Goal: Task Accomplishment & Management: Manage account settings

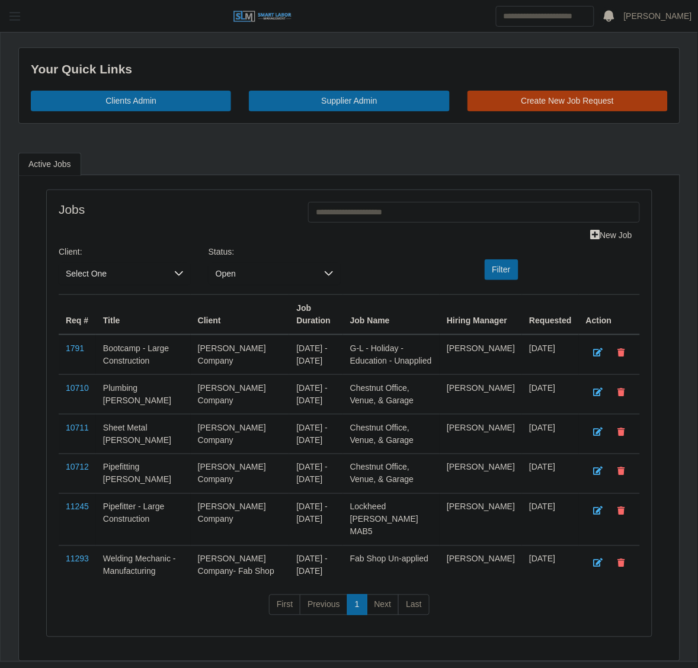
click at [20, 18] on span "button" at bounding box center [14, 16] width 15 height 14
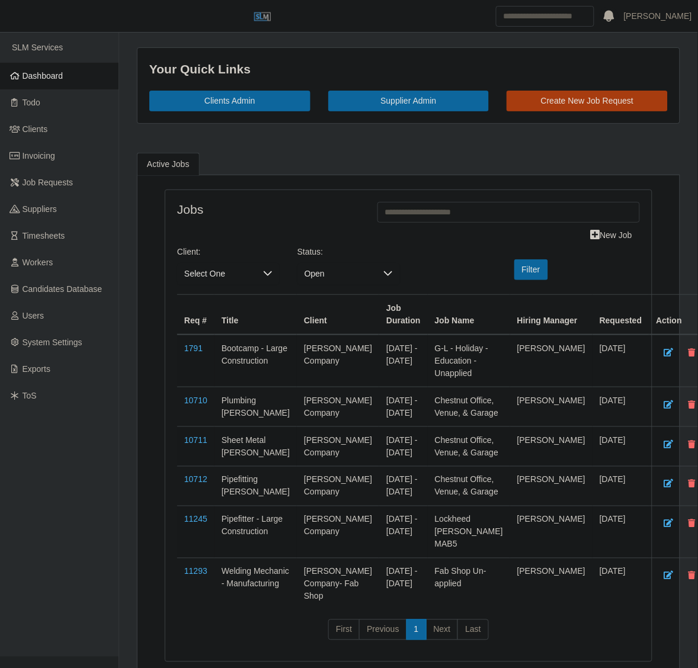
click at [27, 81] on span "Dashboard" at bounding box center [43, 75] width 41 height 9
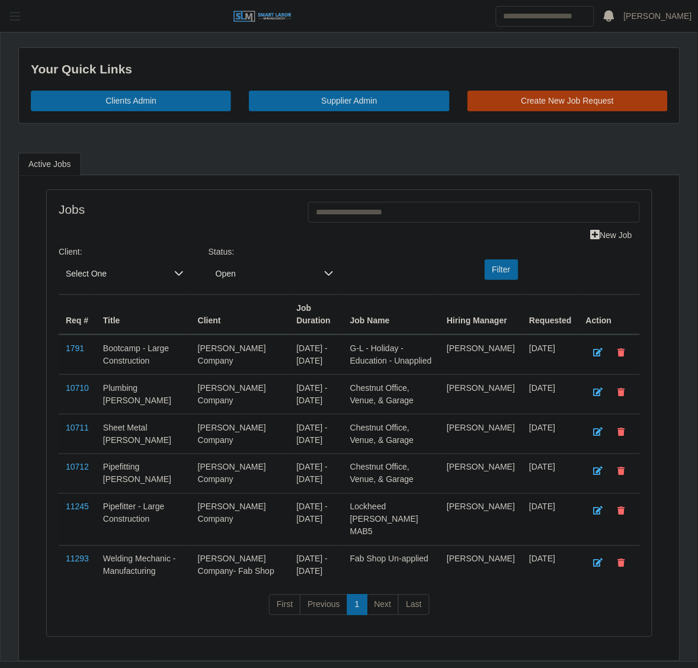
click at [23, 11] on button "button" at bounding box center [15, 17] width 30 height 20
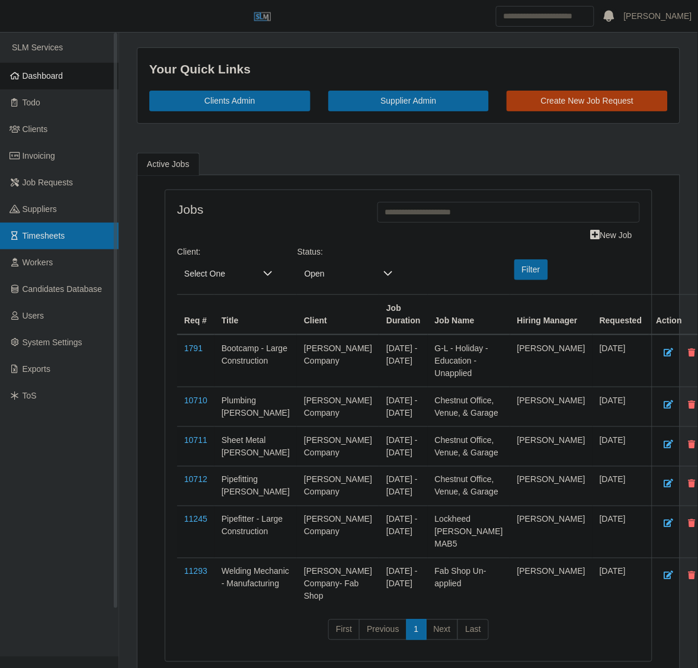
click at [33, 238] on span "Timesheets" at bounding box center [44, 235] width 43 height 9
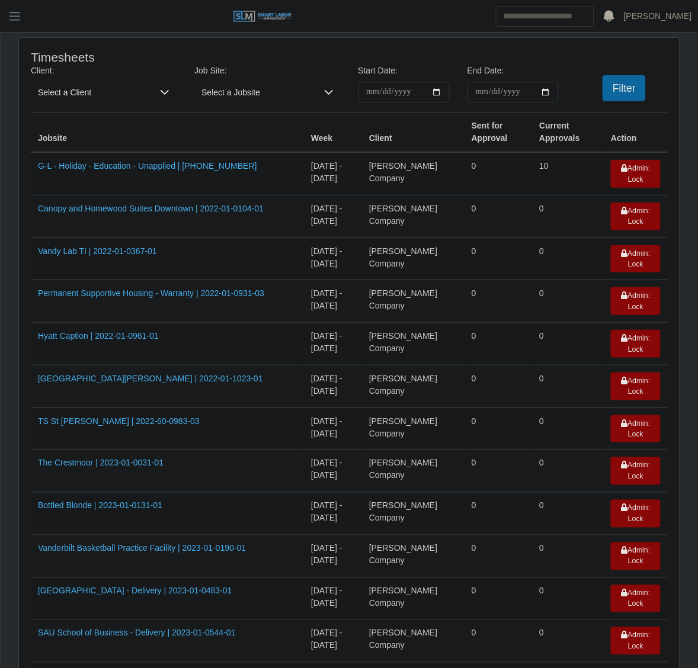
click at [86, 102] on span "Select a Client" at bounding box center [92, 92] width 122 height 21
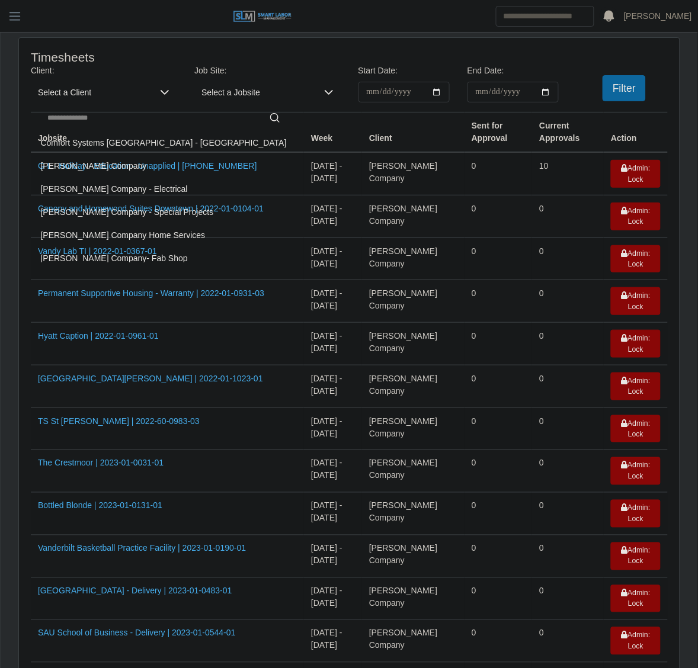
click at [101, 168] on li "[PERSON_NAME] Company" at bounding box center [164, 166] width 260 height 22
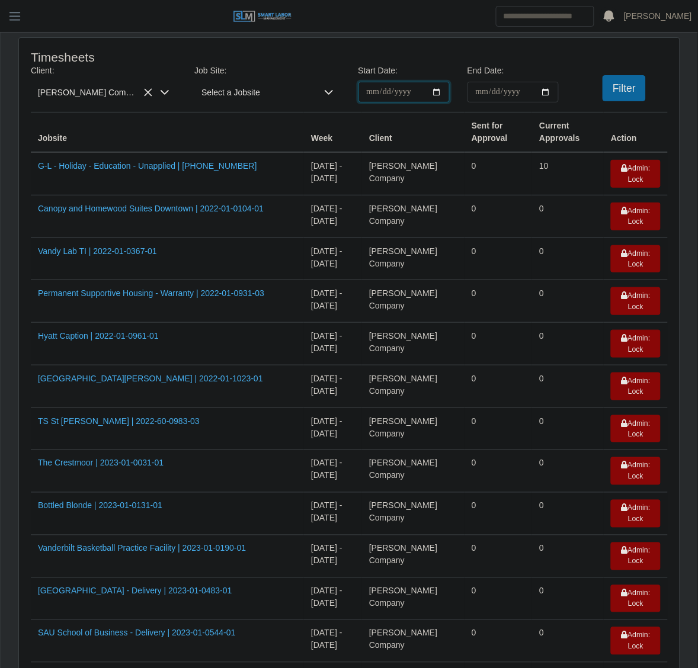
click at [437, 95] on input "**********" at bounding box center [403, 92] width 91 height 21
type input "**********"
click at [542, 94] on input "End Date:" at bounding box center [512, 92] width 91 height 21
type input "**********"
click at [625, 82] on button "Filter" at bounding box center [623, 88] width 43 height 26
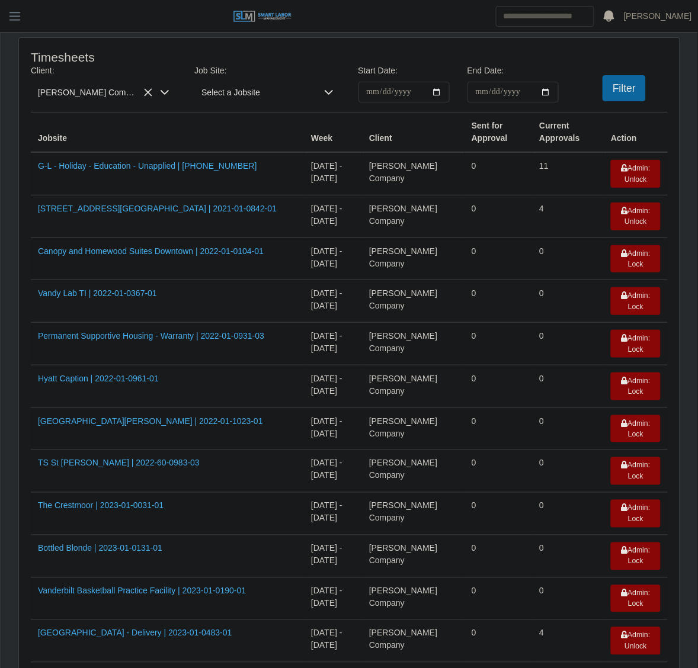
click at [101, 84] on span "Lee Company" at bounding box center [92, 92] width 122 height 21
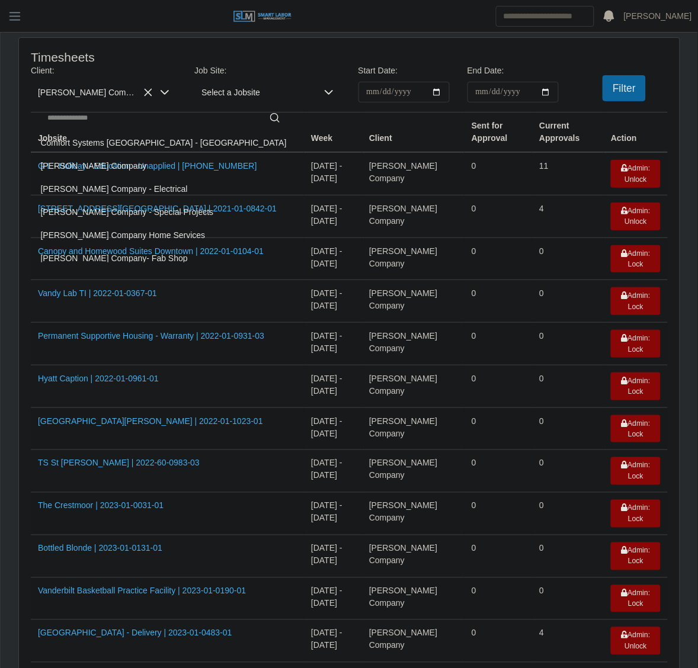
click at [125, 217] on span "Lee Company - Special Projects" at bounding box center [127, 212] width 173 height 12
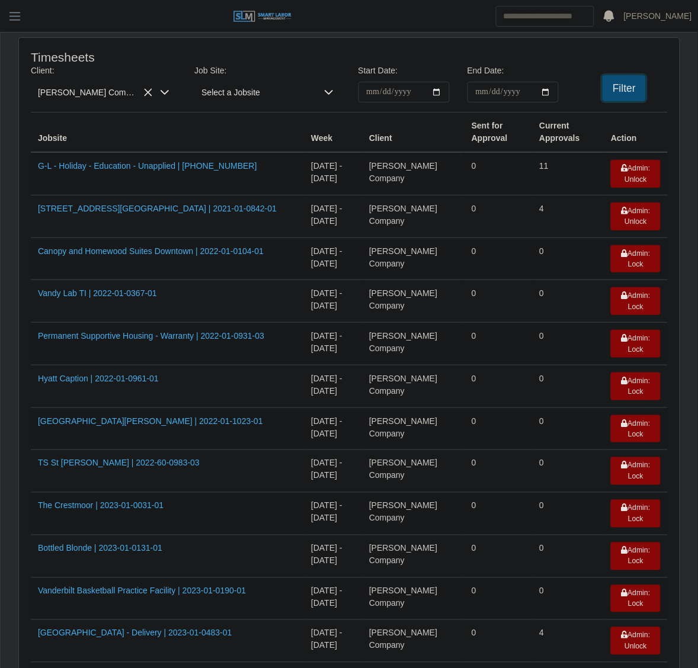
click at [620, 76] on button "Filter" at bounding box center [623, 88] width 43 height 26
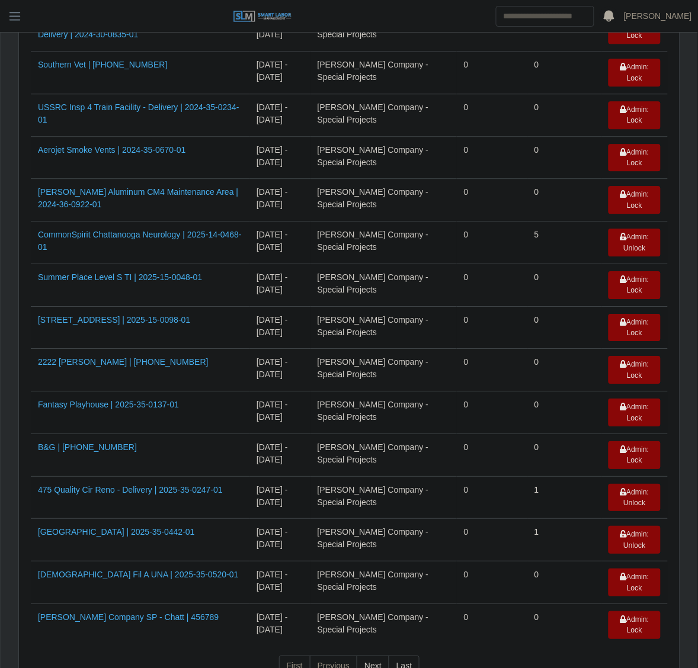
scroll to position [695, 0]
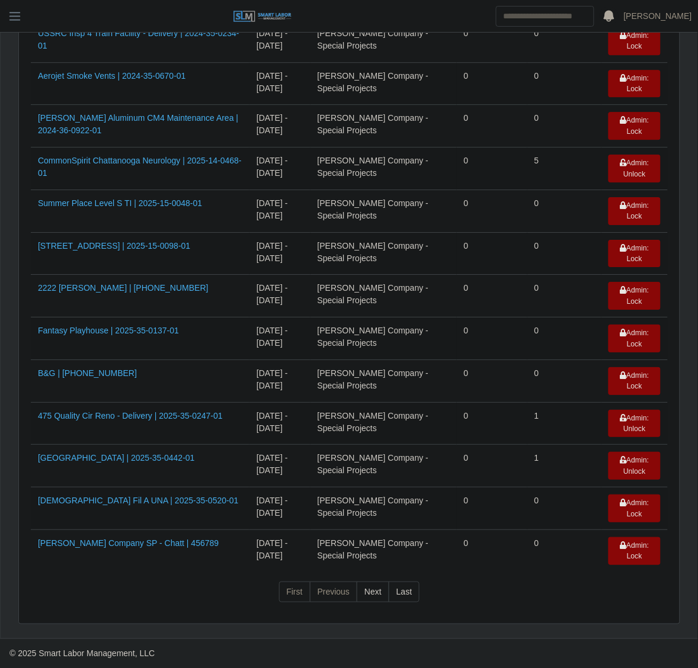
click at [152, 602] on nav "First Previous Next Last" at bounding box center [349, 597] width 637 height 31
click at [145, 243] on link "625 N Broadway | 2025-15-0098-01" at bounding box center [114, 245] width 152 height 9
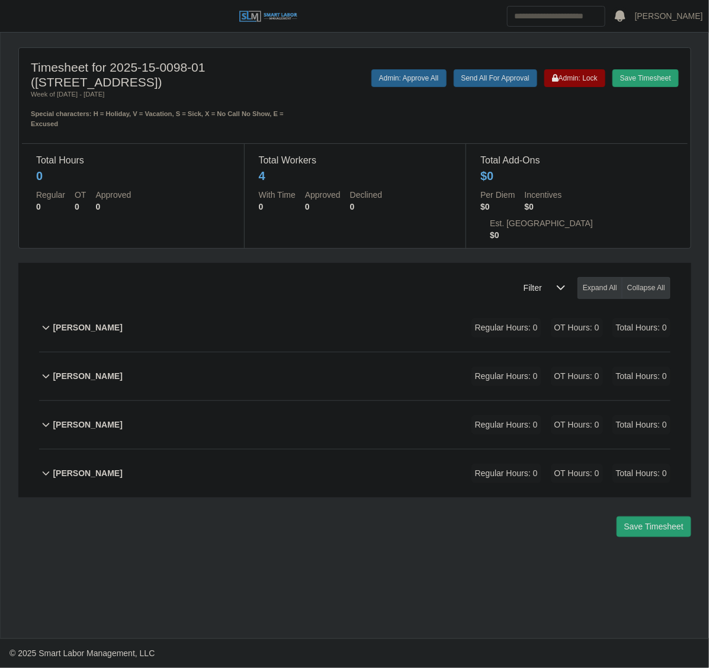
click at [240, 449] on div "[PERSON_NAME] Regular Hours: 0 OT Hours: 0 Total Hours: 0" at bounding box center [362, 473] width 618 height 48
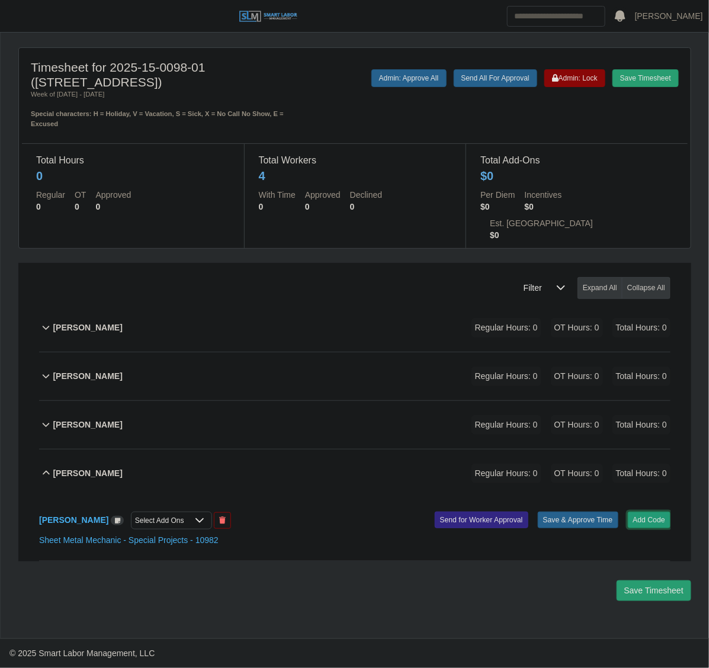
click at [631, 512] on button "Add Code" at bounding box center [649, 520] width 43 height 17
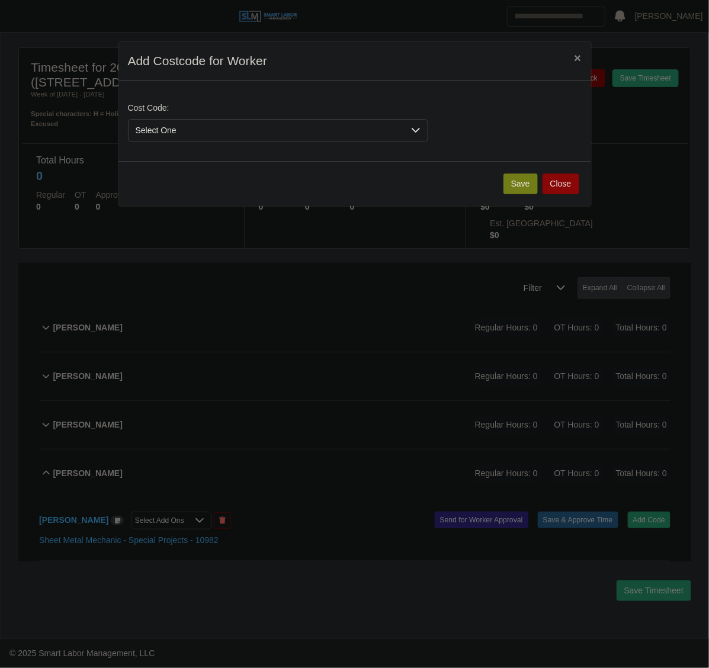
click at [129, 131] on span "Select One" at bounding box center [266, 131] width 275 height 22
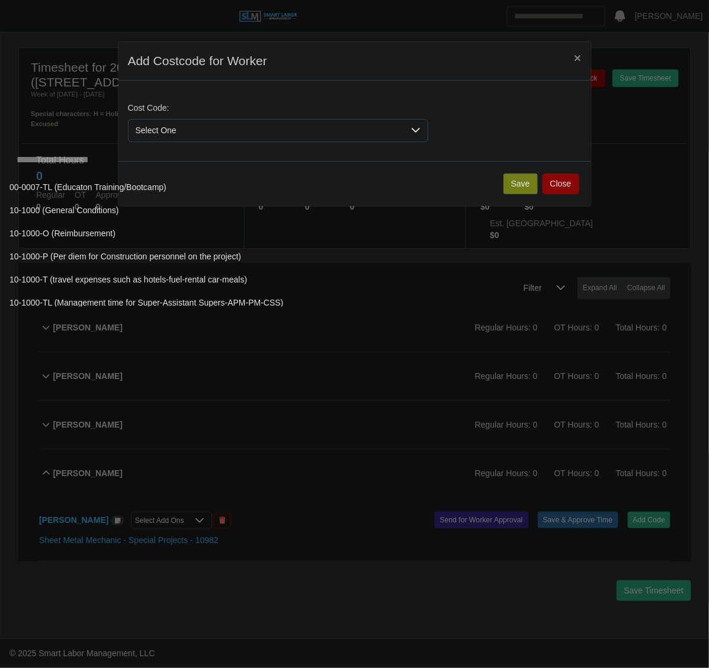
scroll to position [0, 3]
click at [169, 171] on input "text" at bounding box center [396, 160] width 779 height 24
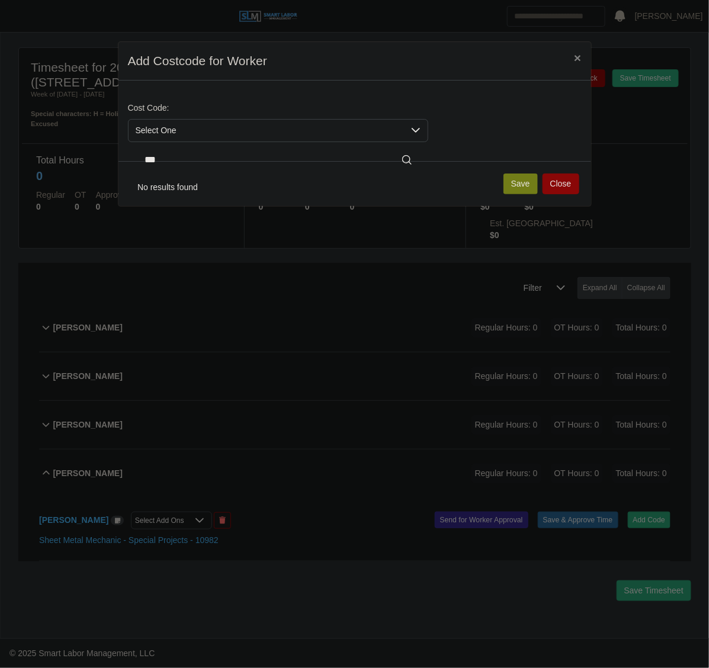
scroll to position [0, 0]
type input "*"
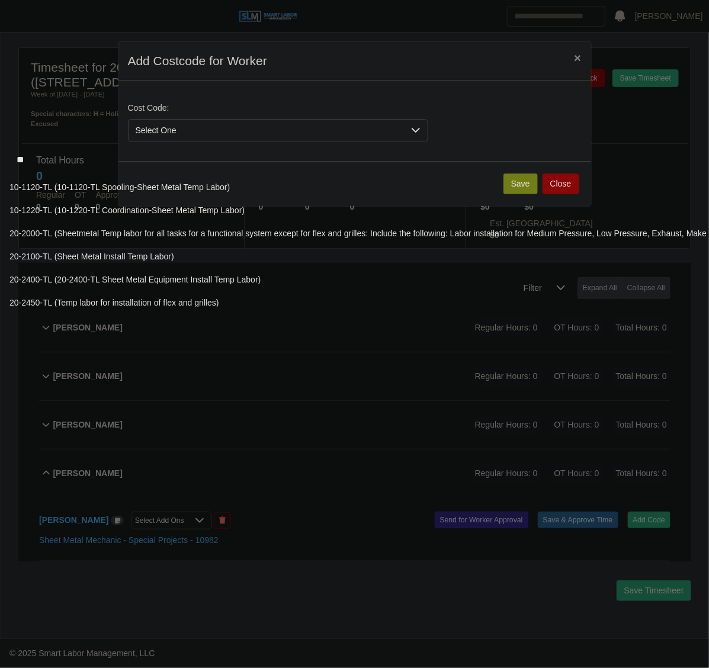
scroll to position [0, 3]
type input "**"
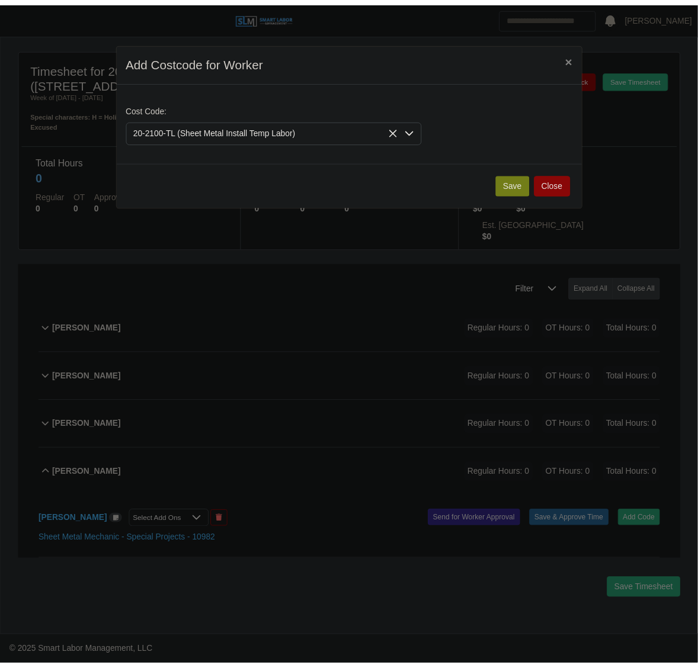
scroll to position [0, 0]
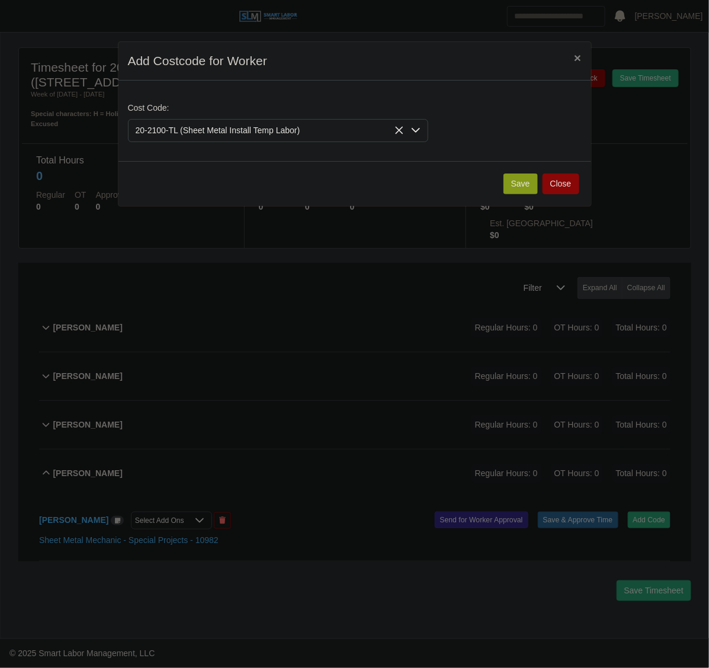
click at [518, 182] on button "Save" at bounding box center [520, 184] width 34 height 21
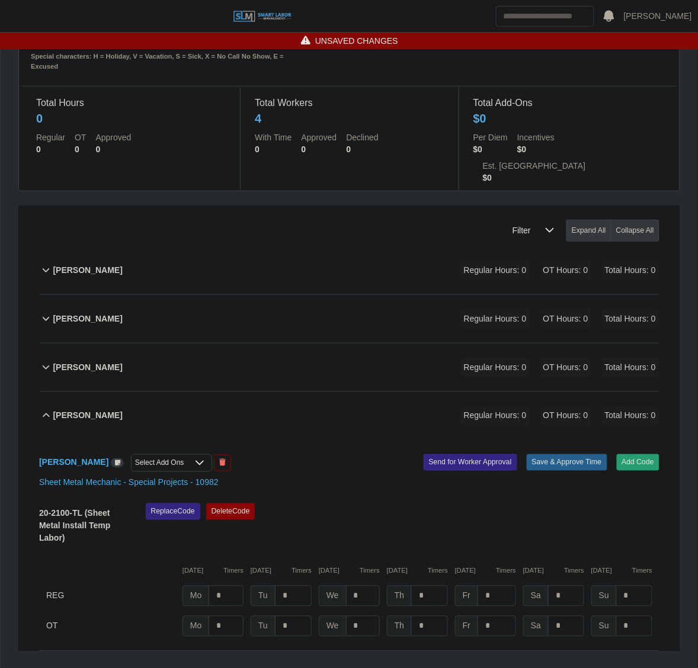
scroll to position [104, 0]
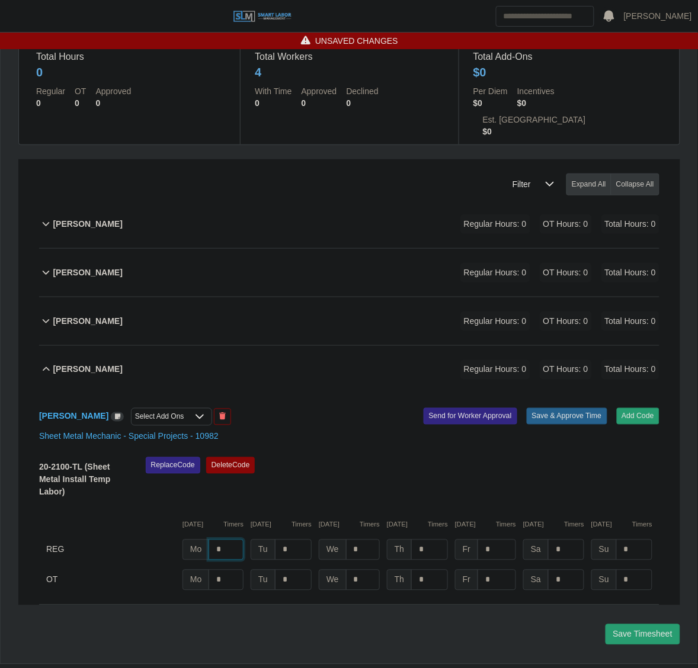
click at [239, 539] on input "*" at bounding box center [225, 549] width 35 height 21
type input "*"
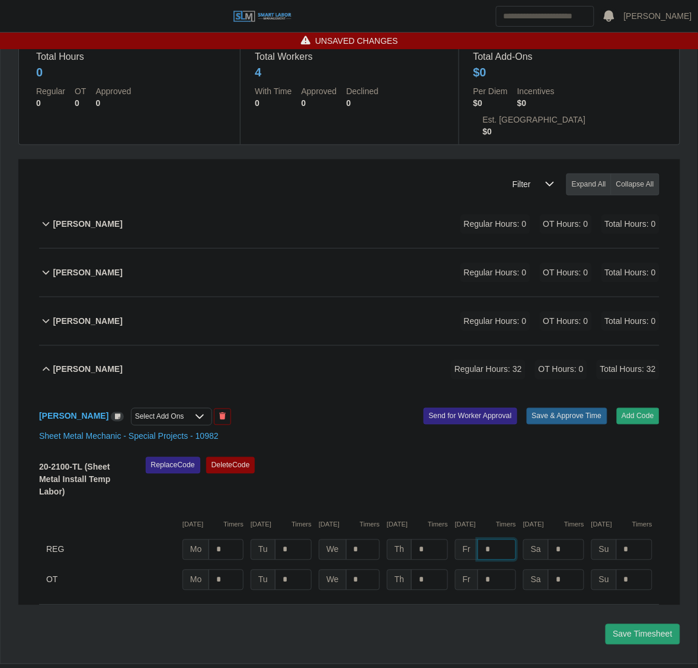
type input "*"
click at [558, 408] on button "Save & Approve Time" at bounding box center [566, 416] width 81 height 17
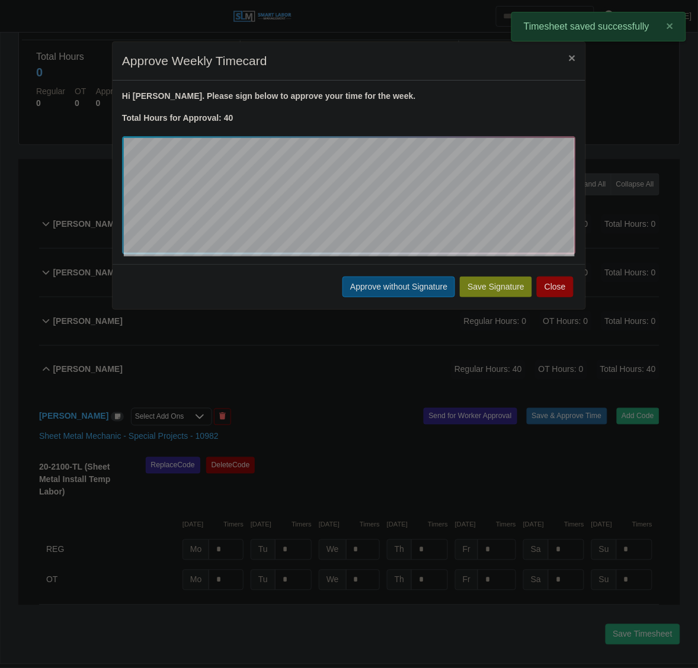
click at [361, 291] on button "Approve without Signature" at bounding box center [398, 287] width 113 height 21
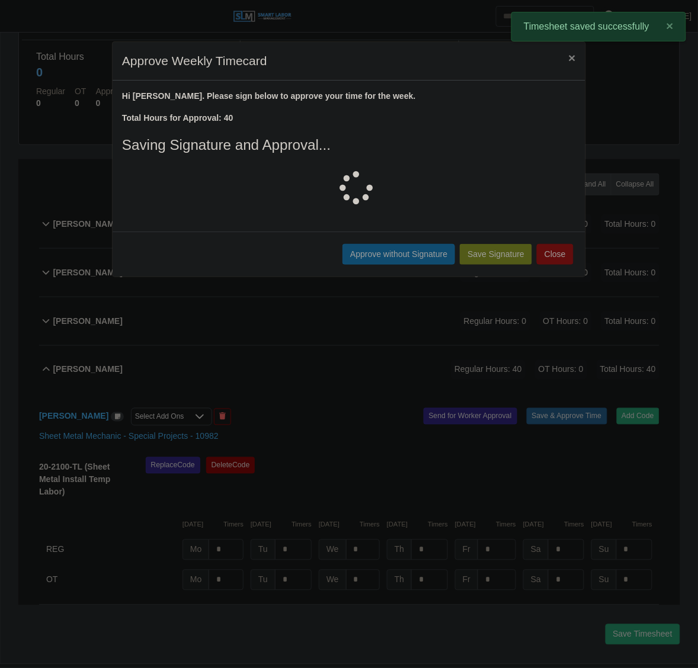
click at [314, 346] on div "Travis Williams Regular Hours: 40 OT Hours: 0 Total Hours: 40" at bounding box center [356, 370] width 606 height 48
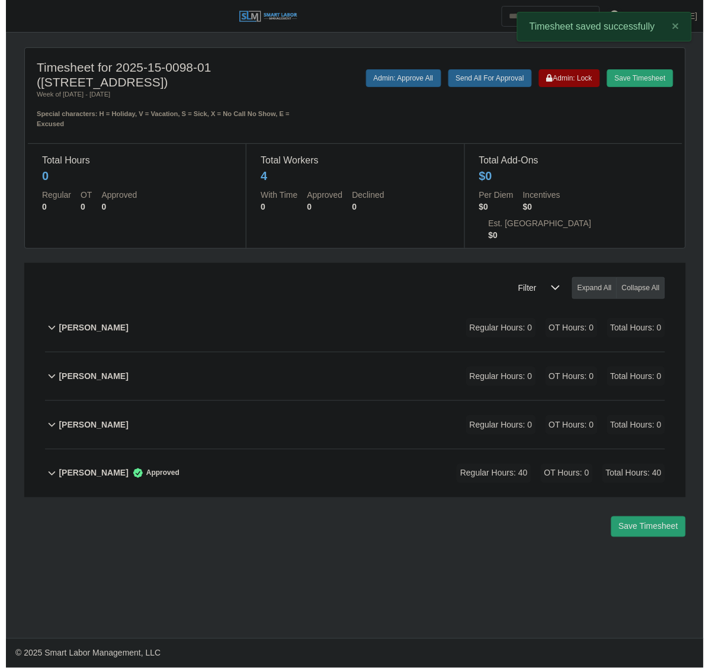
scroll to position [0, 0]
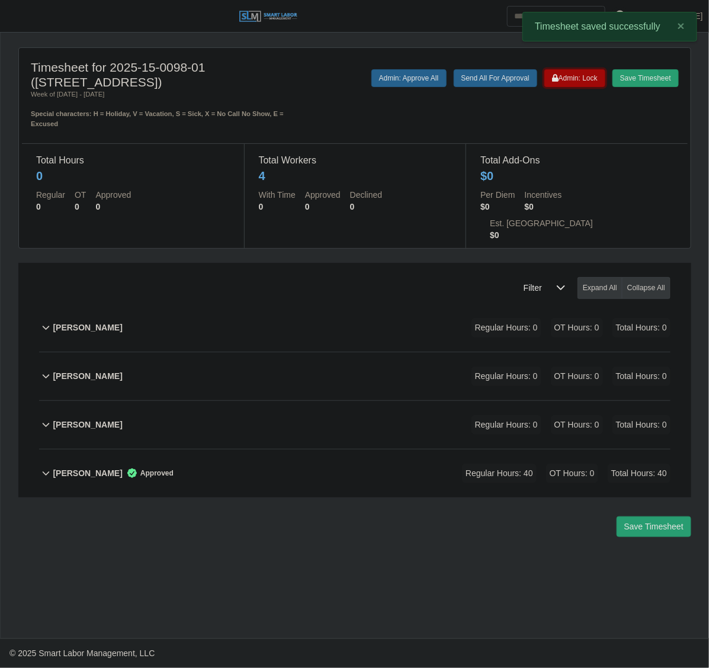
click at [590, 69] on button "Admin: Lock" at bounding box center [574, 78] width 61 height 18
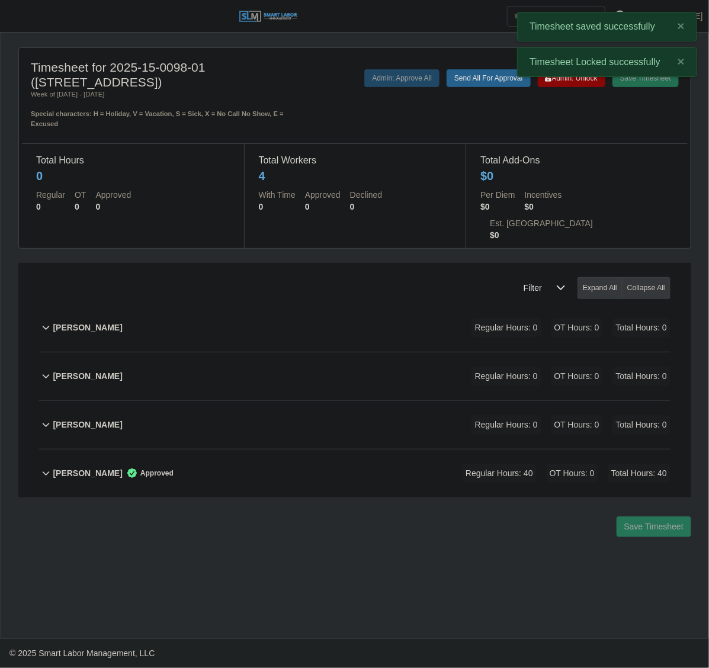
click at [33, 31] on header "Juan Castillo Account Settings Logout" at bounding box center [354, 16] width 709 height 33
click at [20, 18] on span "button" at bounding box center [14, 16] width 15 height 14
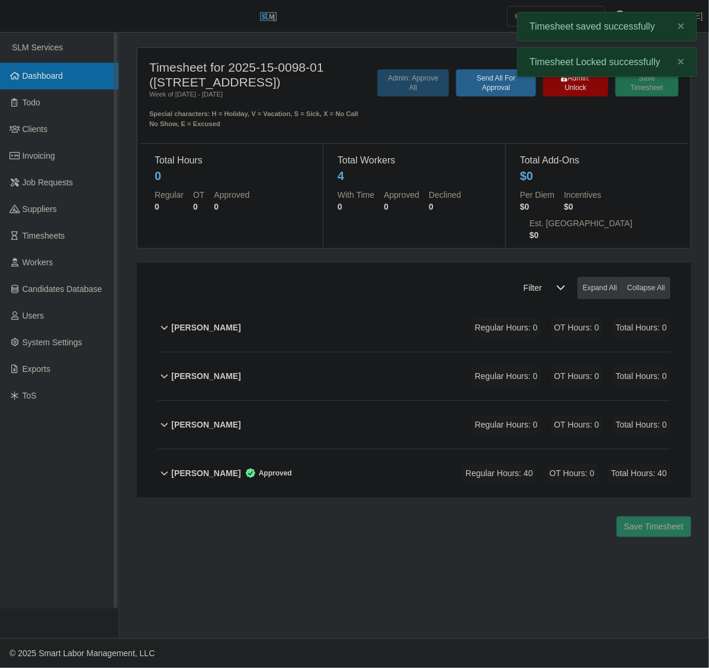
click at [24, 84] on link "Dashboard" at bounding box center [59, 76] width 118 height 27
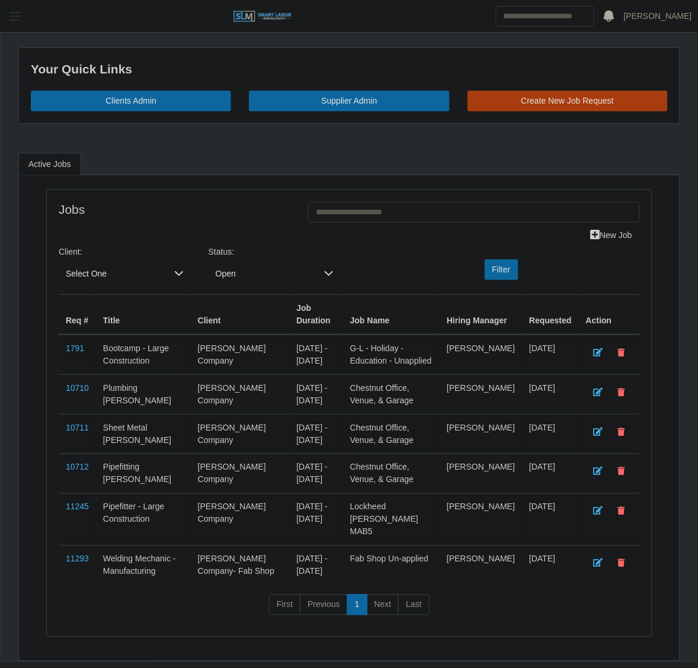
click at [13, 18] on span "button" at bounding box center [14, 16] width 15 height 14
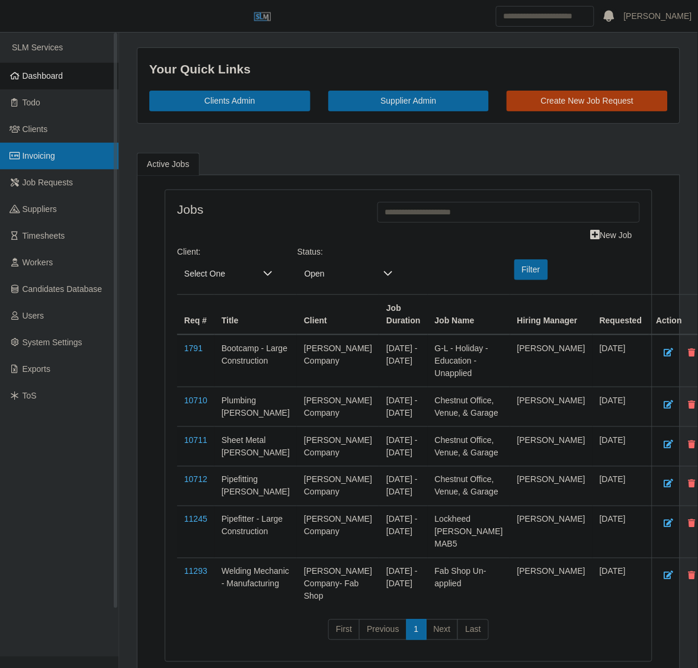
click at [52, 156] on span "Invoicing" at bounding box center [39, 155] width 33 height 9
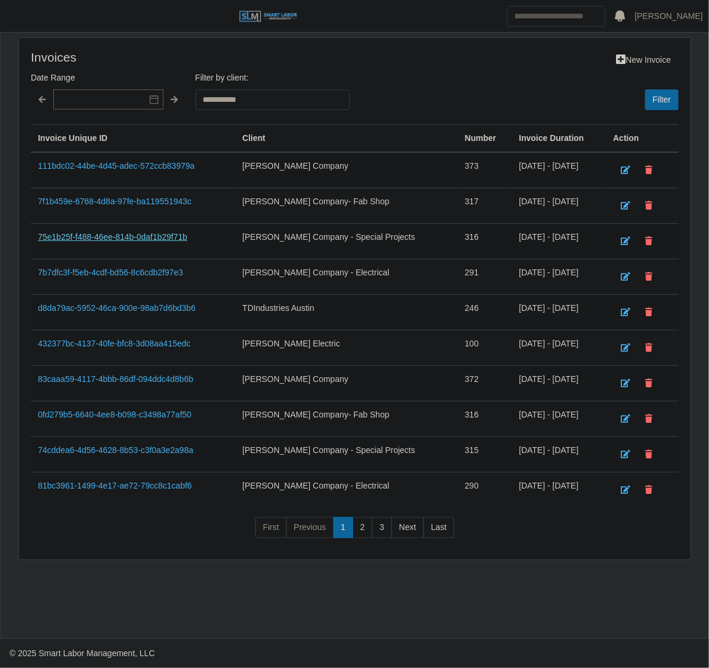
click at [127, 237] on link "75e1b25f-f488-46ee-814b-0daf1b29f71b" at bounding box center [112, 236] width 149 height 9
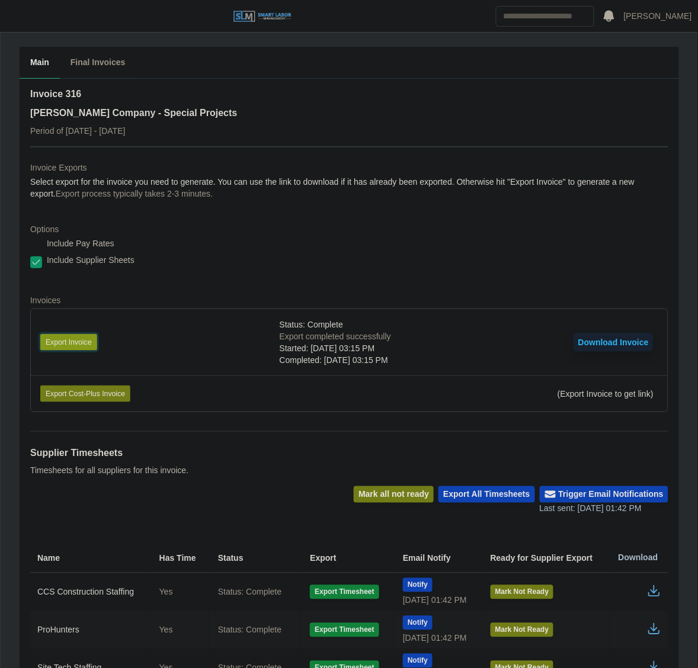
click at [82, 334] on button "Export Invoice" at bounding box center [68, 342] width 57 height 17
click at [364, 214] on dl "Invoice Exports Select export for the invoice you need to generate. You can use…" at bounding box center [349, 292] width 638 height 260
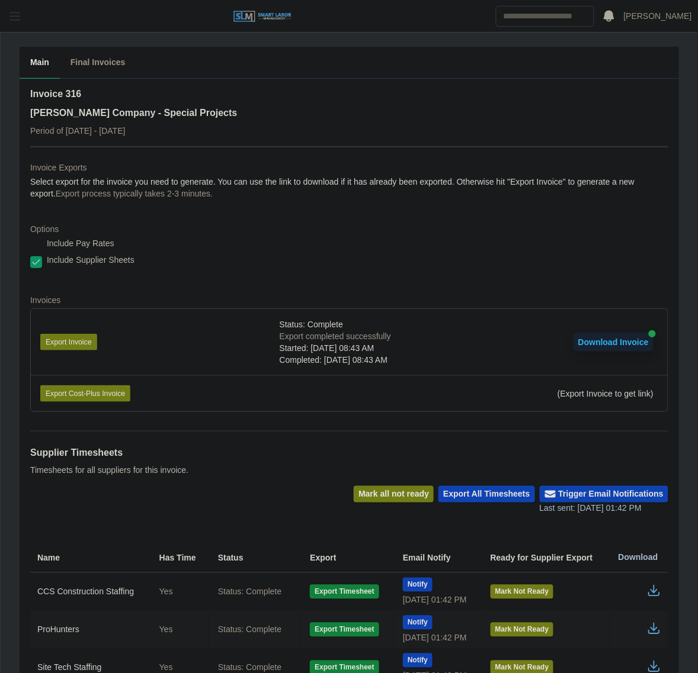
click at [12, 17] on span "button" at bounding box center [14, 16] width 15 height 14
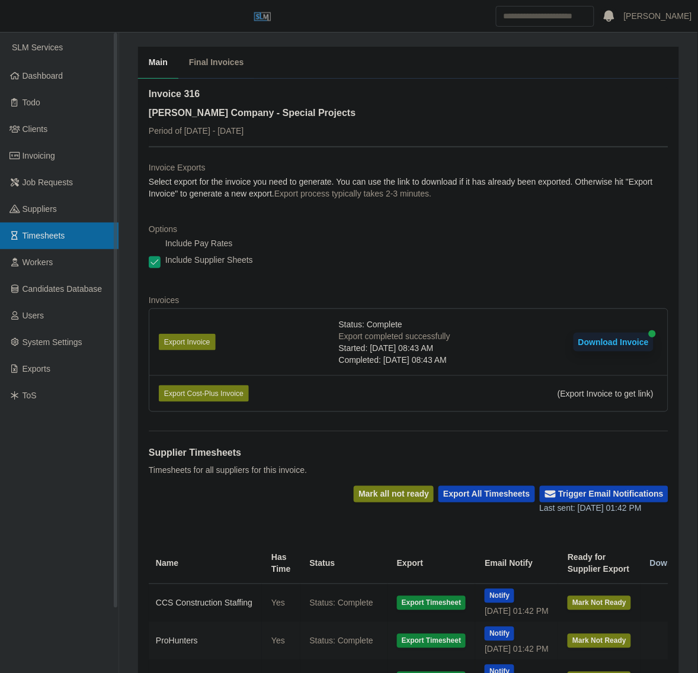
click at [57, 243] on link "Timesheets" at bounding box center [59, 236] width 118 height 27
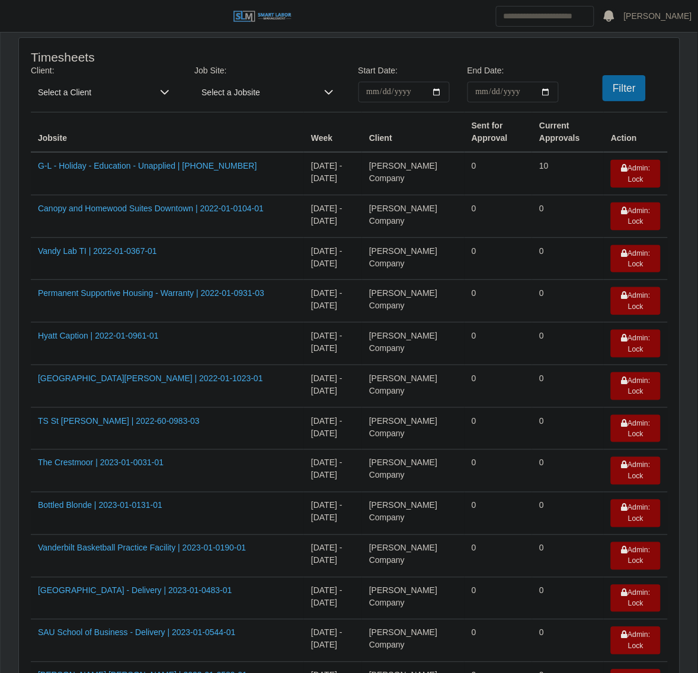
click at [96, 83] on span "Select a Client" at bounding box center [92, 92] width 122 height 21
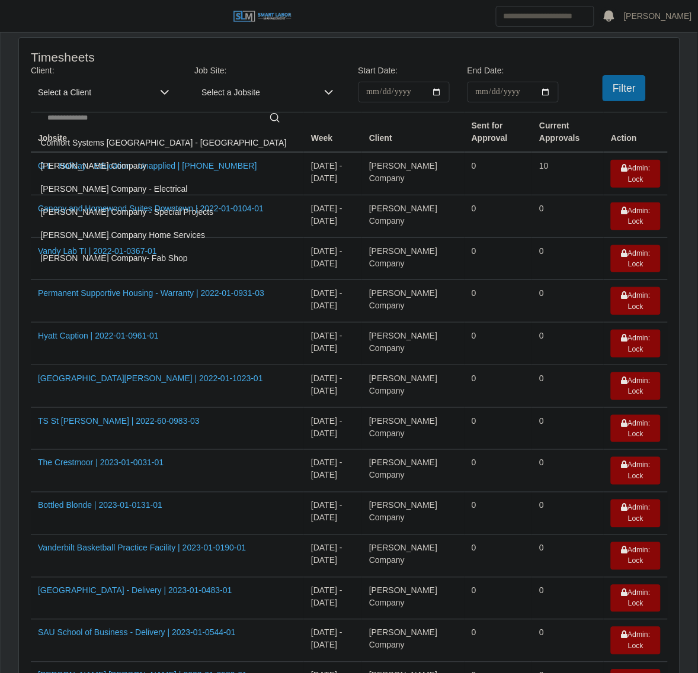
click at [156, 55] on h4 "Timesheets" at bounding box center [158, 57] width 255 height 15
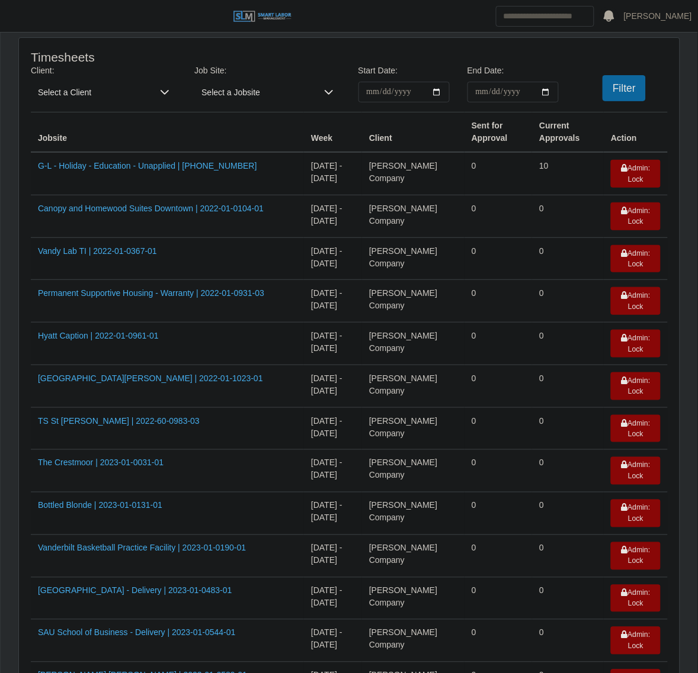
click at [114, 107] on div "**********" at bounding box center [349, 88] width 654 height 47
click at [114, 99] on span "Select a Client" at bounding box center [92, 92] width 122 height 21
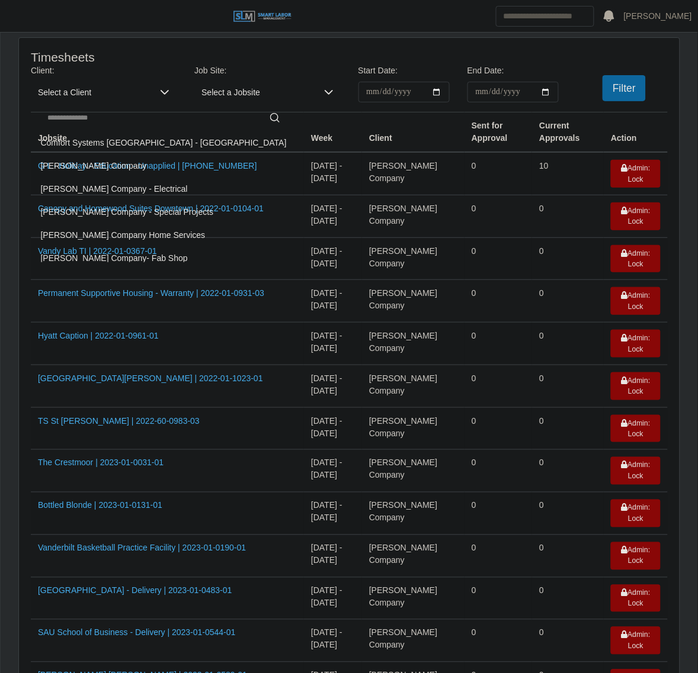
drag, startPoint x: 111, startPoint y: 206, endPoint x: 471, endPoint y: 86, distance: 379.4
click at [111, 206] on li "Lee Company - Special Projects" at bounding box center [164, 212] width 260 height 22
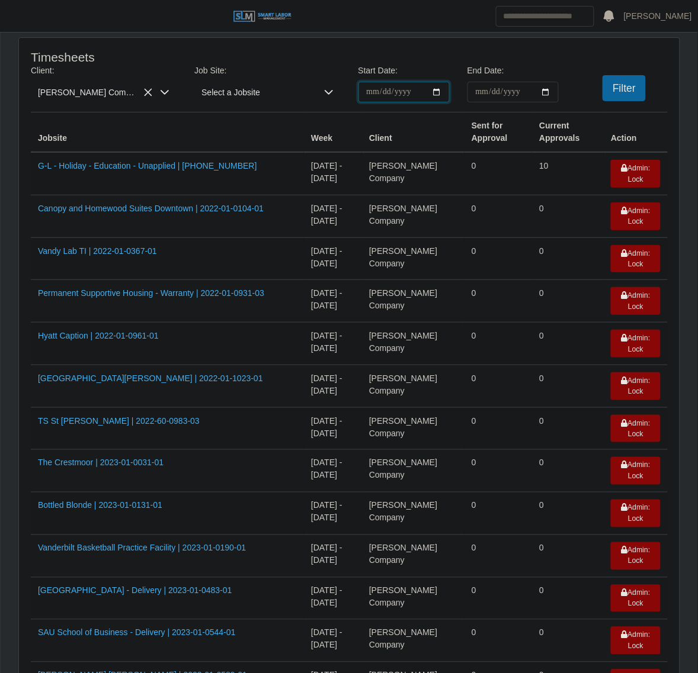
drag, startPoint x: 434, startPoint y: 91, endPoint x: 406, endPoint y: 145, distance: 61.2
click at [435, 91] on input "**********" at bounding box center [403, 92] width 91 height 21
type input "**********"
click at [547, 89] on input "End Date:" at bounding box center [512, 92] width 91 height 21
type input "**********"
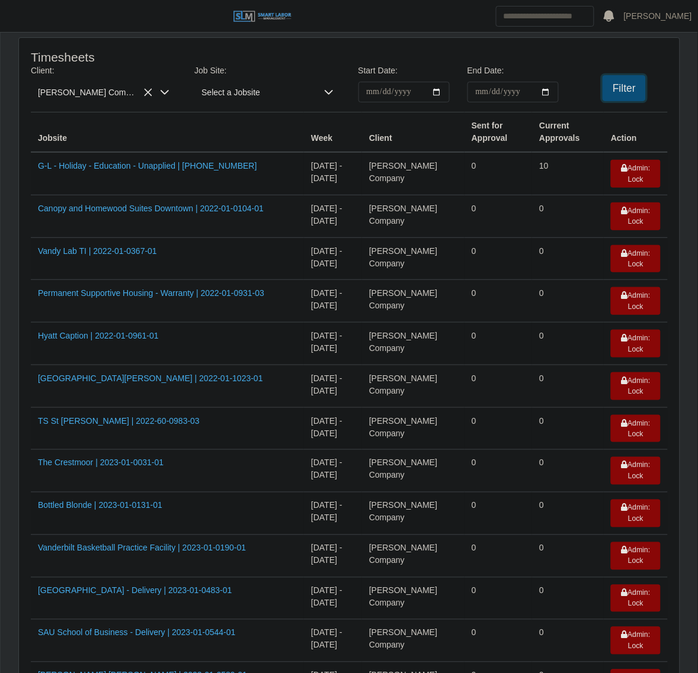
click at [611, 98] on button "Filter" at bounding box center [623, 88] width 43 height 26
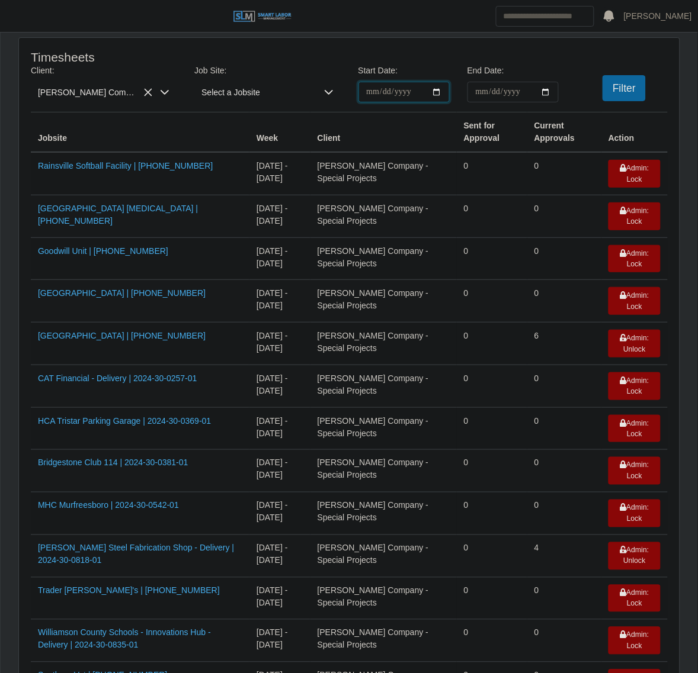
click at [431, 89] on input "**********" at bounding box center [403, 92] width 91 height 21
type input "**********"
click at [550, 93] on input "**********" at bounding box center [512, 92] width 91 height 21
click at [548, 93] on input "**********" at bounding box center [512, 92] width 91 height 21
type input "**********"
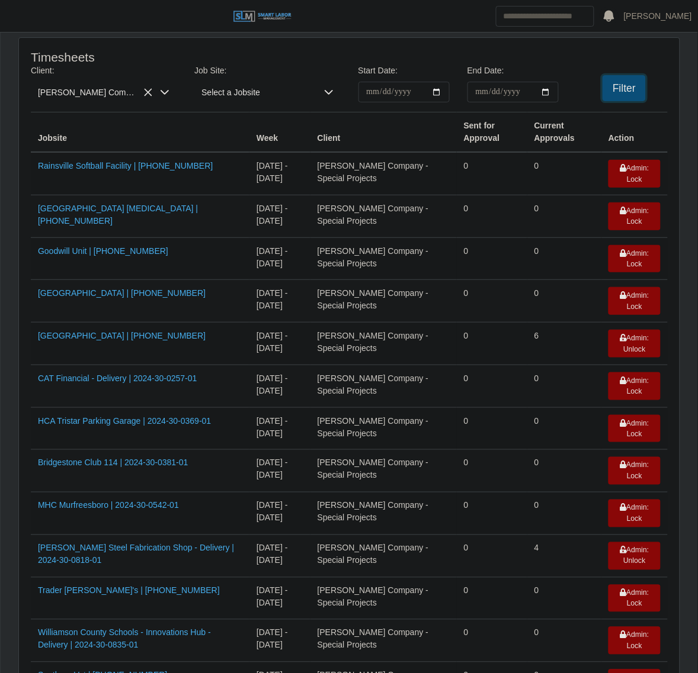
click at [603, 95] on button "Filter" at bounding box center [623, 88] width 43 height 26
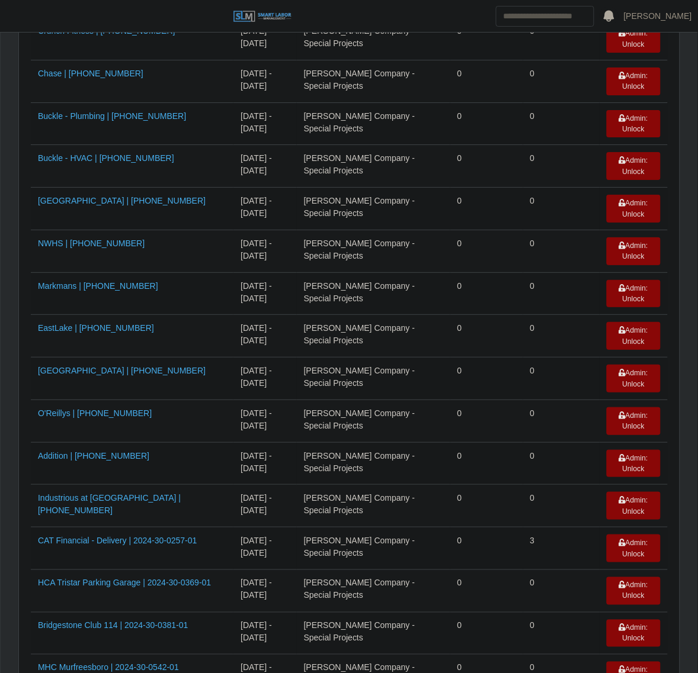
scroll to position [803, 0]
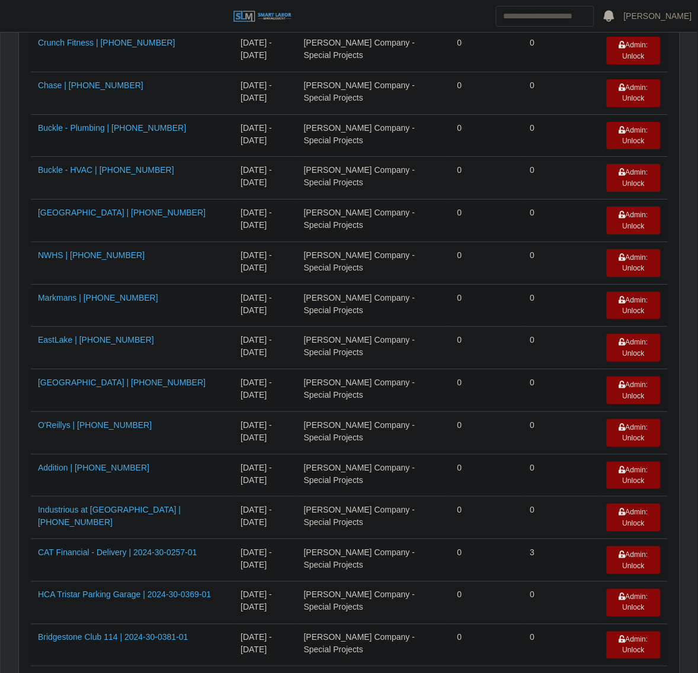
click at [352, 357] on td "Lee Company - Special Projects" at bounding box center [373, 348] width 153 height 43
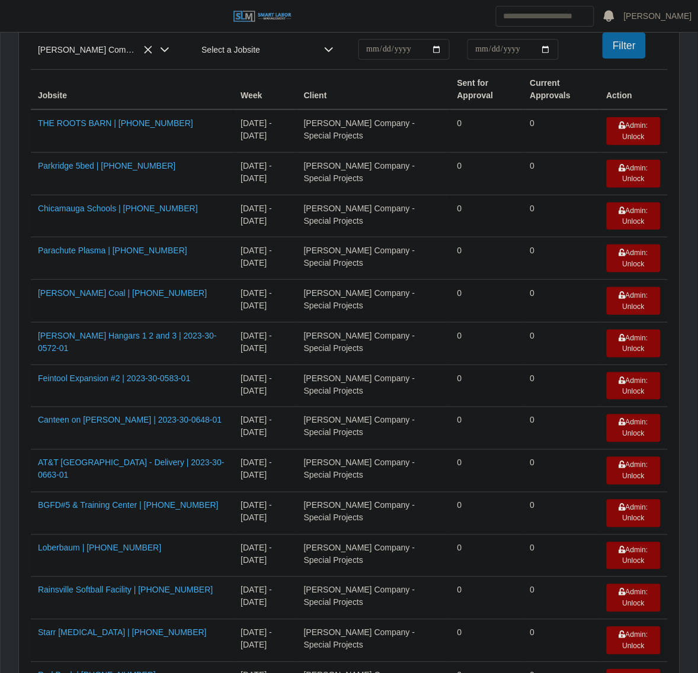
scroll to position [0, 0]
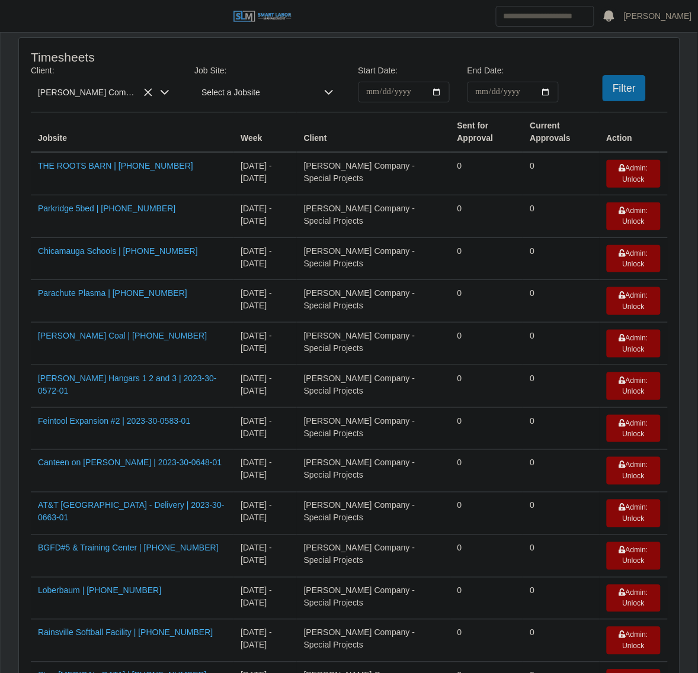
click at [117, 99] on span "Lee Company - Special Projects" at bounding box center [92, 92] width 122 height 21
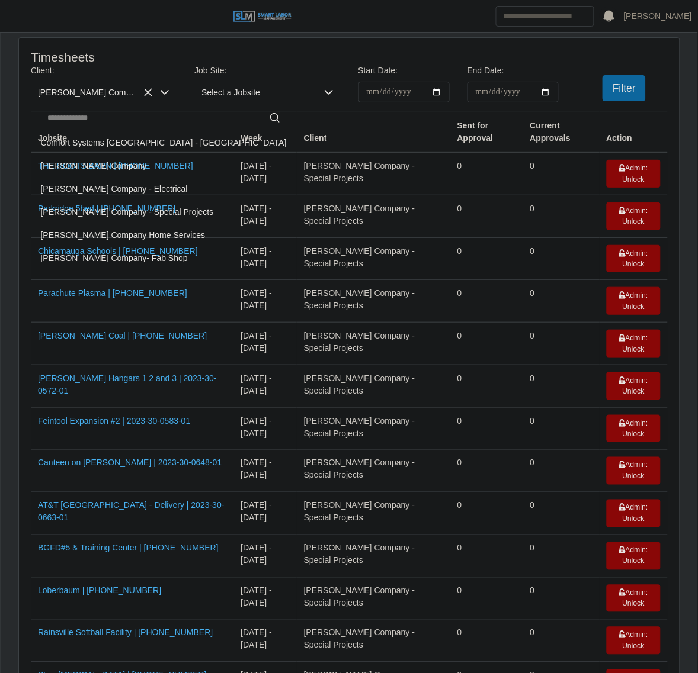
click at [126, 190] on span "[PERSON_NAME] Company - Electrical" at bounding box center [114, 189] width 147 height 12
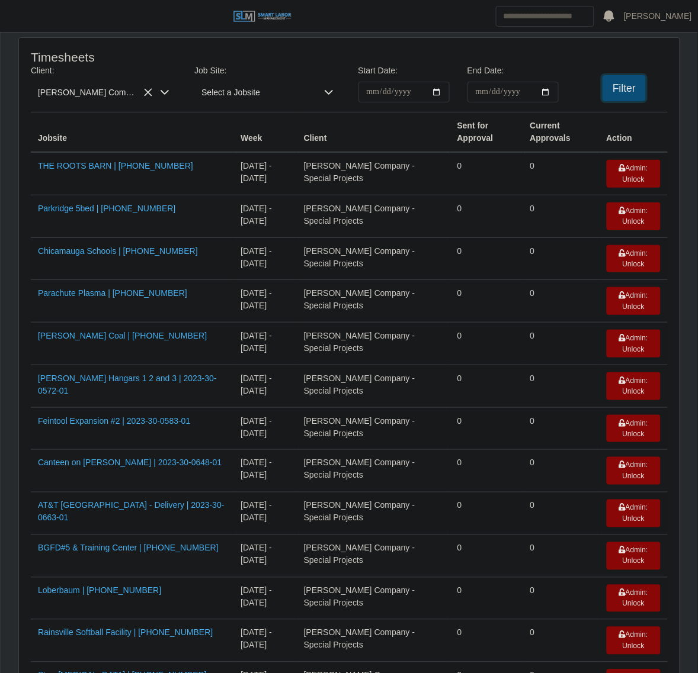
click at [603, 95] on button "Filter" at bounding box center [623, 88] width 43 height 26
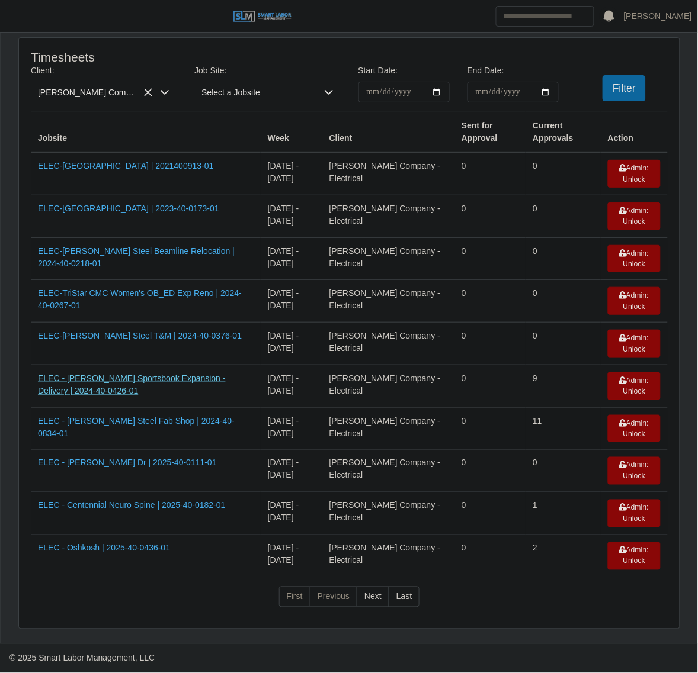
click at [107, 374] on link "ELEC - KY Downs Sportsbook Expansion - Delivery | 2024-40-0426-01" at bounding box center [132, 385] width 188 height 22
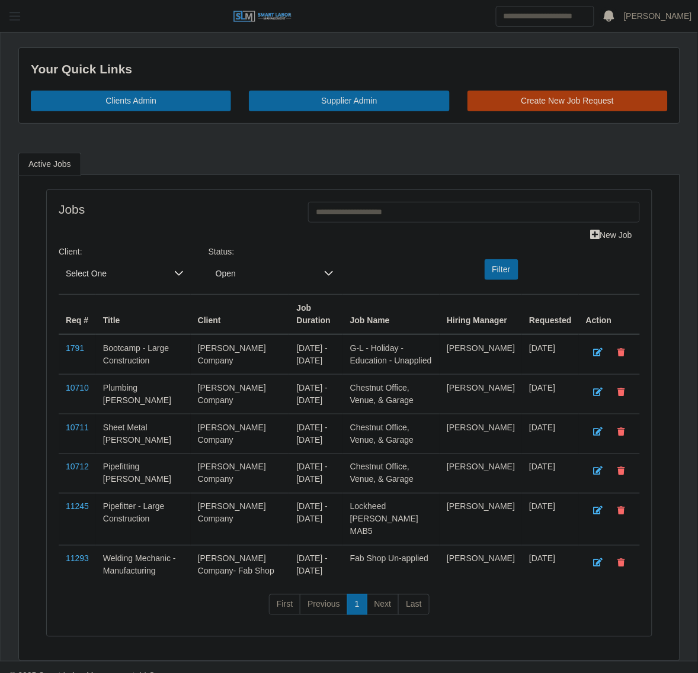
click at [25, 13] on button "button" at bounding box center [15, 17] width 30 height 20
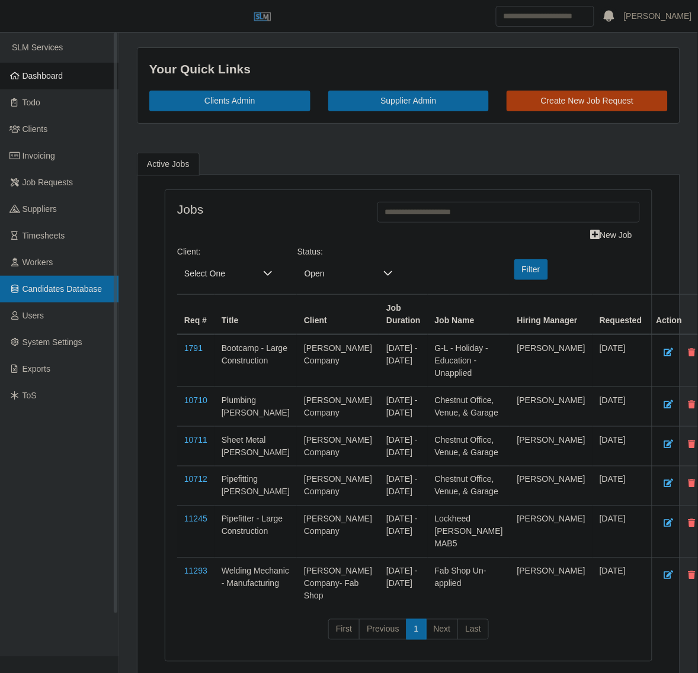
click at [43, 276] on link "Candidates Database" at bounding box center [59, 289] width 118 height 27
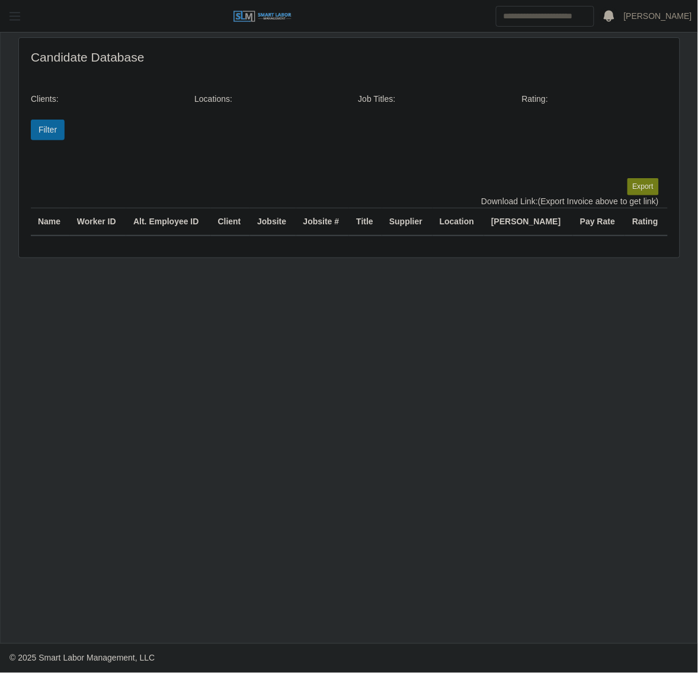
click at [23, 18] on button "button" at bounding box center [15, 17] width 30 height 20
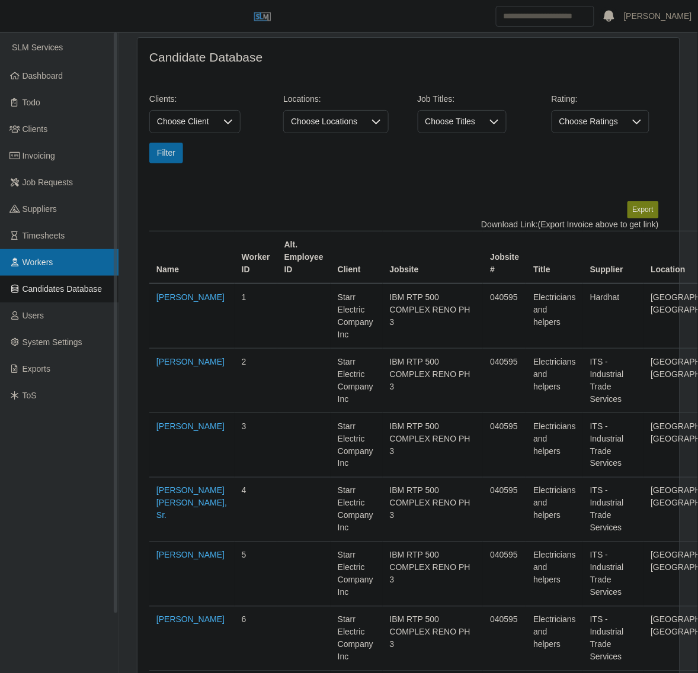
click at [40, 250] on link "Workers" at bounding box center [59, 262] width 118 height 27
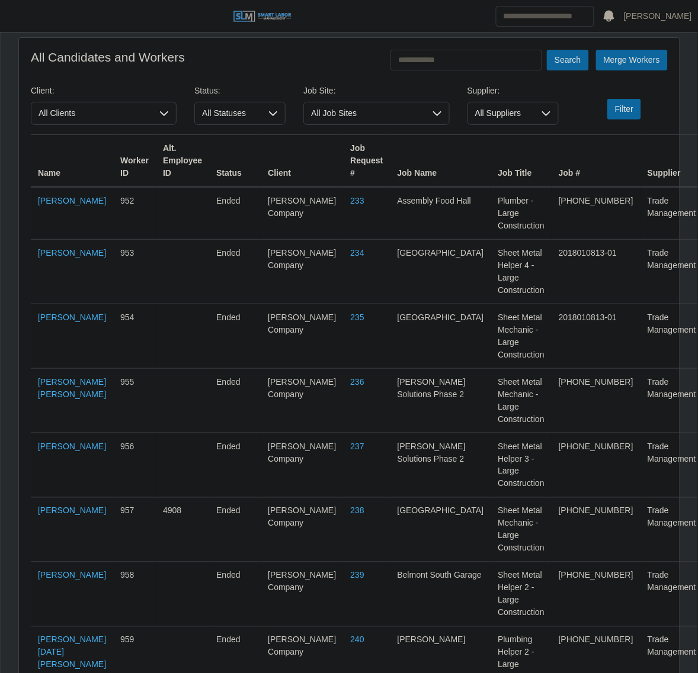
click at [450, 66] on input "text" at bounding box center [466, 60] width 152 height 21
type input "*********"
click at [547, 50] on button "Search" at bounding box center [567, 60] width 41 height 21
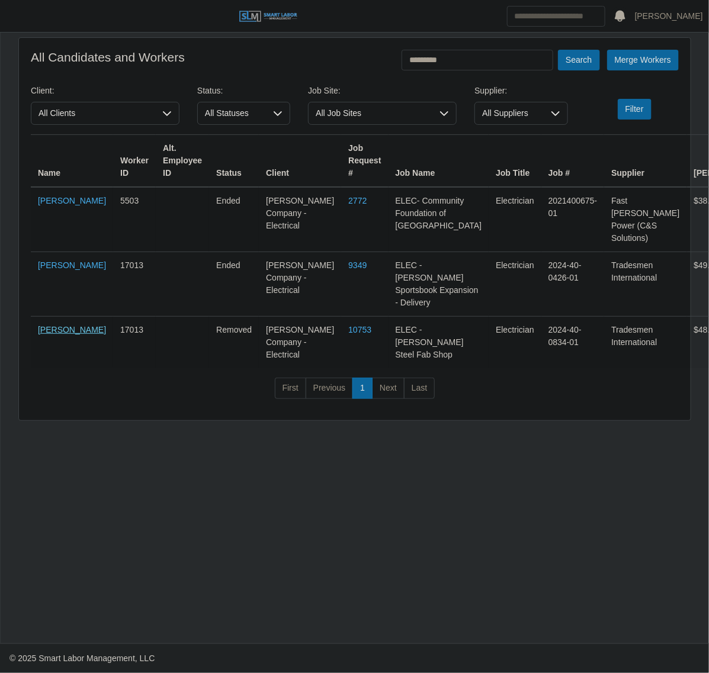
click at [57, 325] on link "Abner Corzo" at bounding box center [72, 329] width 68 height 9
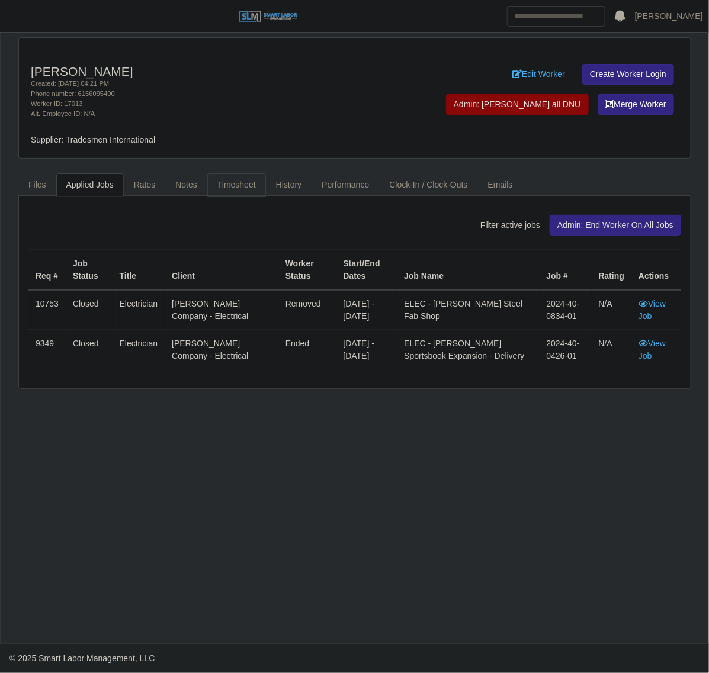
click at [228, 184] on link "Timesheet" at bounding box center [236, 185] width 59 height 23
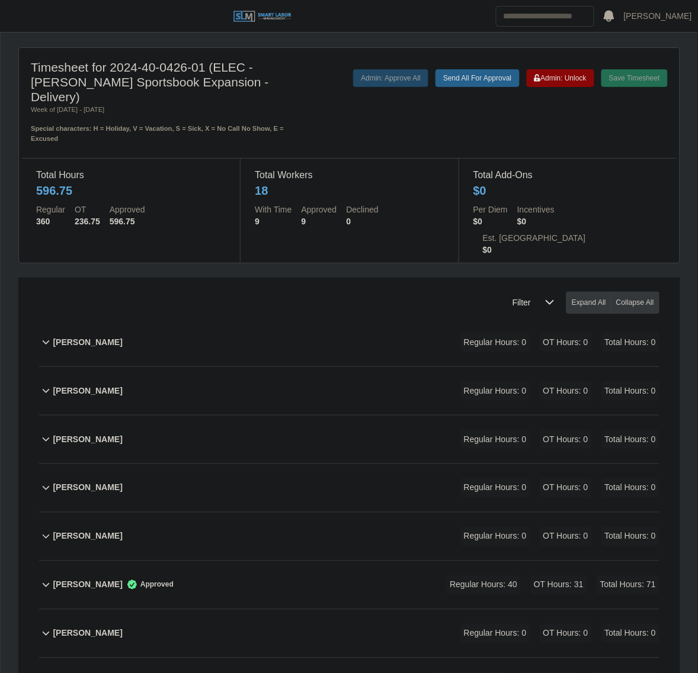
click at [231, 319] on div "[PERSON_NAME] Regular Hours: 0 OT Hours: 0 Total Hours: 0" at bounding box center [356, 343] width 606 height 48
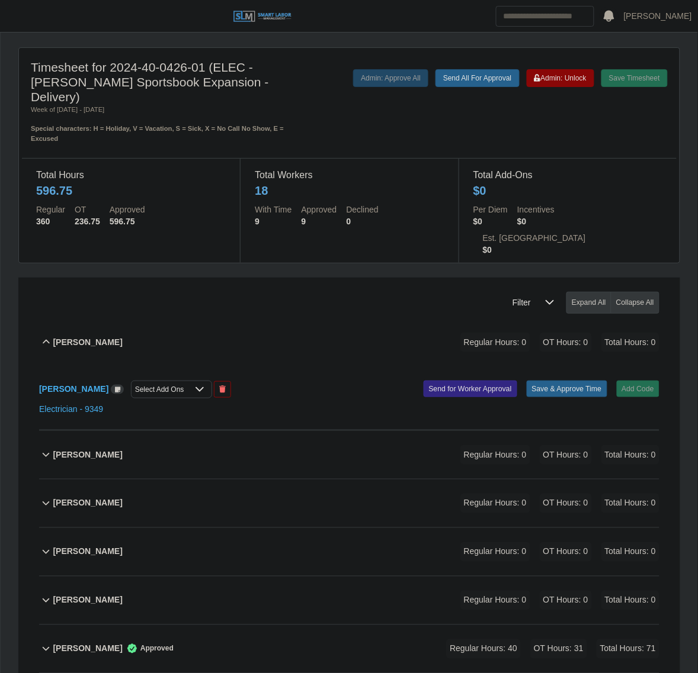
click at [644, 367] on div "[PERSON_NAME] Select Add Ons Add Code Save & Approve Time Send for Worker Appro…" at bounding box center [349, 399] width 620 height 64
click at [573, 81] on span "Admin: Unlock" at bounding box center [560, 78] width 52 height 8
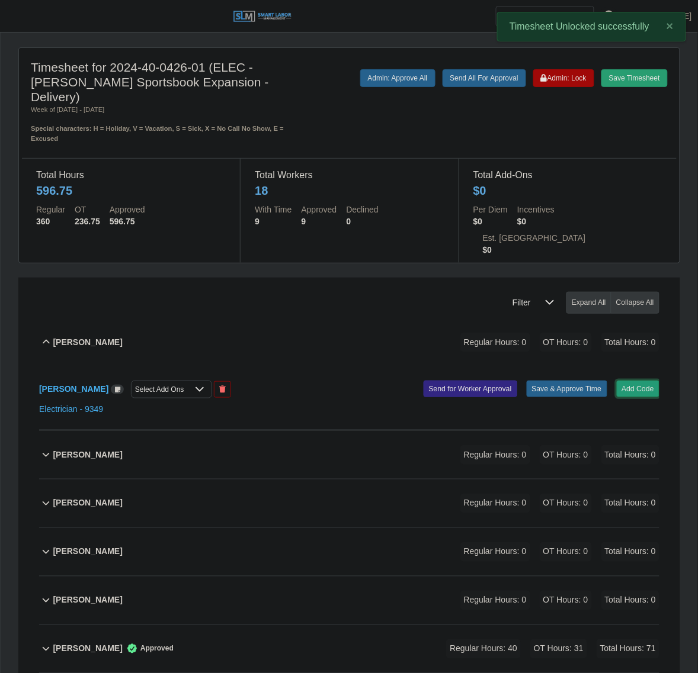
click at [632, 381] on button "Add Code" at bounding box center [637, 389] width 43 height 17
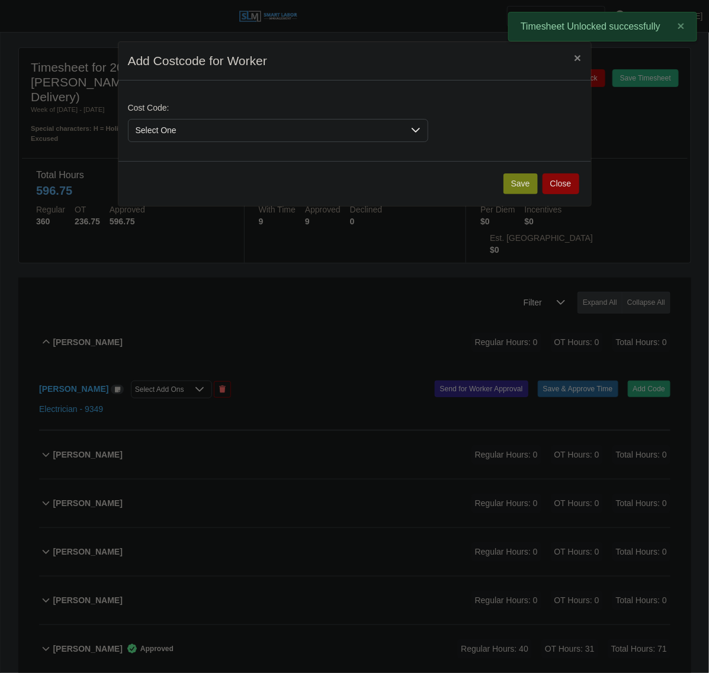
click at [287, 137] on span "Select One" at bounding box center [266, 131] width 275 height 22
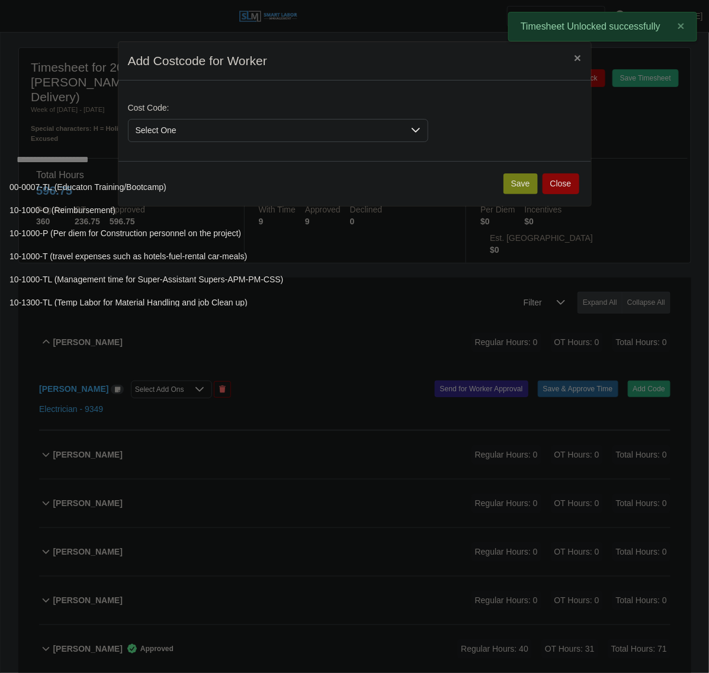
click at [234, 172] on input "text" at bounding box center [426, 160] width 834 height 24
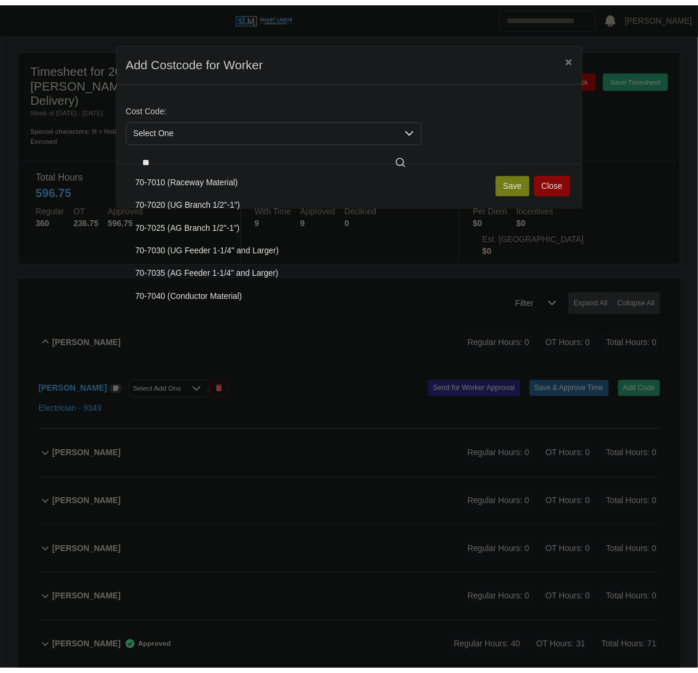
scroll to position [76, 0]
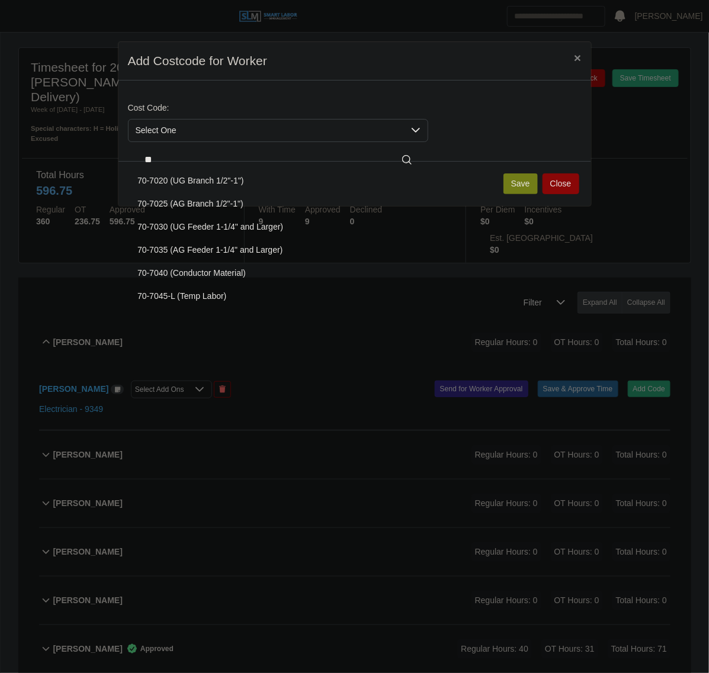
type input "**"
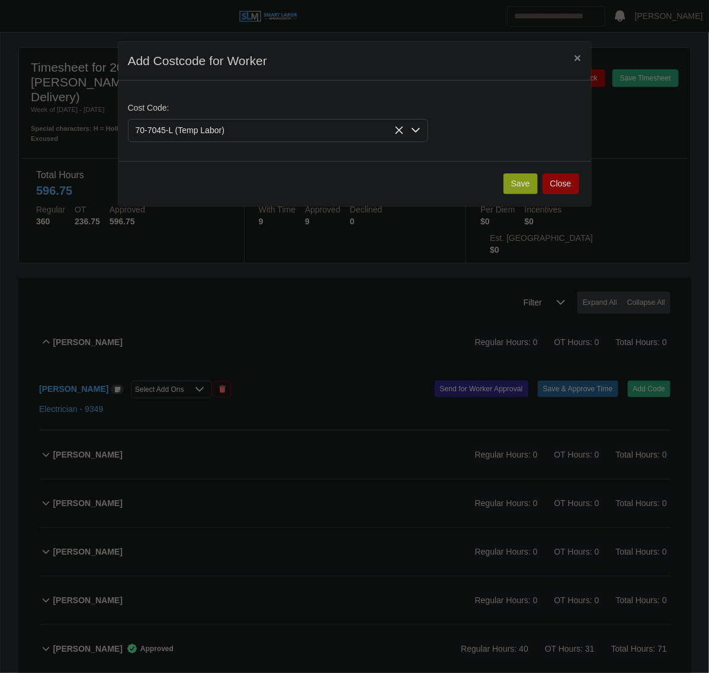
click at [522, 179] on button "Save" at bounding box center [520, 184] width 34 height 21
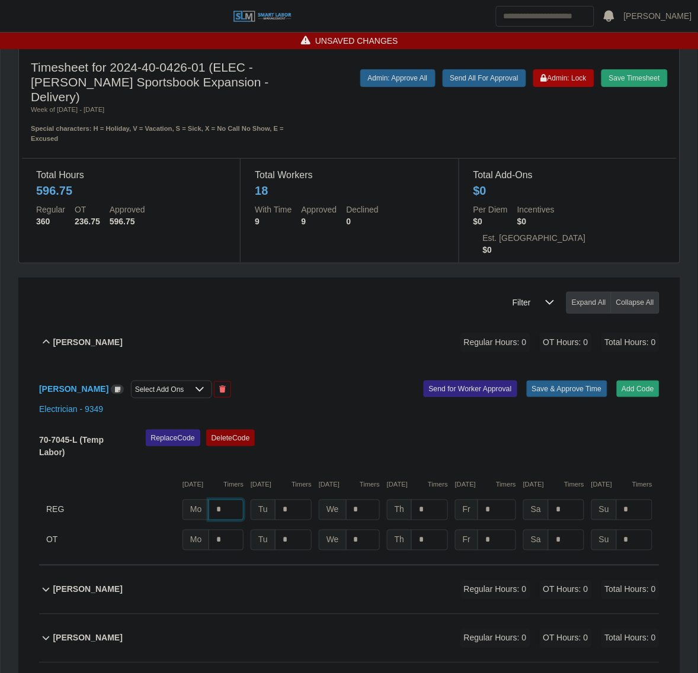
click at [240, 500] on input "*" at bounding box center [225, 510] width 35 height 21
type input "*"
type input "**"
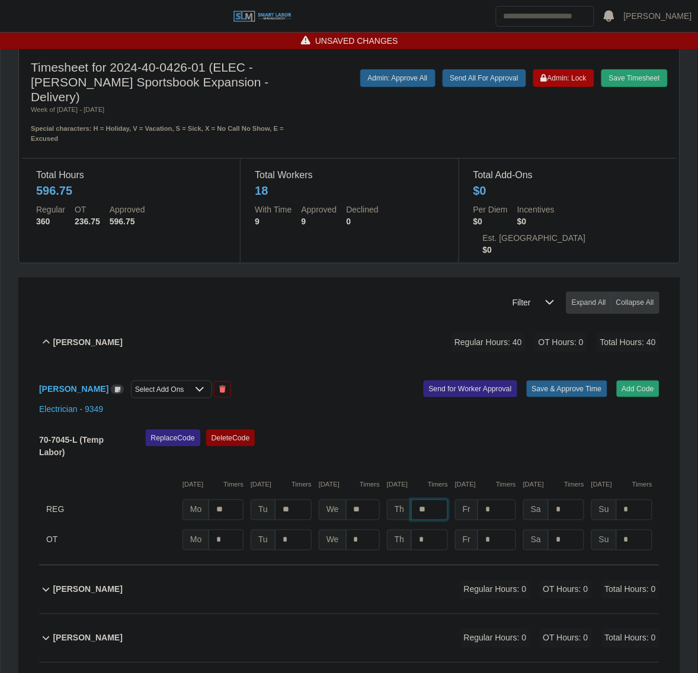
type input "**"
type input "****"
drag, startPoint x: 428, startPoint y: 386, endPoint x: 469, endPoint y: 365, distance: 46.1
click at [431, 385] on div "[PERSON_NAME] Select Add Ons Add Code Save & Approve Time Send for Worker Appro…" at bounding box center [349, 466] width 620 height 199
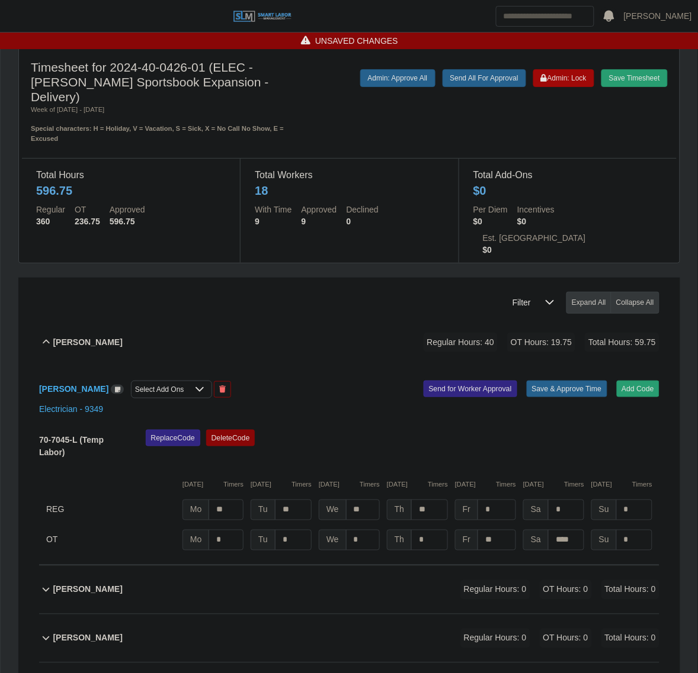
click at [550, 367] on div "[PERSON_NAME] Select Add Ons Add Code Save & Approve Time Send for Worker Appro…" at bounding box center [349, 466] width 620 height 199
click at [550, 381] on button "Save & Approve Time" at bounding box center [566, 389] width 81 height 17
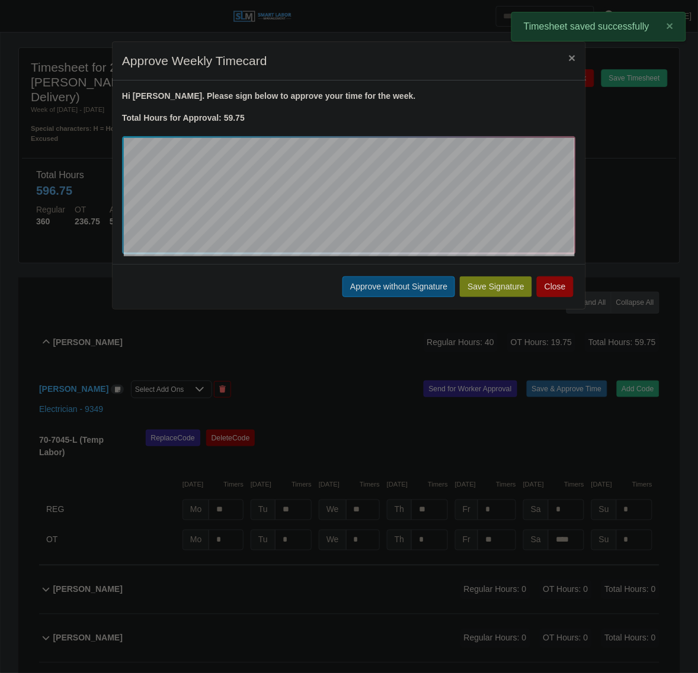
click at [363, 283] on button "Approve without Signature" at bounding box center [398, 287] width 113 height 21
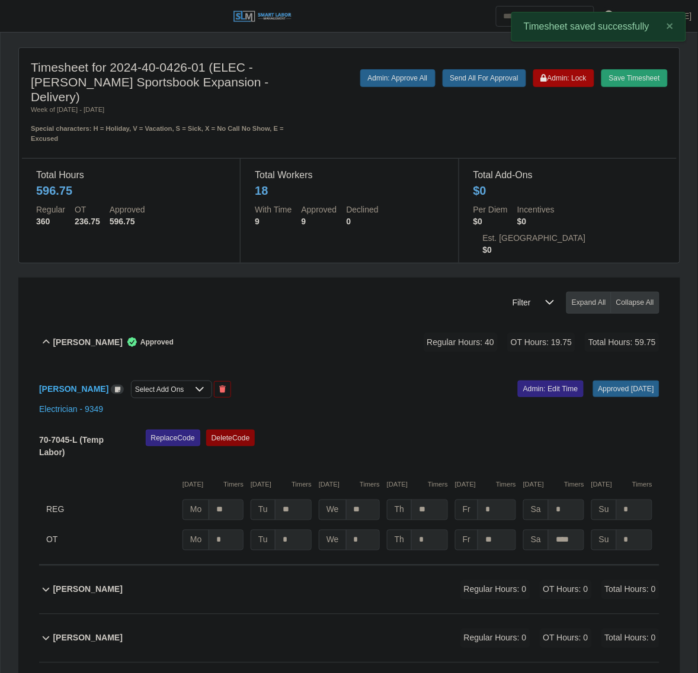
click at [220, 319] on div "Abner Corzo Approved Regular Hours: 40 OT Hours: 19.75 Total Hours: 59.75" at bounding box center [356, 343] width 606 height 48
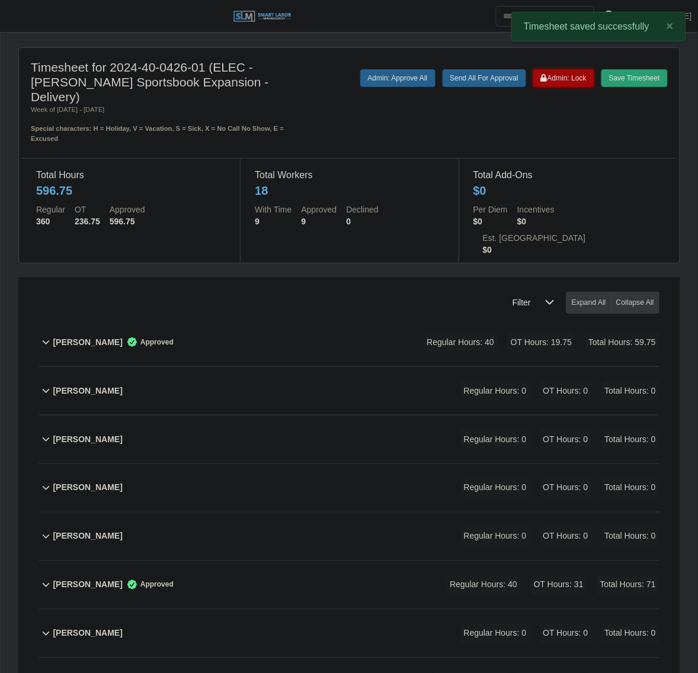
click at [570, 74] on span "Admin: Lock" at bounding box center [564, 78] width 46 height 8
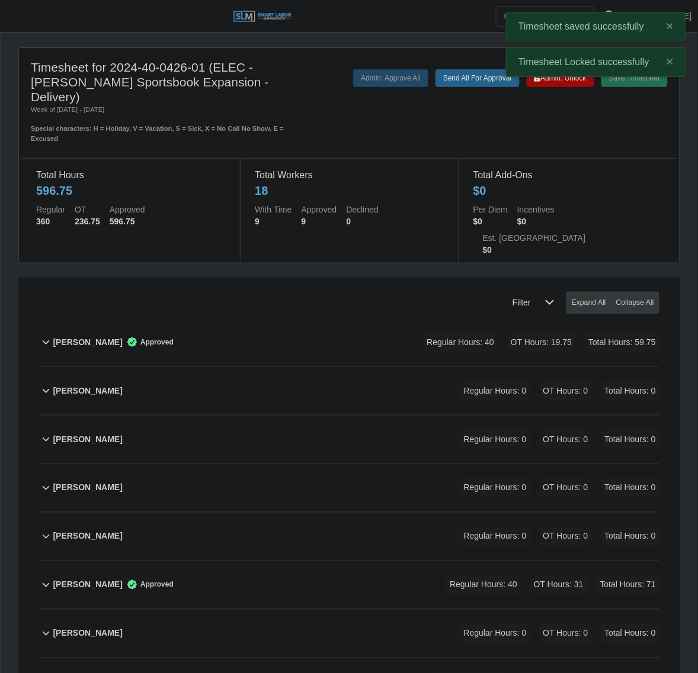
click at [15, 4] on header "Juan Castillo Account Settings Logout" at bounding box center [349, 16] width 698 height 33
click at [16, 15] on span "button" at bounding box center [14, 16] width 15 height 14
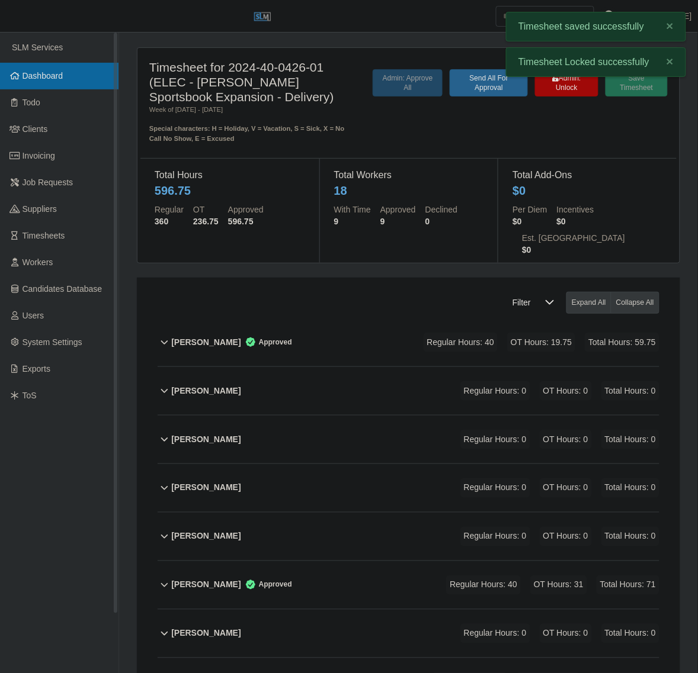
click at [48, 66] on link "Dashboard" at bounding box center [59, 76] width 118 height 27
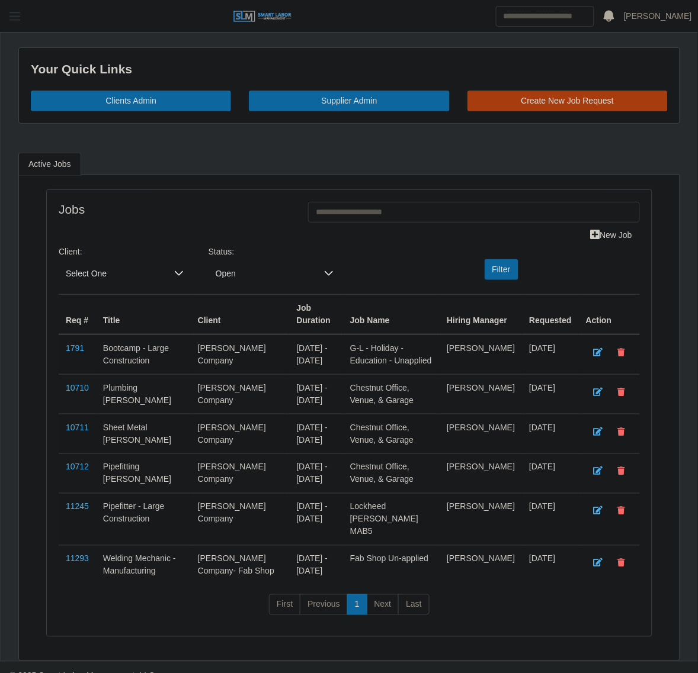
click at [24, 7] on button "button" at bounding box center [15, 17] width 30 height 20
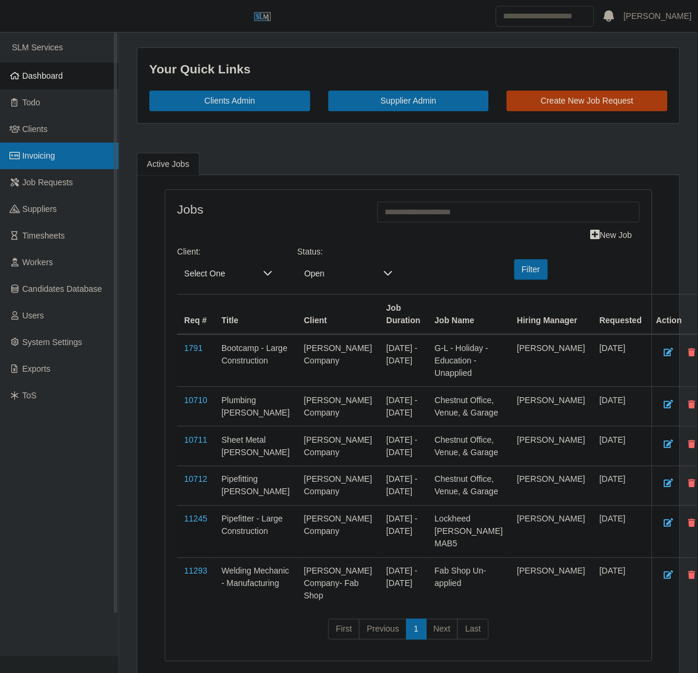
click at [60, 158] on link "Invoicing" at bounding box center [59, 156] width 118 height 27
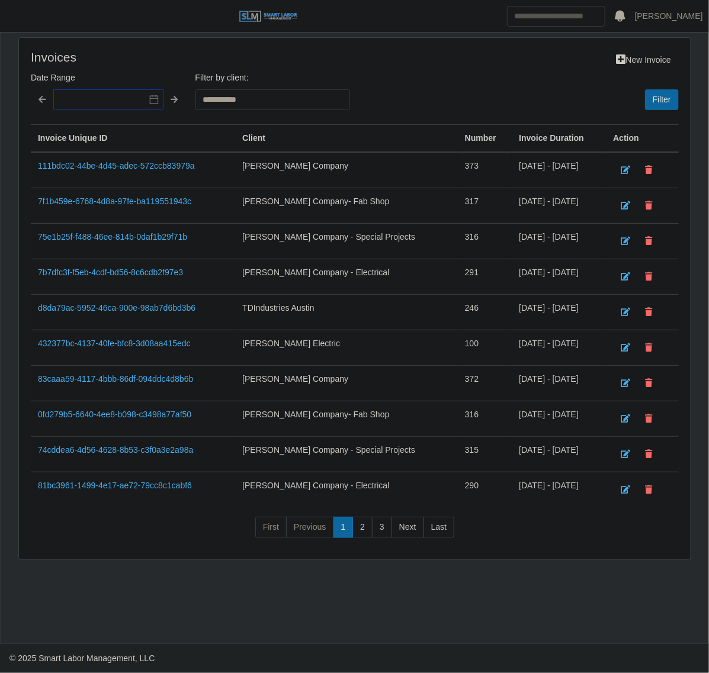
click at [113, 98] on input "text" at bounding box center [108, 99] width 110 height 20
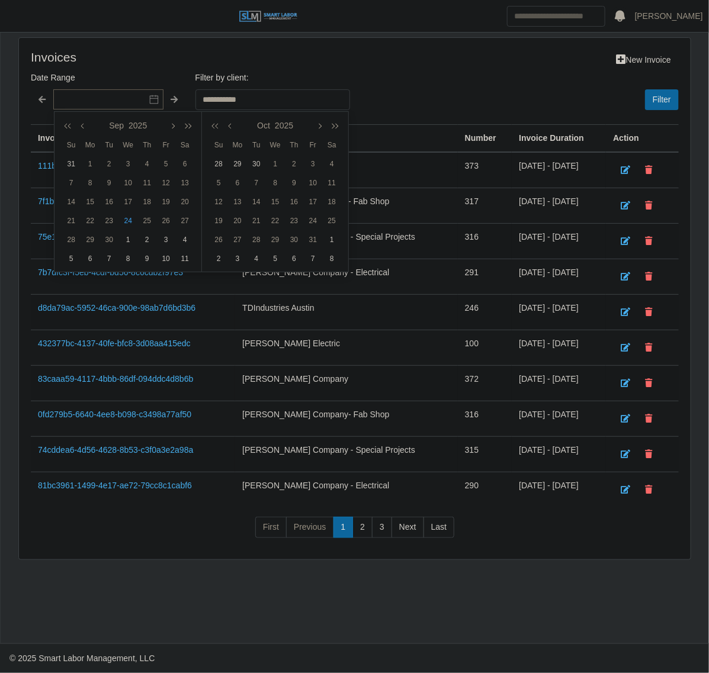
click at [120, 69] on div "Invoices" at bounding box center [160, 60] width 277 height 21
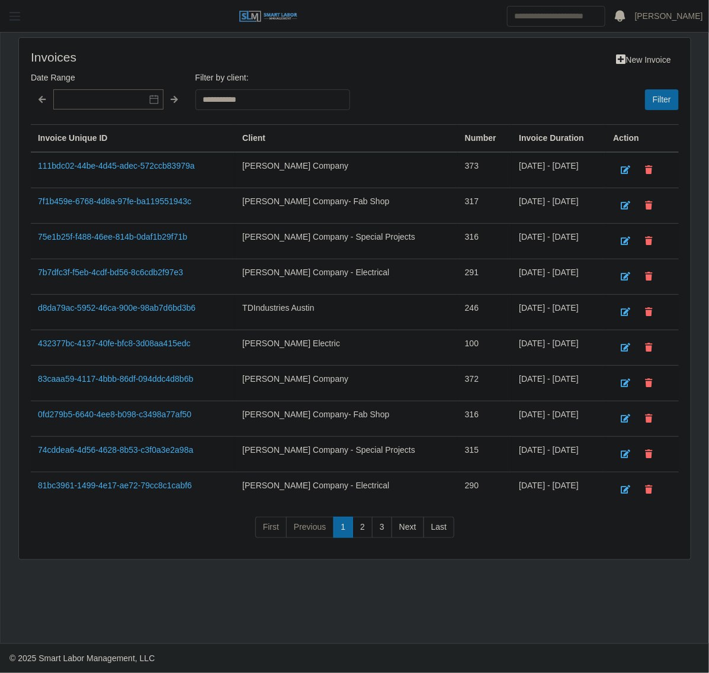
click at [3, 12] on button "button" at bounding box center [15, 17] width 30 height 20
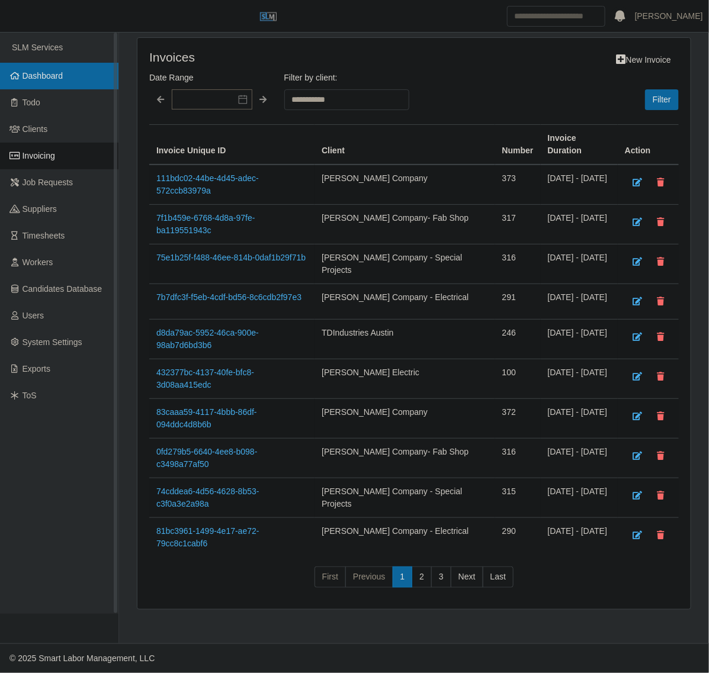
click at [41, 82] on link "Dashboard" at bounding box center [59, 76] width 118 height 27
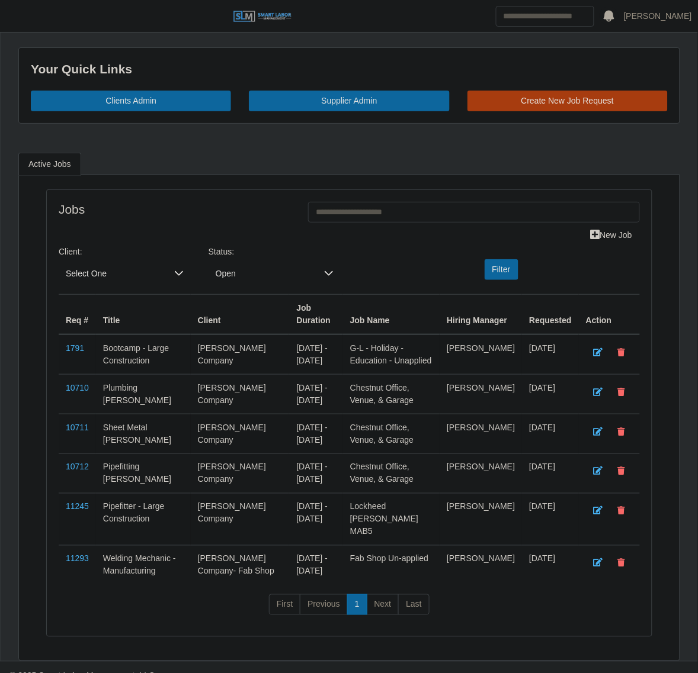
click at [114, 270] on span "Select One" at bounding box center [113, 274] width 108 height 22
click at [144, 384] on span "[PERSON_NAME] Company - Electrical" at bounding box center [142, 380] width 147 height 12
click at [301, 278] on span "Open" at bounding box center [262, 274] width 108 height 22
click at [490, 282] on div "Client: Lee Company - Electrical Status: Open Filter" at bounding box center [349, 270] width 599 height 49
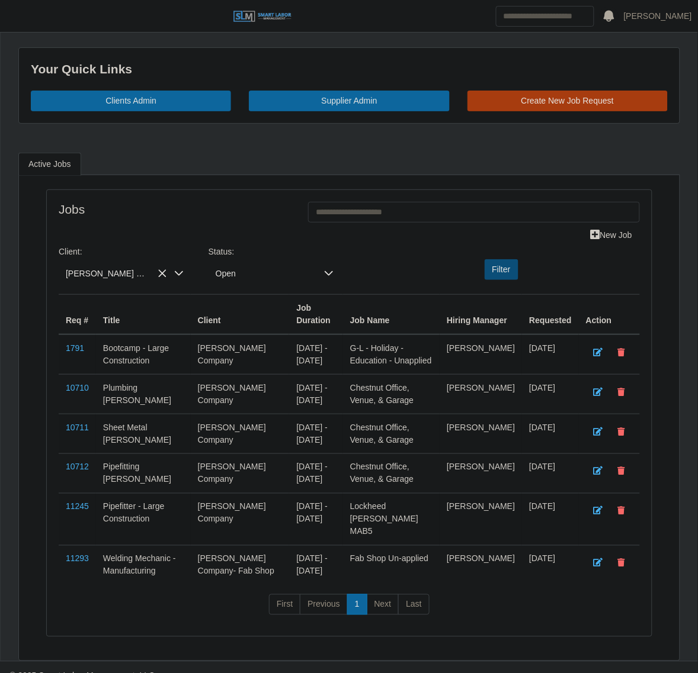
click at [490, 280] on button "Filter" at bounding box center [501, 269] width 34 height 21
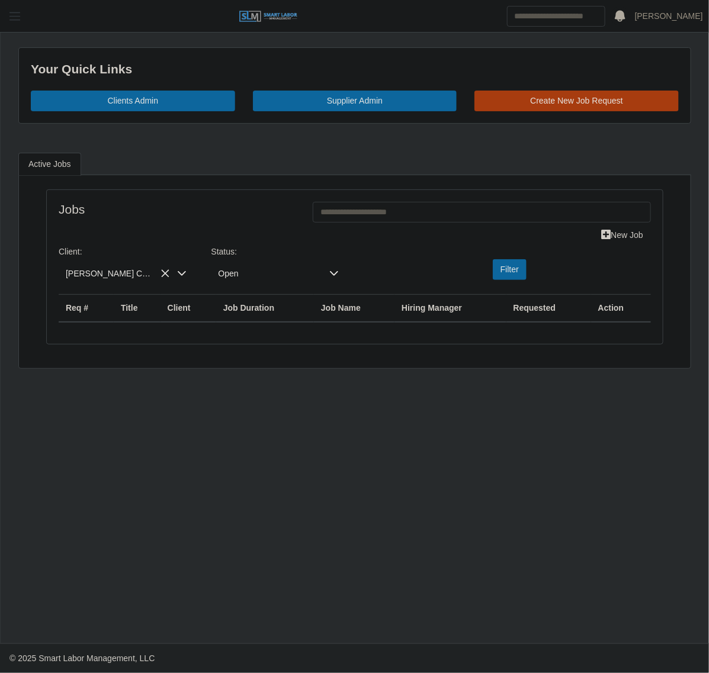
click at [18, 9] on span "button" at bounding box center [14, 16] width 15 height 14
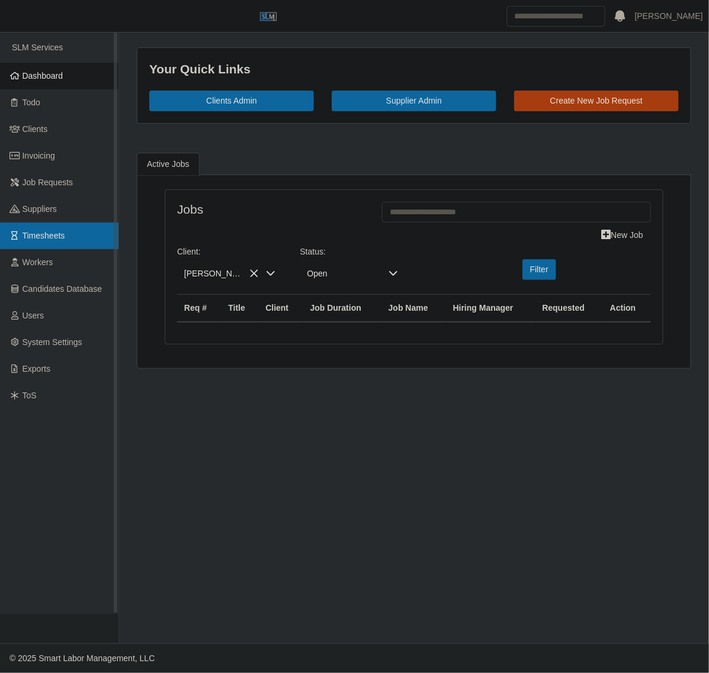
click at [80, 231] on link "Timesheets" at bounding box center [59, 236] width 118 height 27
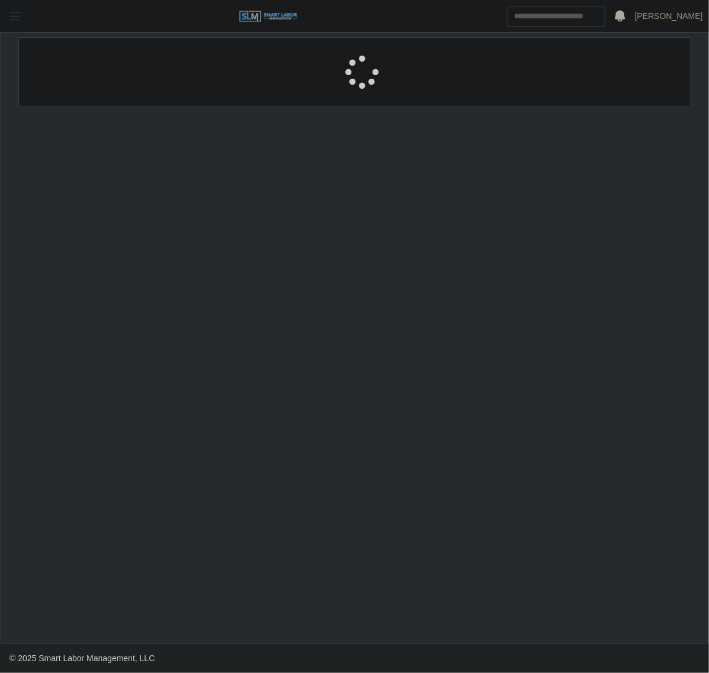
click at [20, 18] on span "button" at bounding box center [14, 16] width 15 height 14
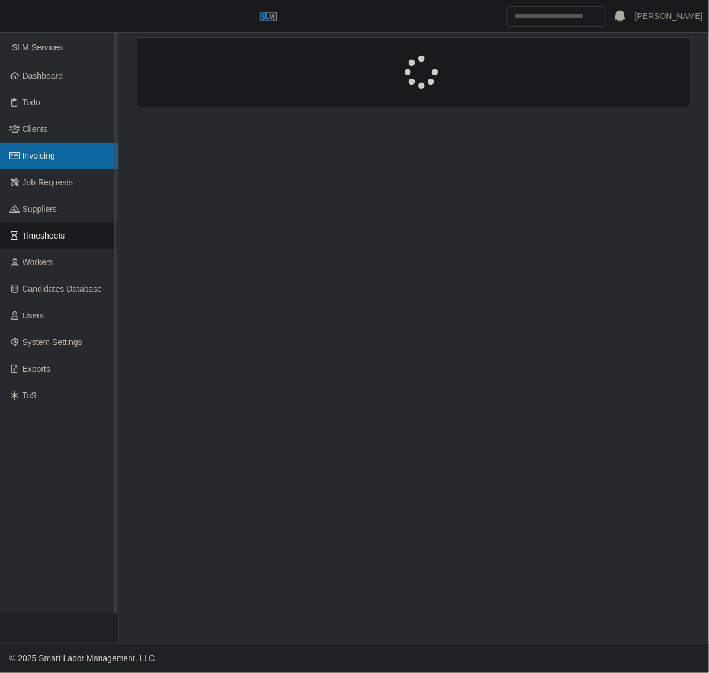
click at [71, 149] on link "Invoicing" at bounding box center [59, 156] width 118 height 27
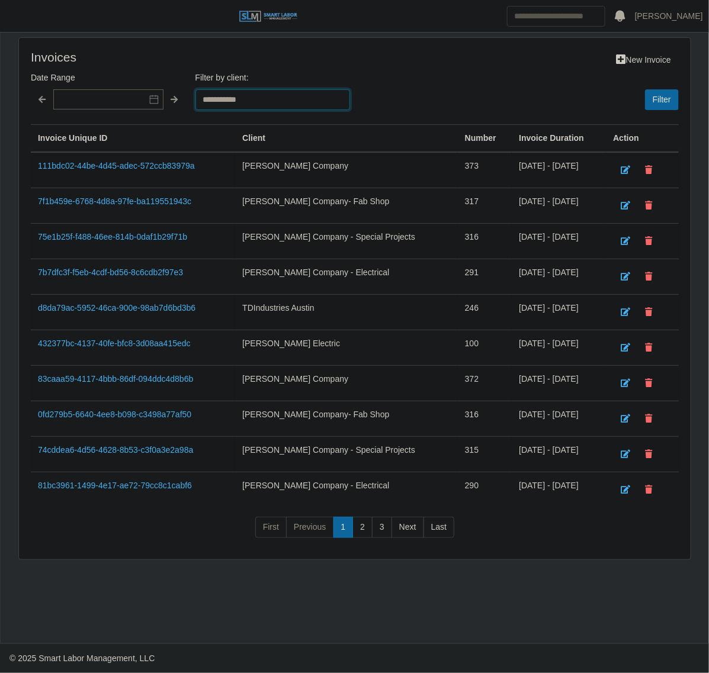
click at [280, 102] on select "**********" at bounding box center [272, 99] width 155 height 21
select select "**********"
click at [195, 89] on select "**********" at bounding box center [272, 99] width 155 height 21
click at [660, 97] on button "Filter" at bounding box center [662, 99] width 34 height 21
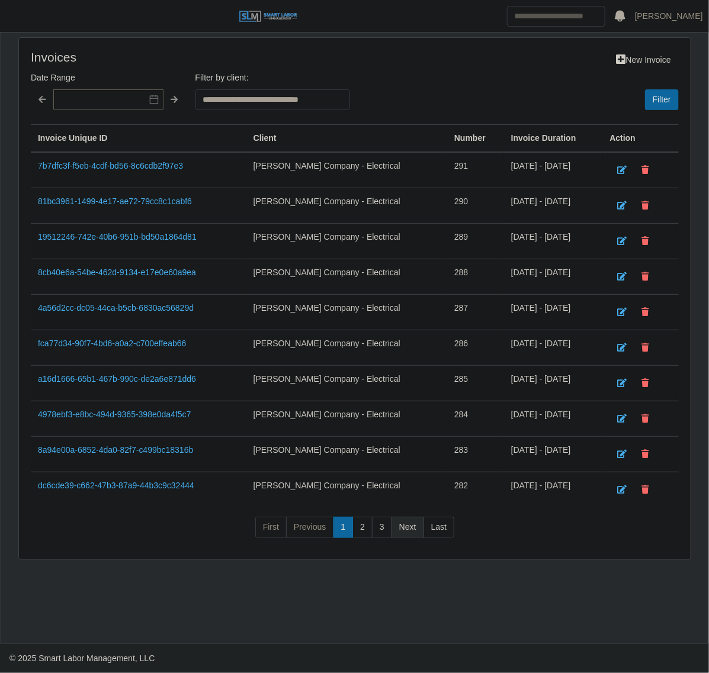
click at [412, 535] on link "Next" at bounding box center [407, 527] width 33 height 21
click at [140, 238] on link "1e26bcb8-7449-4269-9c51-dd3231dfa041" at bounding box center [115, 236] width 155 height 9
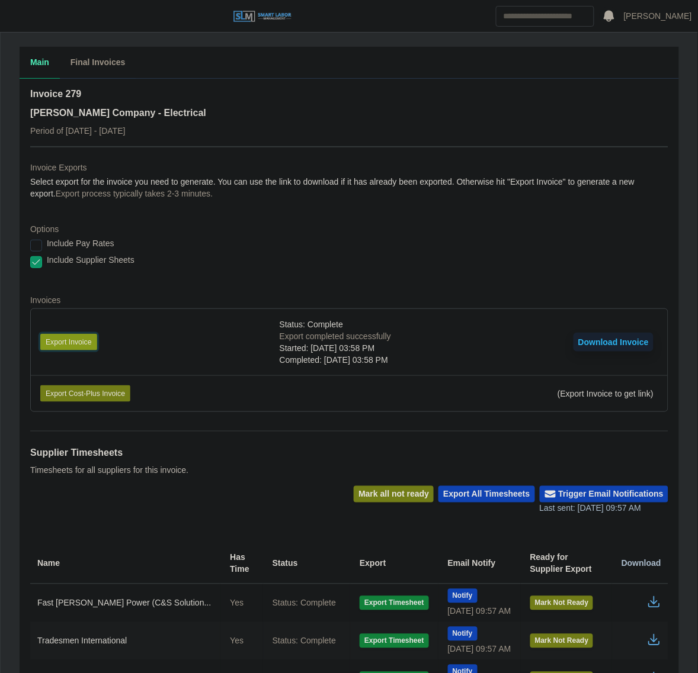
click at [86, 340] on button "Export Invoice" at bounding box center [68, 342] width 57 height 17
click at [445, 86] on div "Invoice 279 [PERSON_NAME] Company - Electrical Period of [DATE] - [DATE] Invoic…" at bounding box center [349, 414] width 659 height 670
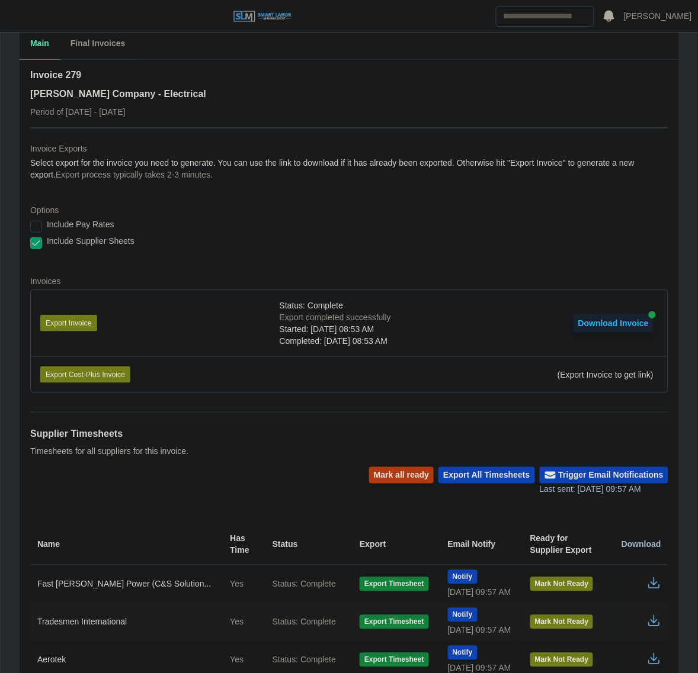
scroll to position [95, 0]
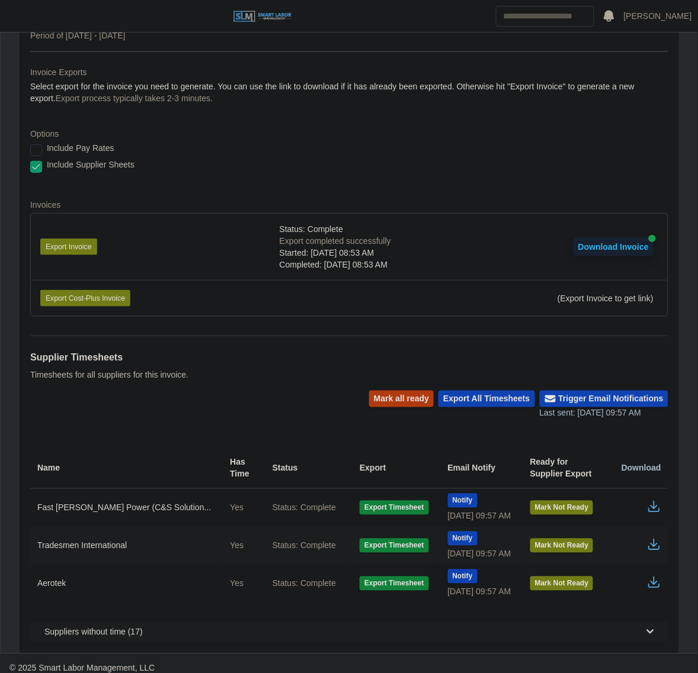
click at [655, 538] on icon "button" at bounding box center [654, 545] width 14 height 14
click at [12, 15] on span "button" at bounding box center [14, 16] width 15 height 14
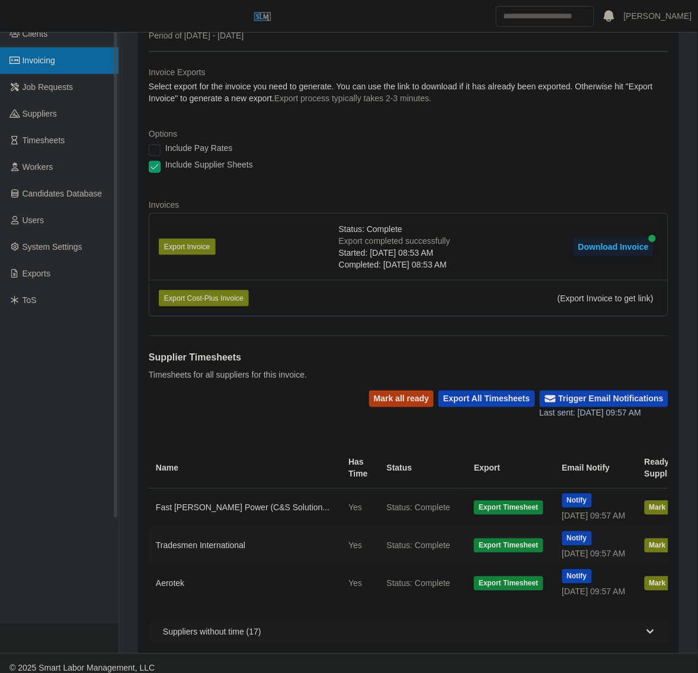
click at [52, 57] on span "Invoicing" at bounding box center [39, 60] width 33 height 9
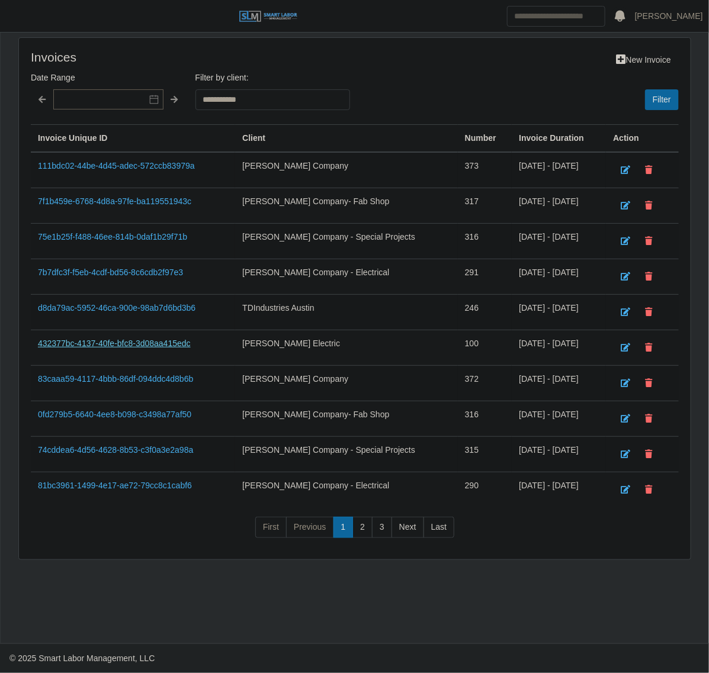
click at [68, 345] on link "432377bc-4137-40fe-bfc8-3d08aa415edc" at bounding box center [114, 343] width 153 height 9
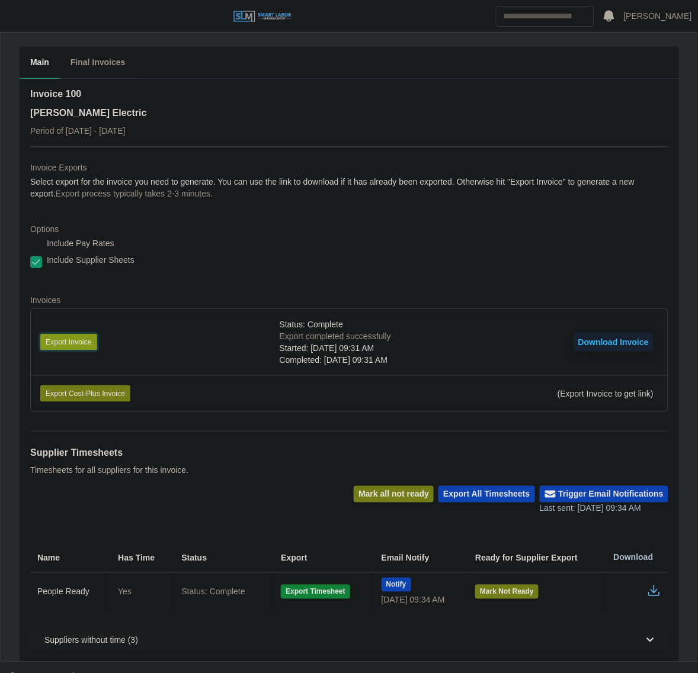
click at [95, 336] on button "Export Invoice" at bounding box center [68, 342] width 57 height 17
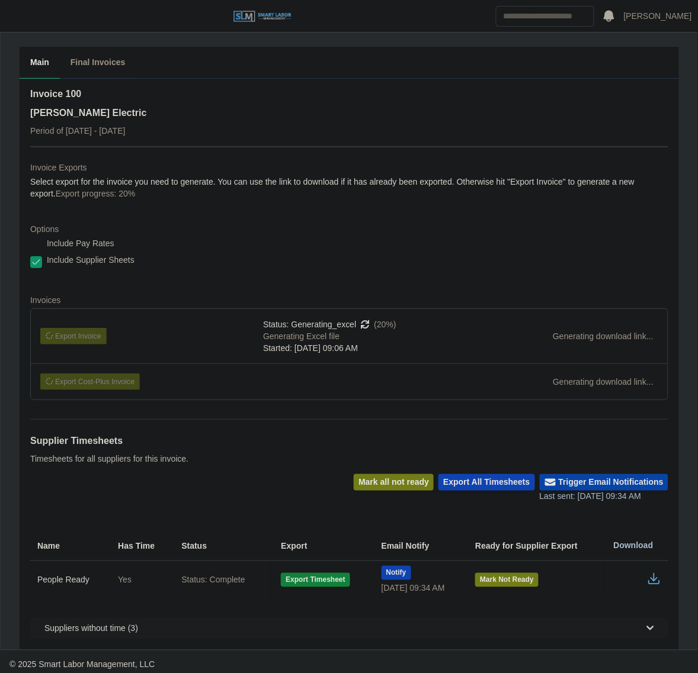
click at [574, 490] on button "Trigger Email Notifications" at bounding box center [603, 482] width 129 height 17
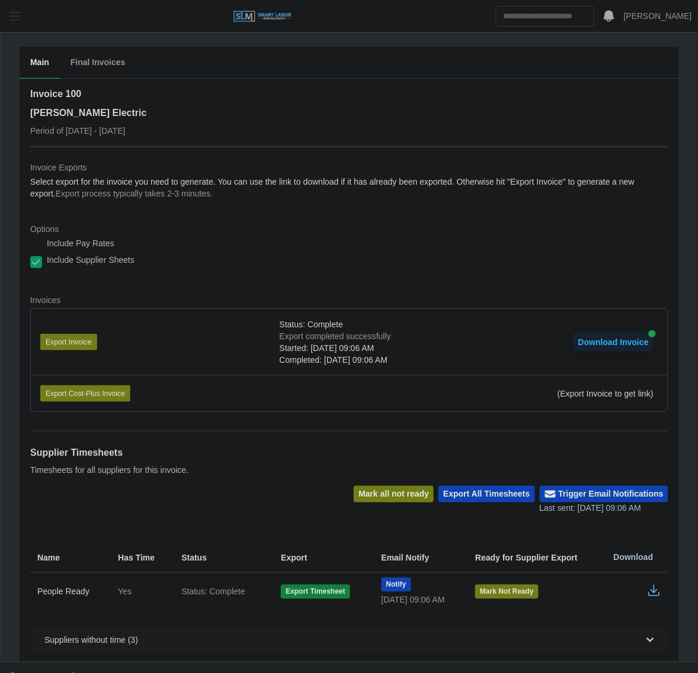
click at [19, 21] on span "button" at bounding box center [14, 16] width 15 height 14
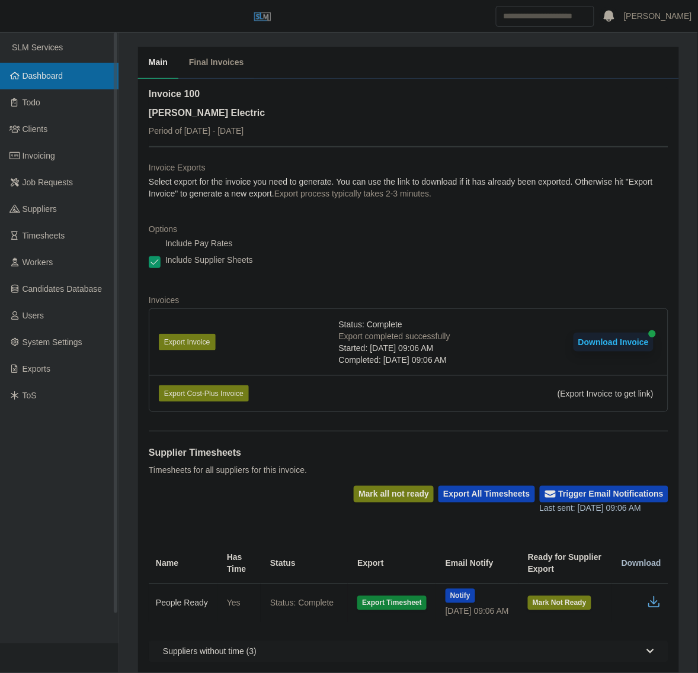
click at [37, 72] on span "Dashboard" at bounding box center [43, 75] width 41 height 9
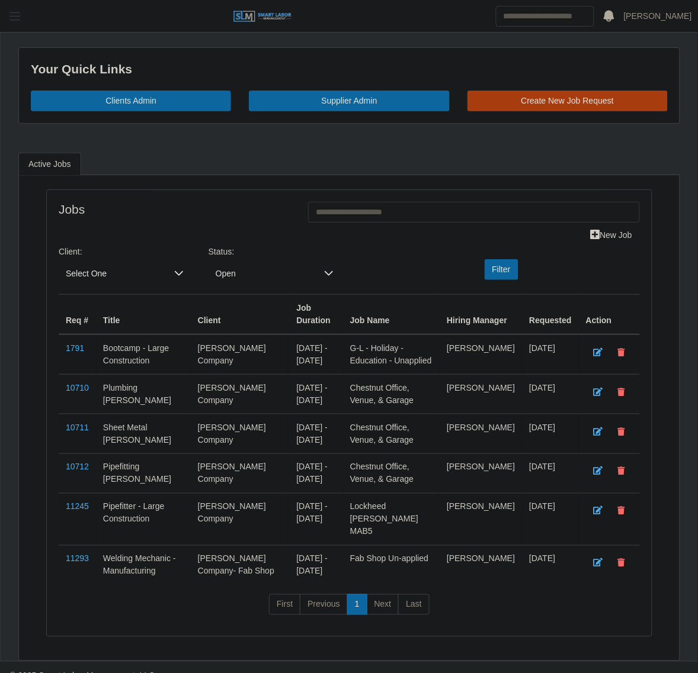
click at [4, 12] on button "button" at bounding box center [15, 17] width 30 height 20
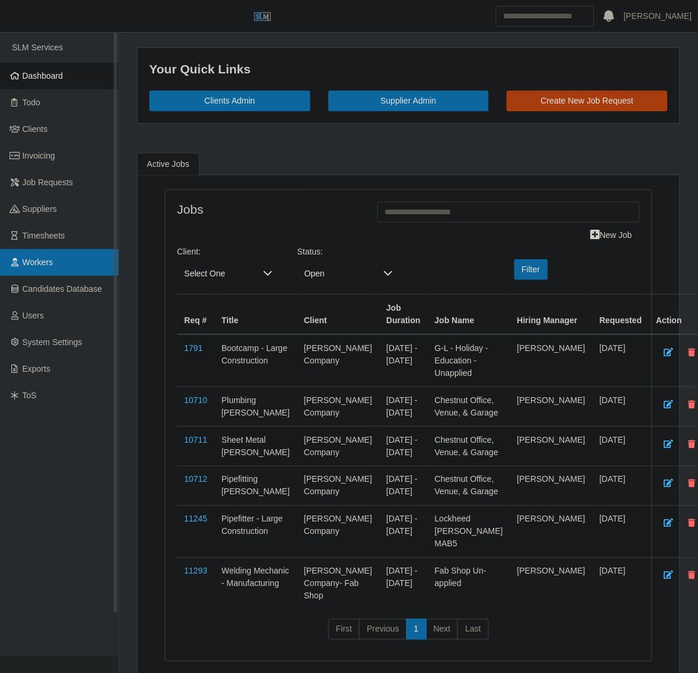
click at [46, 268] on link "Workers" at bounding box center [59, 262] width 118 height 27
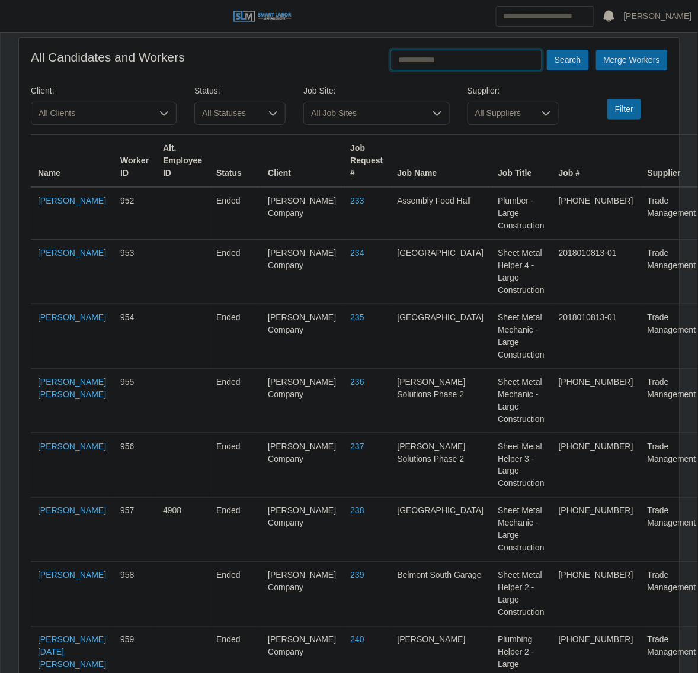
click at [490, 64] on input "text" at bounding box center [466, 60] width 152 height 21
type input "**********"
click at [547, 50] on button "Search" at bounding box center [567, 60] width 41 height 21
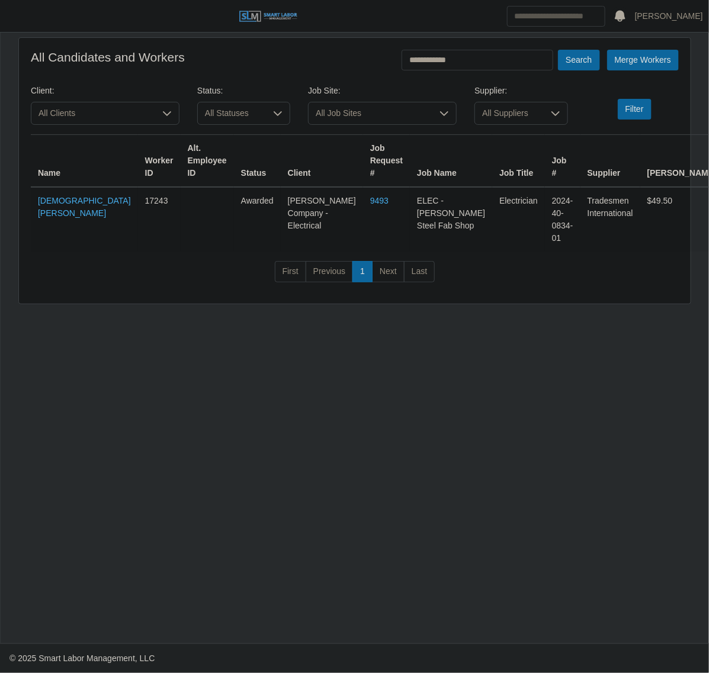
click at [56, 194] on td "Jesus Aponte" at bounding box center [84, 219] width 107 height 65
click at [52, 199] on link "Jesus Aponte" at bounding box center [84, 207] width 93 height 22
click at [489, 56] on input "**********" at bounding box center [477, 60] width 152 height 21
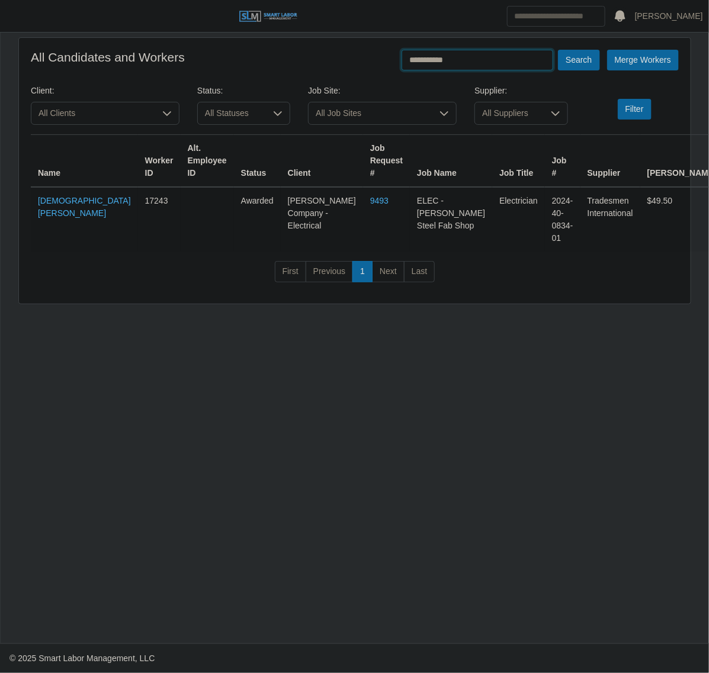
type input "**********"
click at [558, 50] on button "Search" at bounding box center [578, 60] width 41 height 21
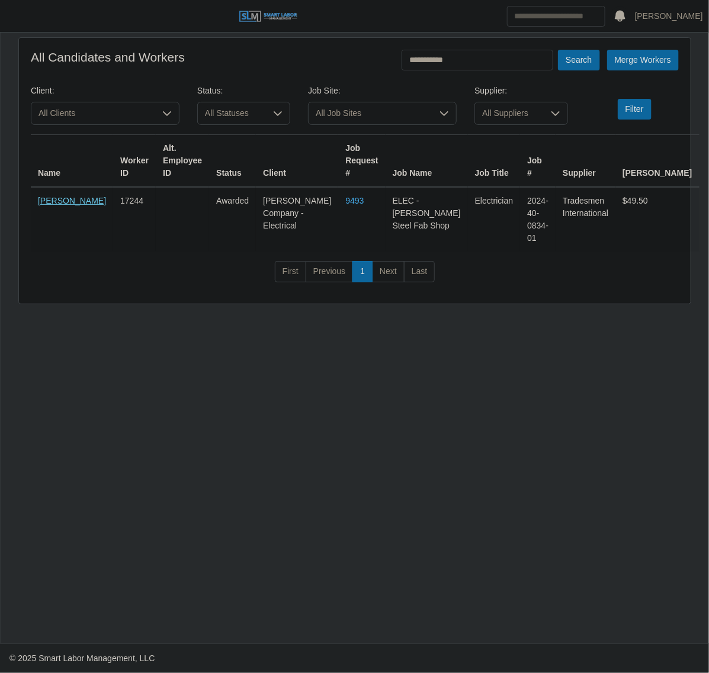
click at [52, 200] on link "Rene Aponte" at bounding box center [72, 200] width 68 height 9
click at [457, 54] on input "**********" at bounding box center [477, 60] width 152 height 21
type input "*"
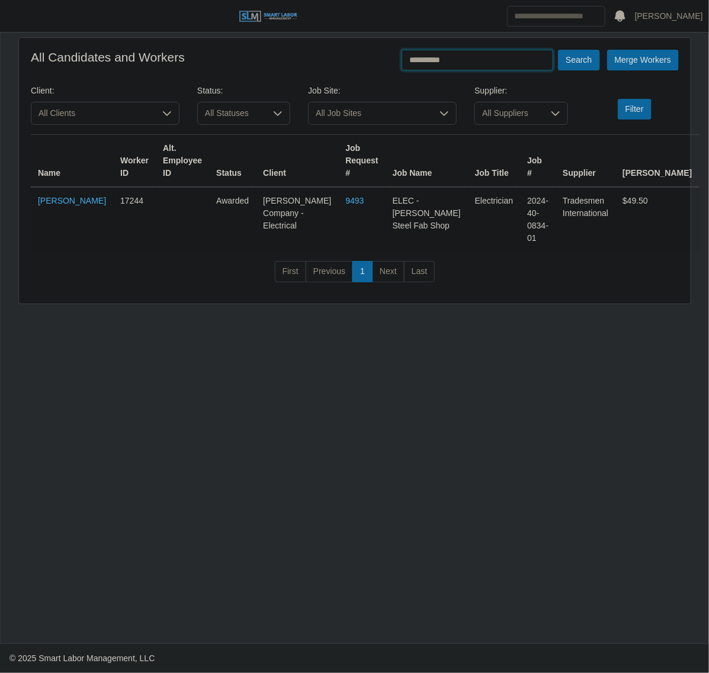
type input "**********"
click at [558, 50] on button "Search" at bounding box center [578, 60] width 41 height 21
click at [52, 200] on link "Jerson Ramirez" at bounding box center [72, 200] width 68 height 9
click at [9, 27] on header "Juan Castillo Account Settings Logout" at bounding box center [354, 16] width 709 height 33
click at [12, 17] on span "button" at bounding box center [14, 16] width 15 height 14
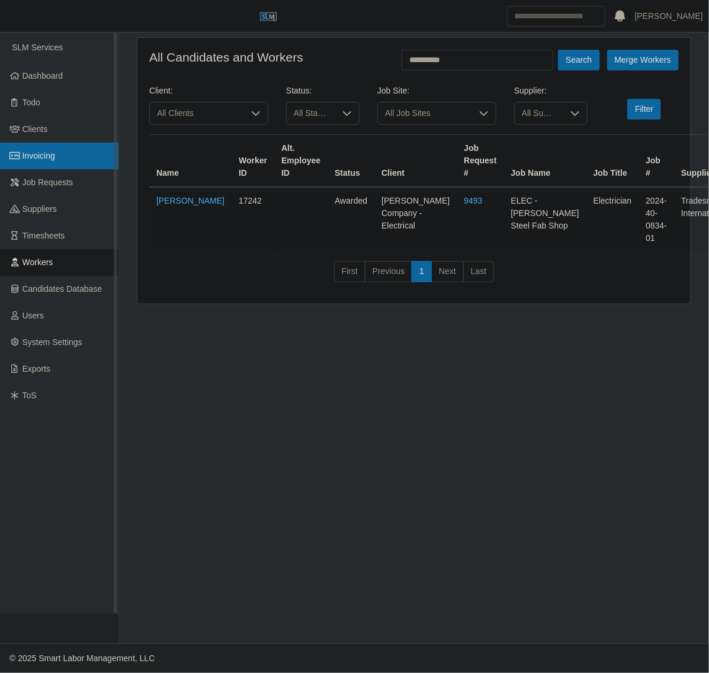
click at [33, 154] on span "Invoicing" at bounding box center [39, 155] width 33 height 9
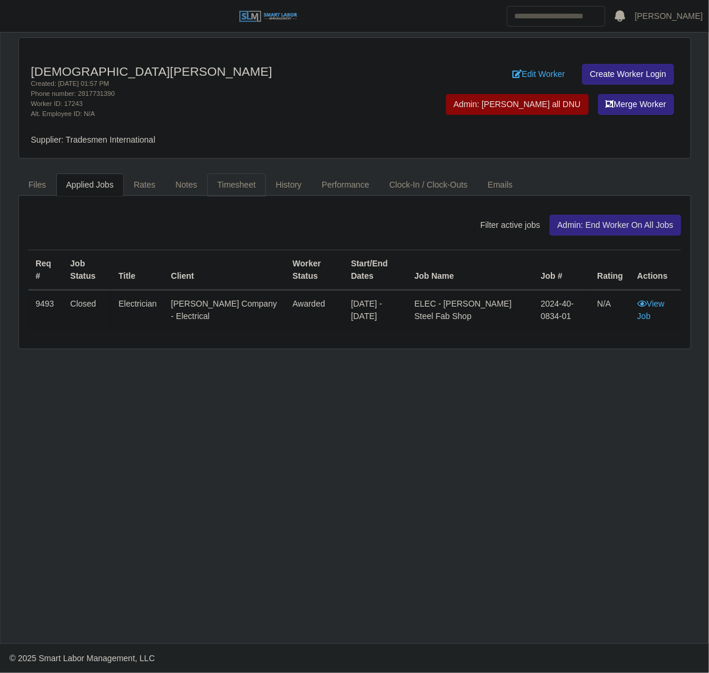
click at [250, 187] on link "Timesheet" at bounding box center [236, 185] width 59 height 23
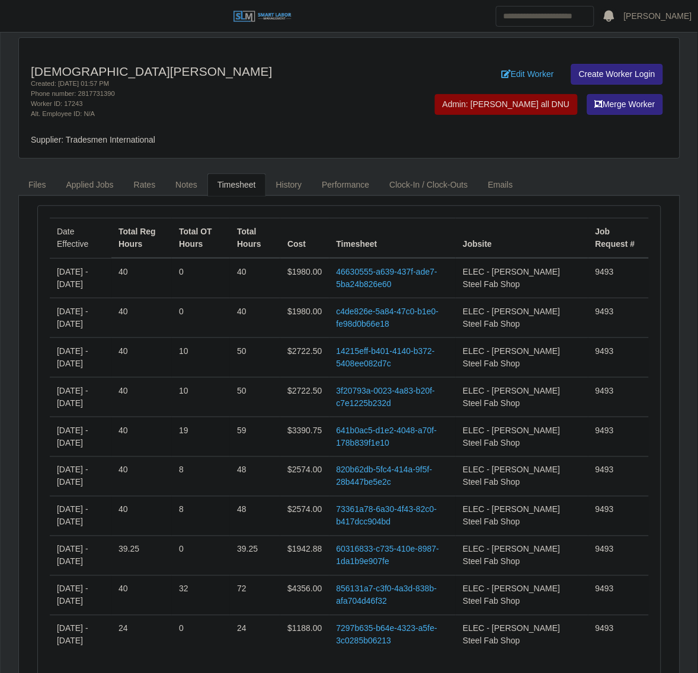
scroll to position [60, 0]
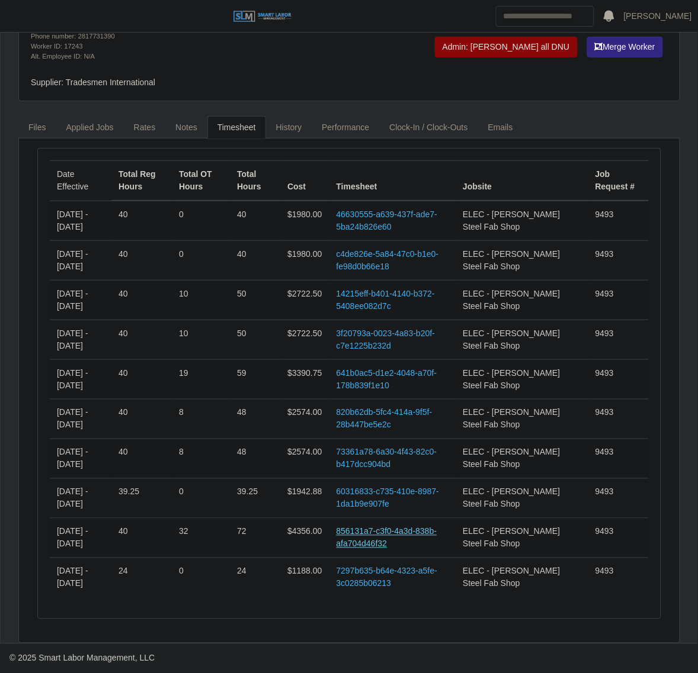
click at [396, 548] on link "856131a7-c3f0-4a3d-838b-afa704d46f32" at bounding box center [386, 538] width 101 height 22
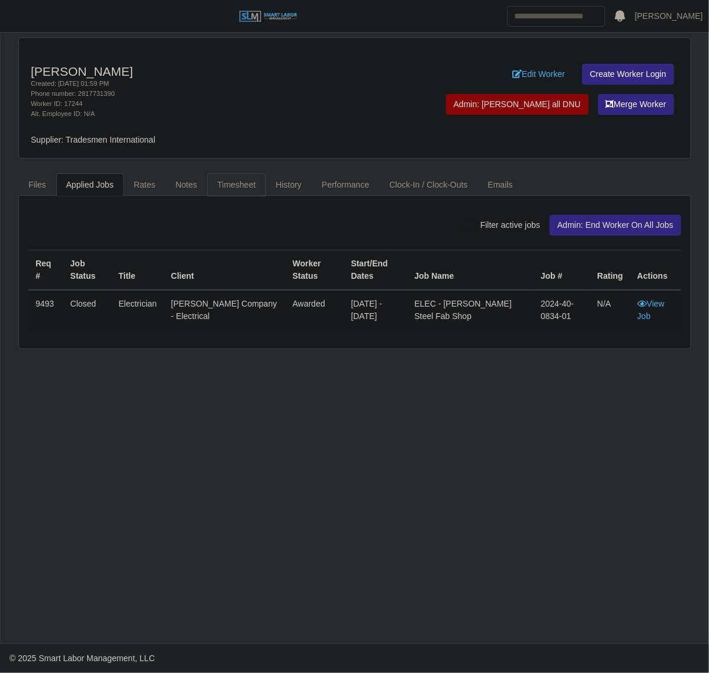
click at [226, 192] on link "Timesheet" at bounding box center [236, 185] width 59 height 23
drag, startPoint x: 228, startPoint y: 182, endPoint x: 240, endPoint y: 166, distance: 19.4
click at [228, 182] on link "Timesheet" at bounding box center [236, 185] width 59 height 23
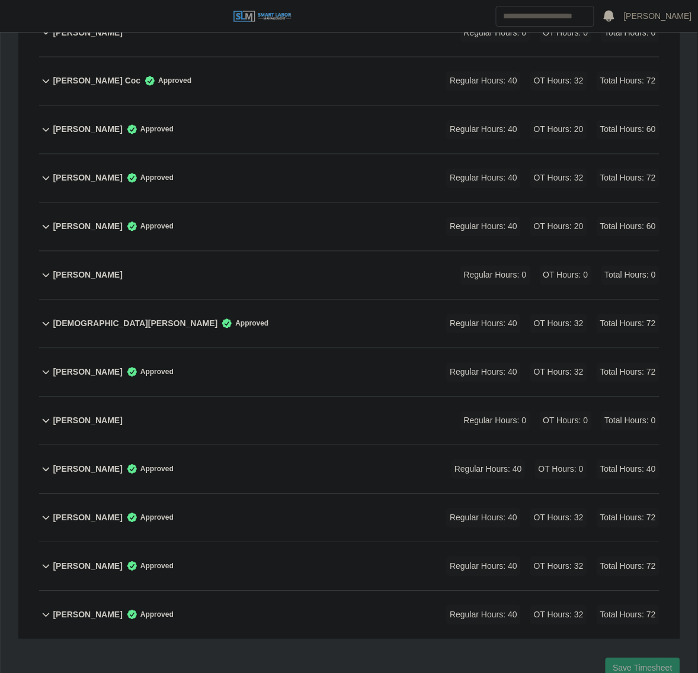
scroll to position [419, 0]
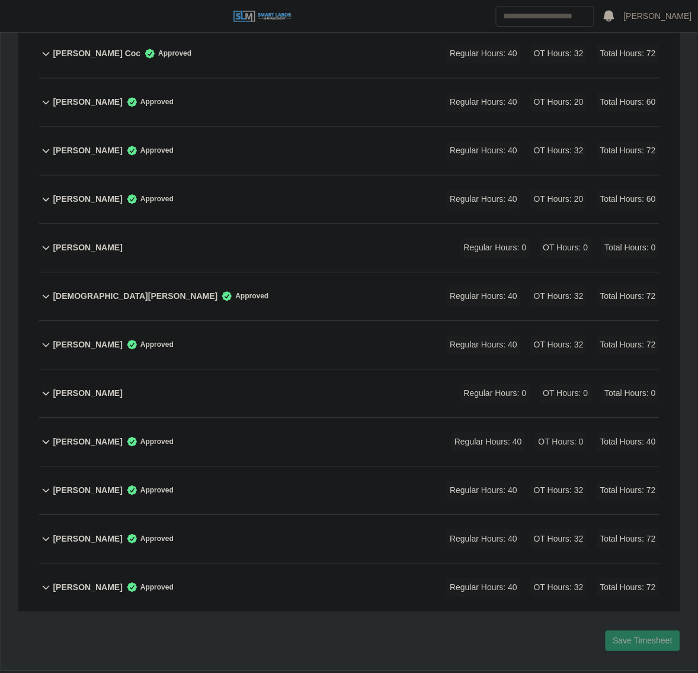
click at [269, 477] on div "Rene Aponte Approved Regular Hours: 40 OT Hours: 32 Total Hours: 72" at bounding box center [356, 491] width 606 height 48
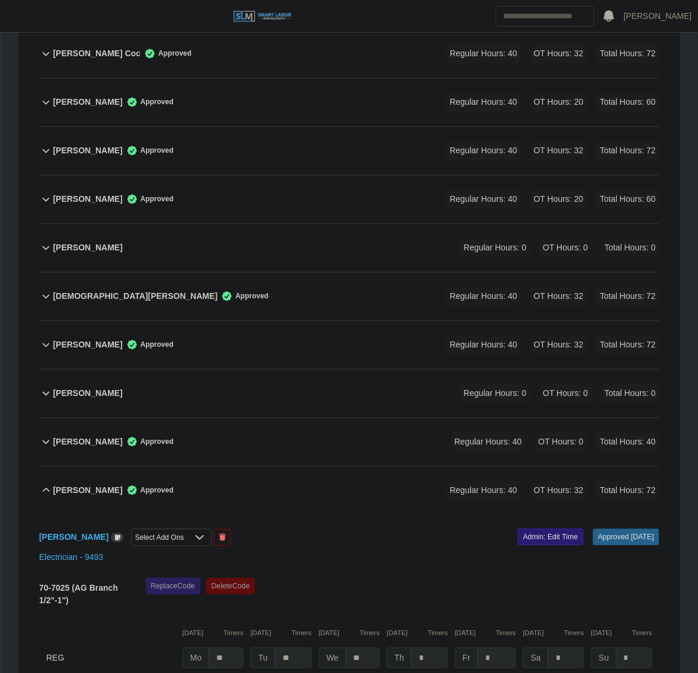
click at [558, 529] on link "Admin: Edit Time" at bounding box center [551, 537] width 66 height 17
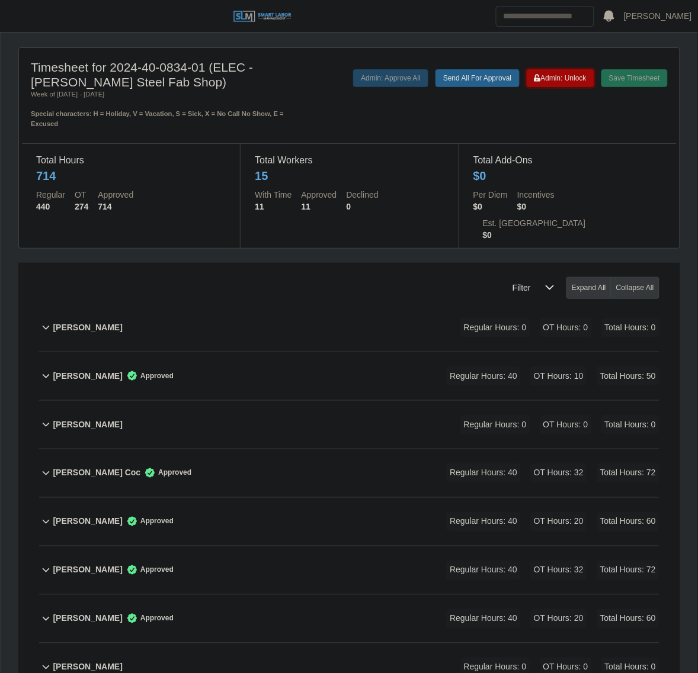
click at [566, 74] on span "Admin: Unlock" at bounding box center [560, 78] width 52 height 8
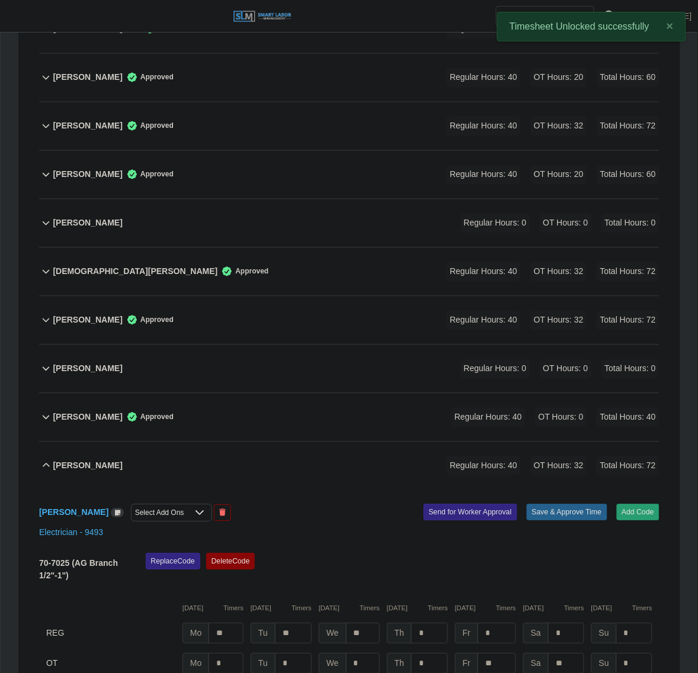
scroll to position [619, 0]
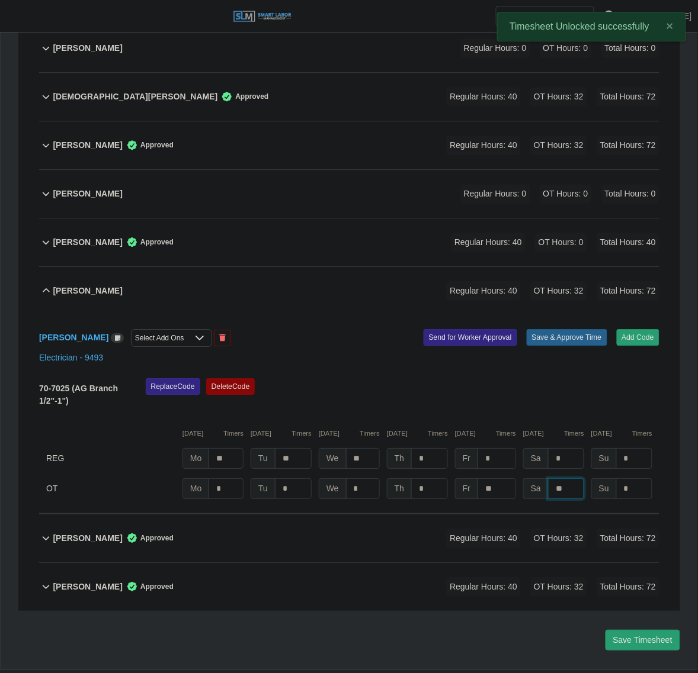
click at [574, 478] on input "**" at bounding box center [566, 488] width 36 height 21
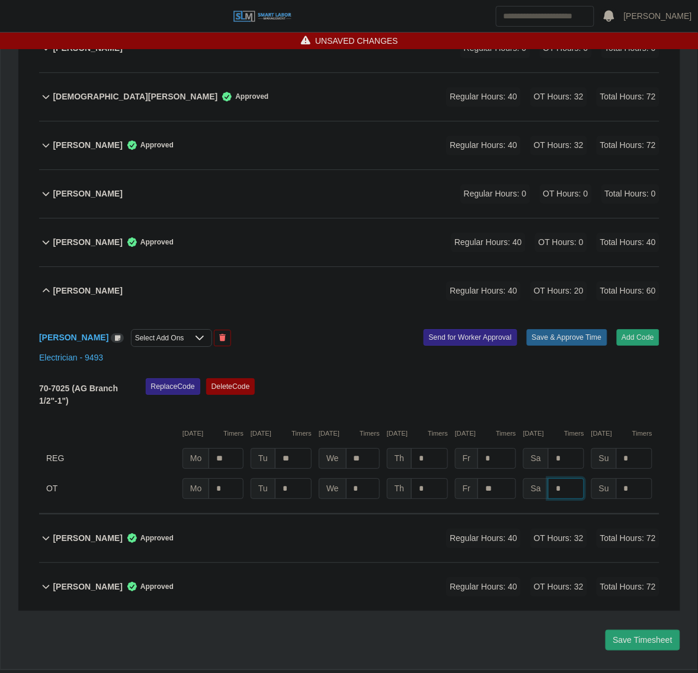
type input "*"
click at [586, 378] on div "Replace Code Delete Code" at bounding box center [402, 396] width 531 height 36
click at [579, 329] on button "Save & Approve Time" at bounding box center [566, 337] width 81 height 17
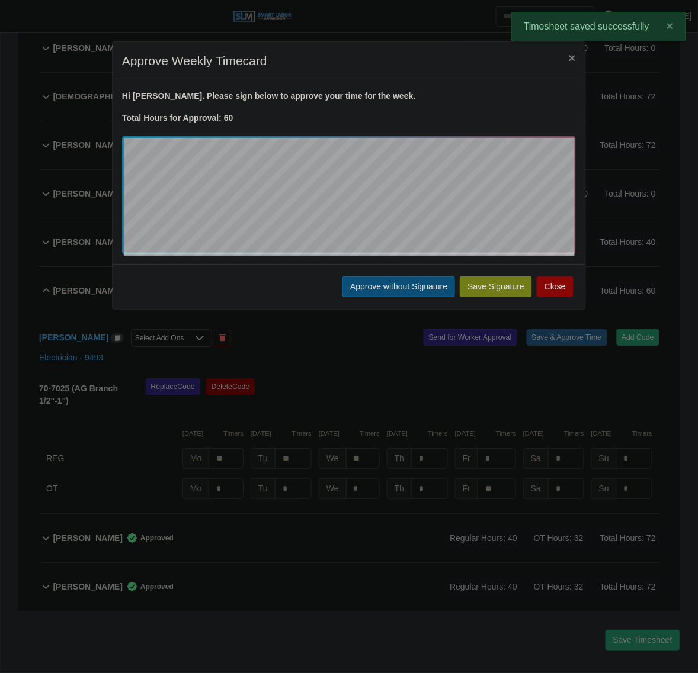
click at [368, 283] on button "Approve without Signature" at bounding box center [398, 287] width 113 height 21
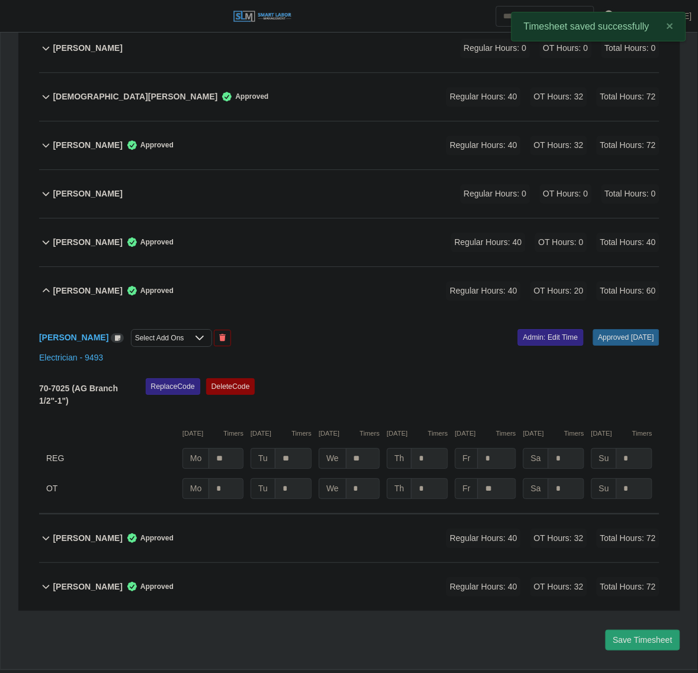
click at [262, 269] on div "Rene Aponte Approved Regular Hours: 40 OT Hours: 20 Total Hours: 60" at bounding box center [356, 291] width 606 height 48
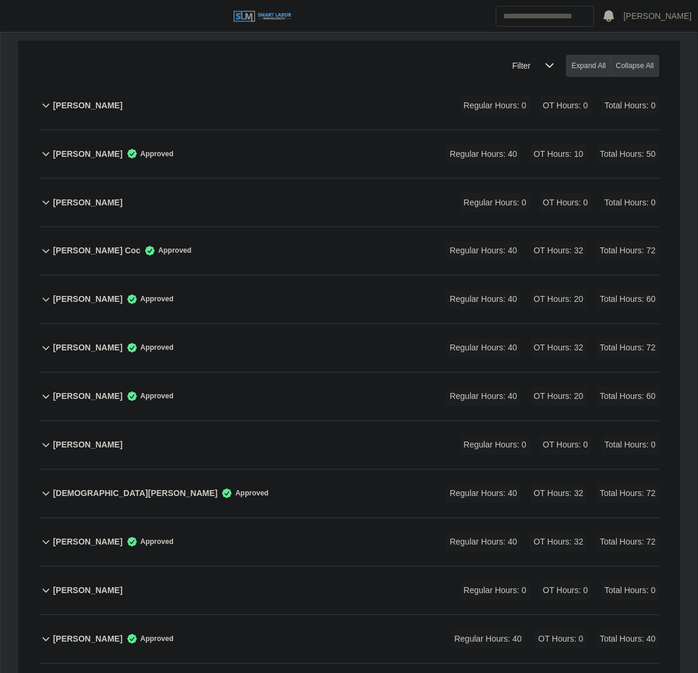
scroll to position [421, 0]
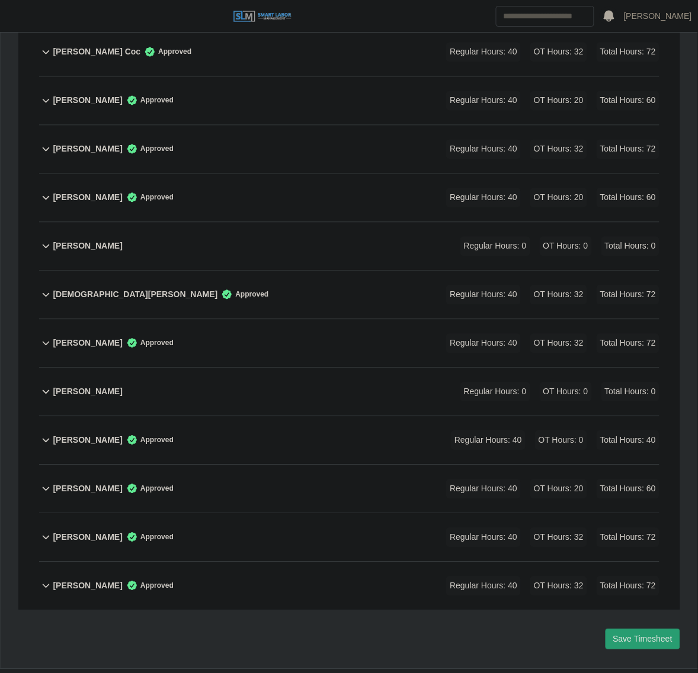
click at [252, 271] on div "Jesus Aponte Approved Regular Hours: 40 OT Hours: 32 Total Hours: 72" at bounding box center [356, 295] width 606 height 48
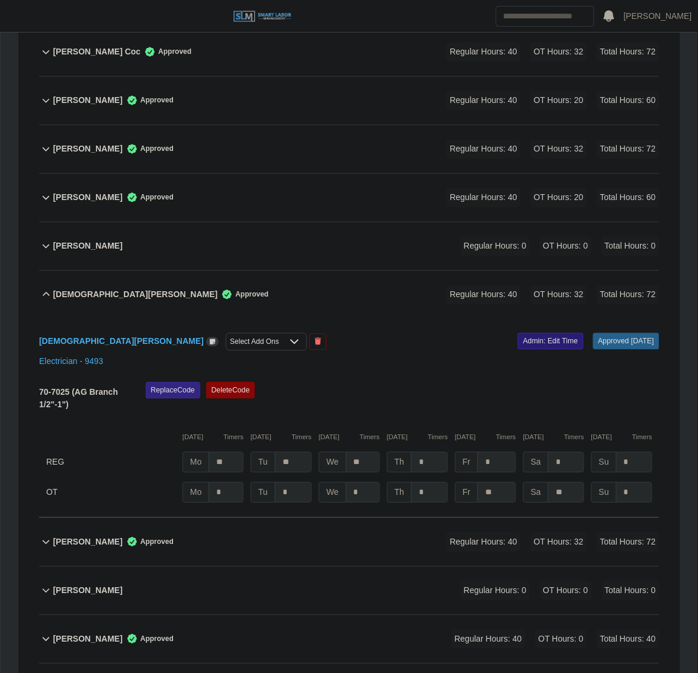
click at [554, 333] on link "Admin: Edit Time" at bounding box center [551, 341] width 66 height 17
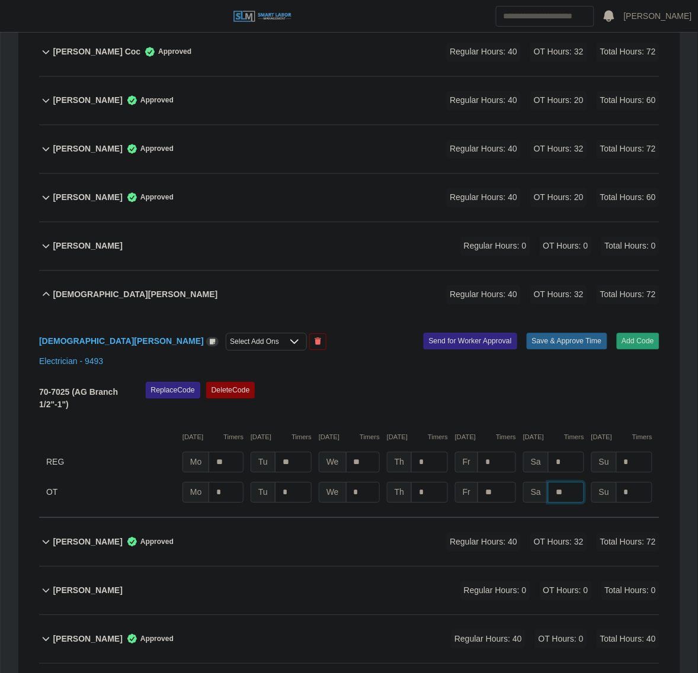
click at [570, 483] on input "**" at bounding box center [566, 493] width 36 height 21
type input "*"
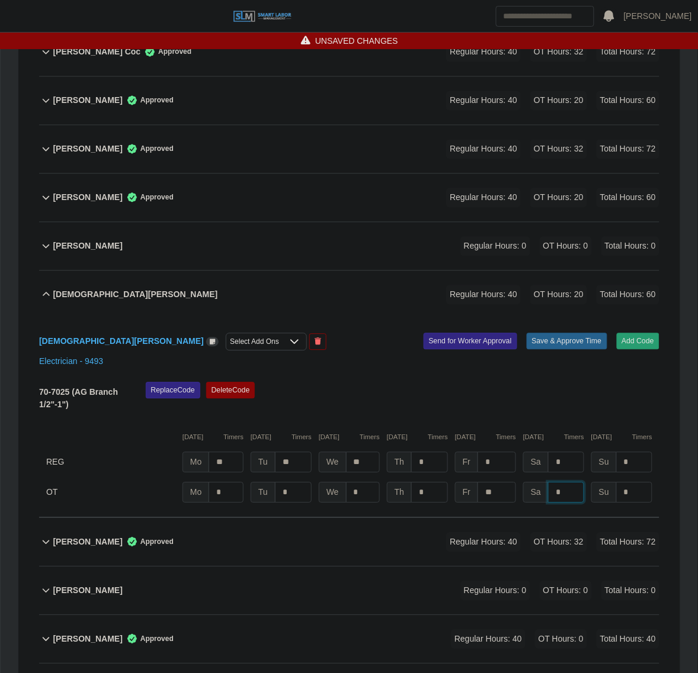
type input "*"
click at [523, 343] on div "Jesus Aponte Select Add Ons Add Code Save & Approve Time Send for Worker Approv…" at bounding box center [349, 418] width 620 height 199
click at [545, 333] on button "Save & Approve Time" at bounding box center [566, 341] width 81 height 17
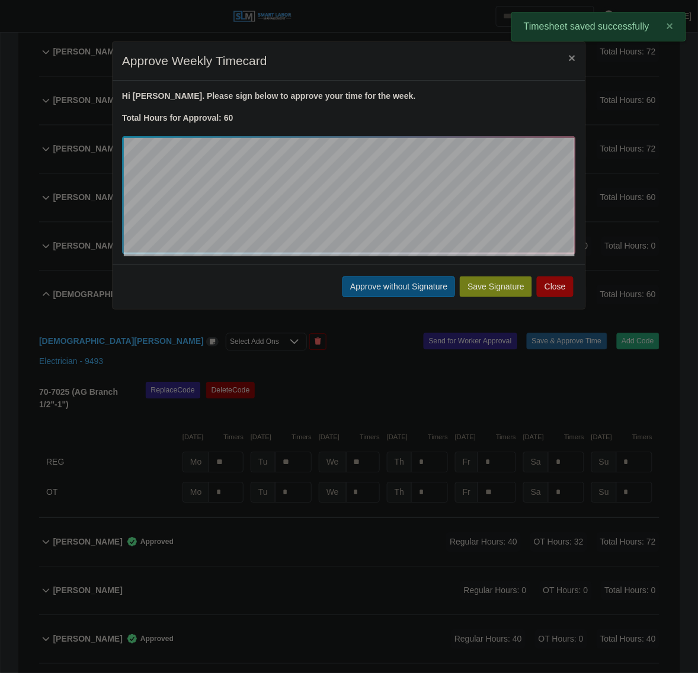
click at [368, 285] on button "Approve without Signature" at bounding box center [398, 287] width 113 height 21
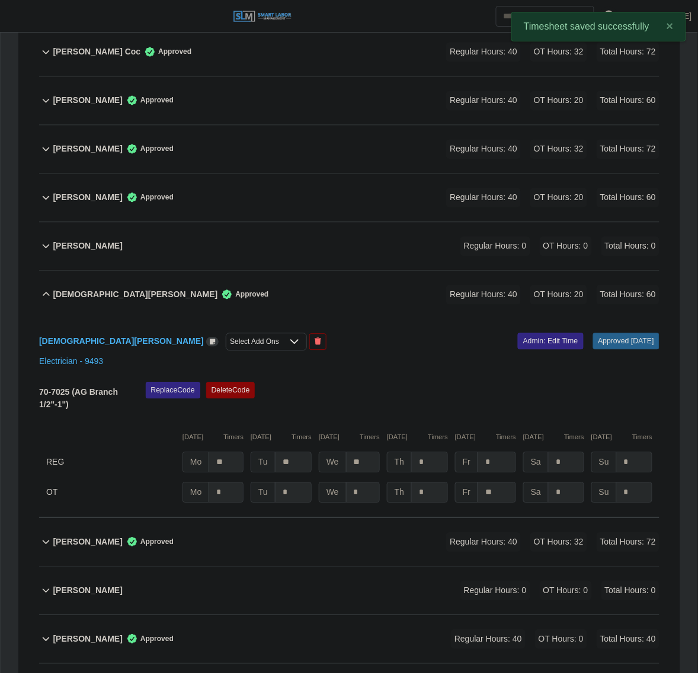
click at [313, 275] on div "Jesus Aponte Approved Regular Hours: 40 OT Hours: 20 Total Hours: 60" at bounding box center [356, 295] width 606 height 48
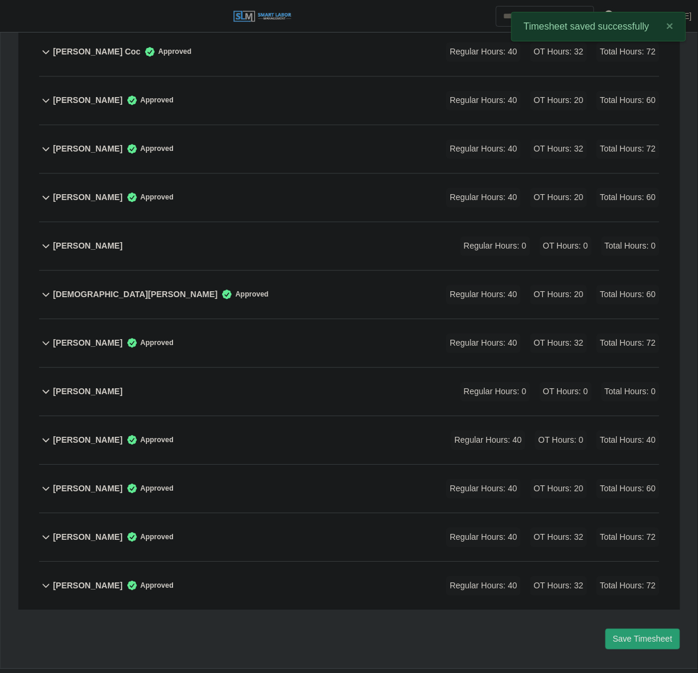
click at [297, 129] on div "Jerson Ramirez Approved Regular Hours: 40 OT Hours: 32 Total Hours: 72" at bounding box center [356, 150] width 606 height 48
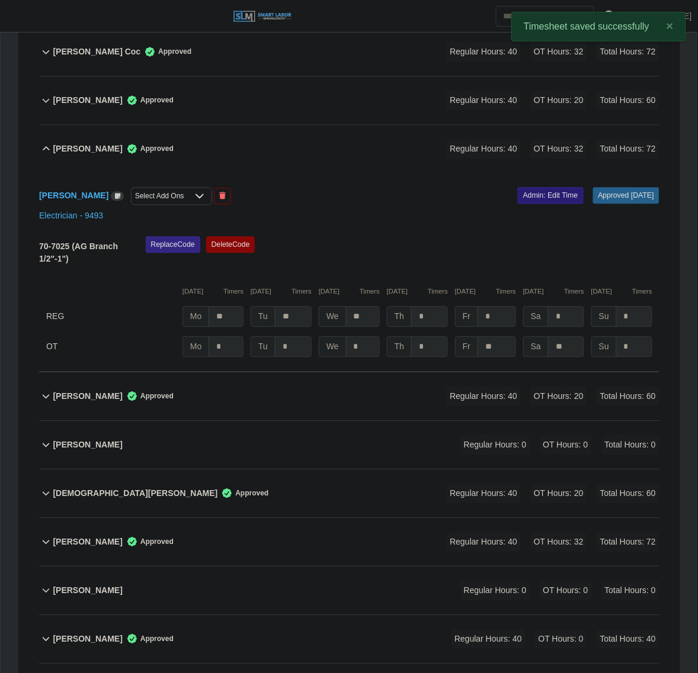
click at [528, 188] on link "Admin: Edit Time" at bounding box center [551, 196] width 66 height 17
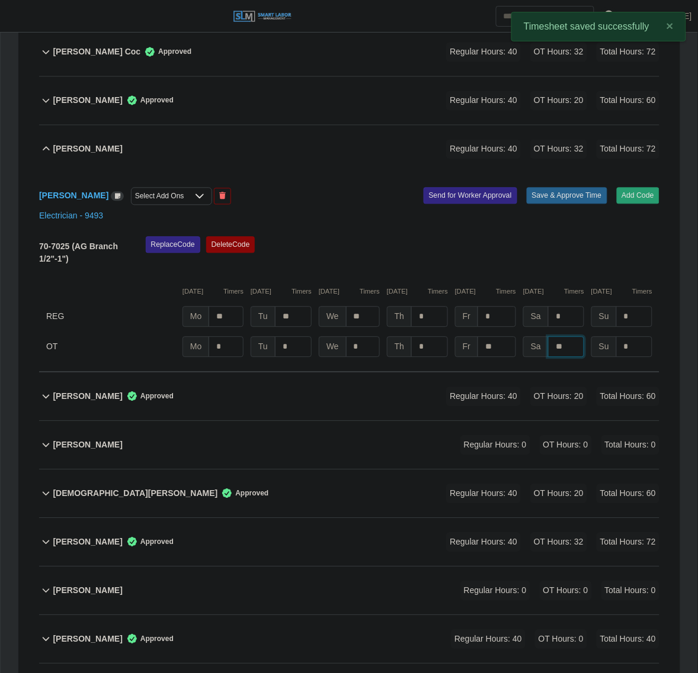
click at [574, 337] on input "**" at bounding box center [566, 347] width 36 height 21
type input "*"
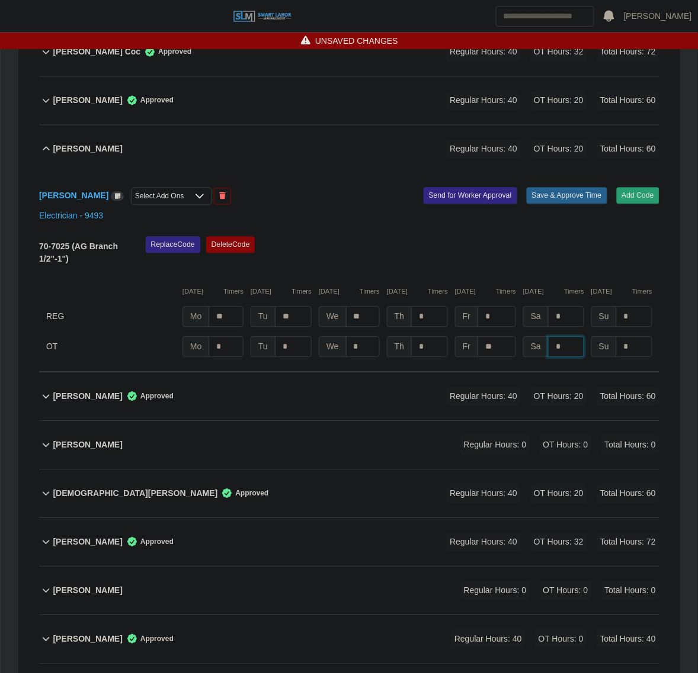
type input "*"
click at [552, 237] on div "Replace Code Delete Code" at bounding box center [402, 255] width 531 height 36
click at [579, 188] on button "Save & Approve Time" at bounding box center [566, 196] width 81 height 17
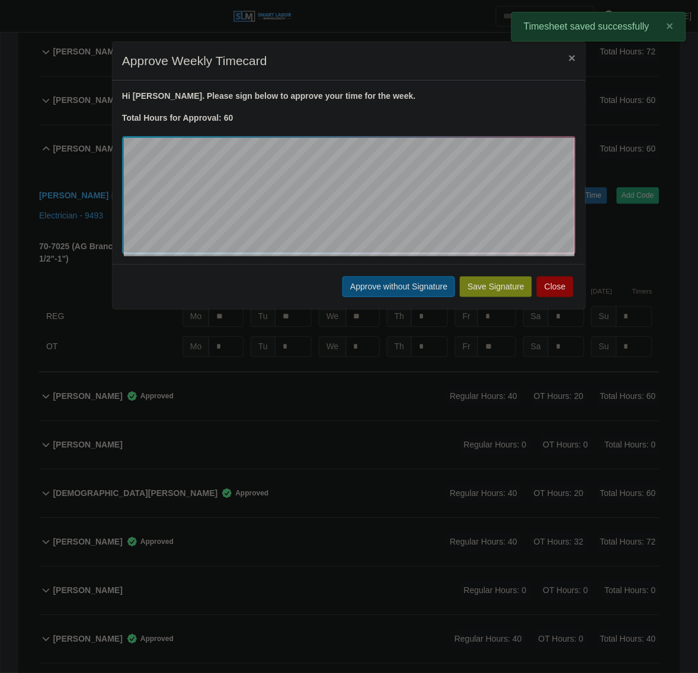
click at [368, 282] on button "Approve without Signature" at bounding box center [398, 287] width 113 height 21
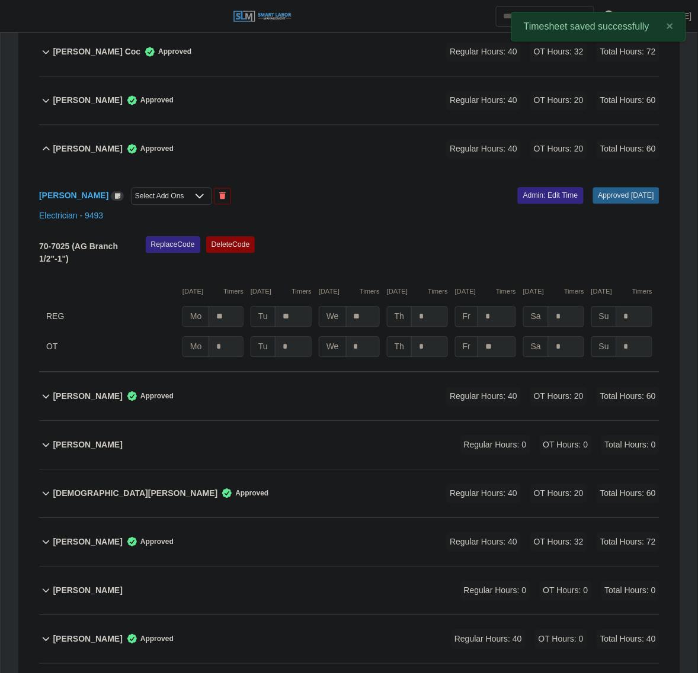
click at [97, 143] on b "Jerson Ramirez" at bounding box center [87, 149] width 69 height 12
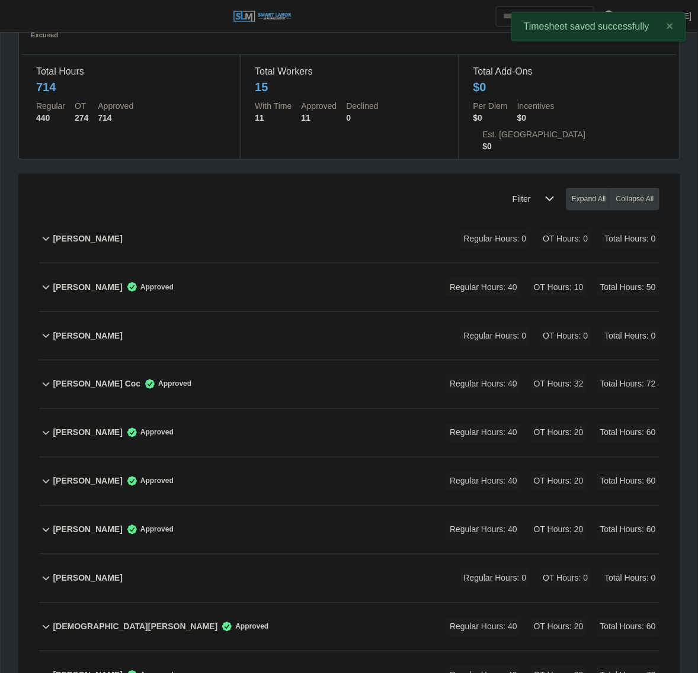
scroll to position [0, 0]
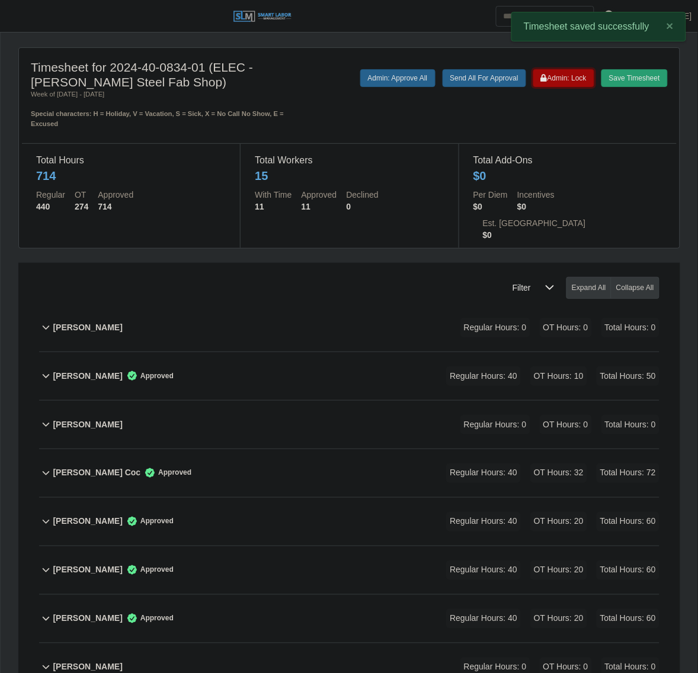
click at [579, 83] on button "Admin: Lock" at bounding box center [563, 78] width 61 height 18
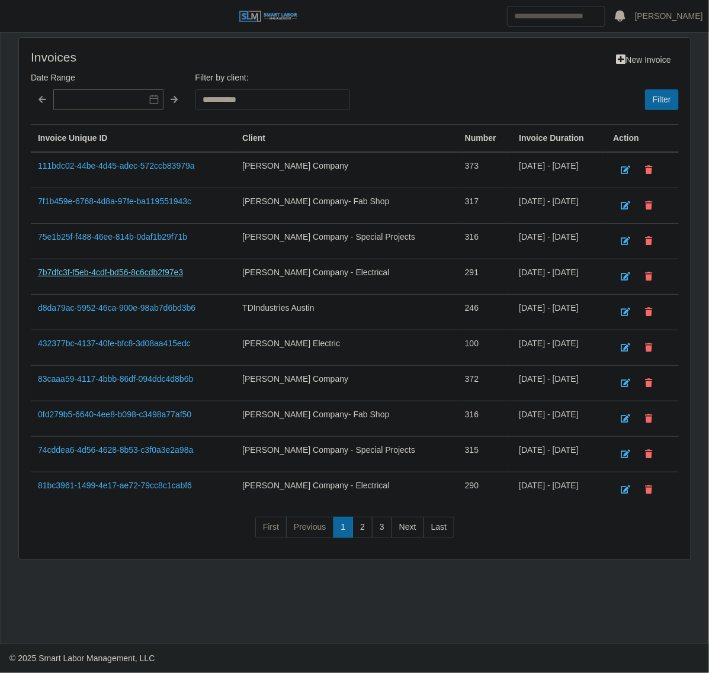
click at [125, 274] on link "7b7dfc3f-f5eb-4cdf-bd56-8c6cdb2f97e3" at bounding box center [110, 272] width 145 height 9
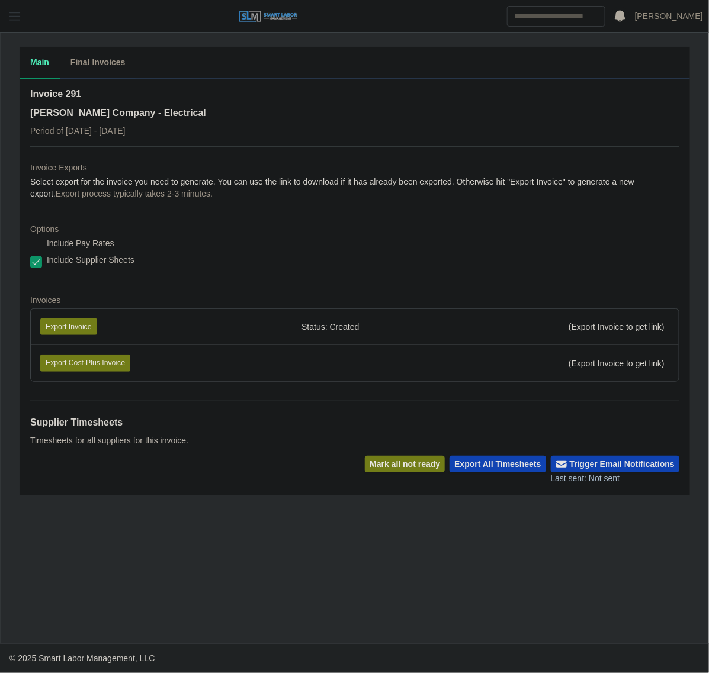
click at [18, 12] on span "button" at bounding box center [14, 16] width 15 height 14
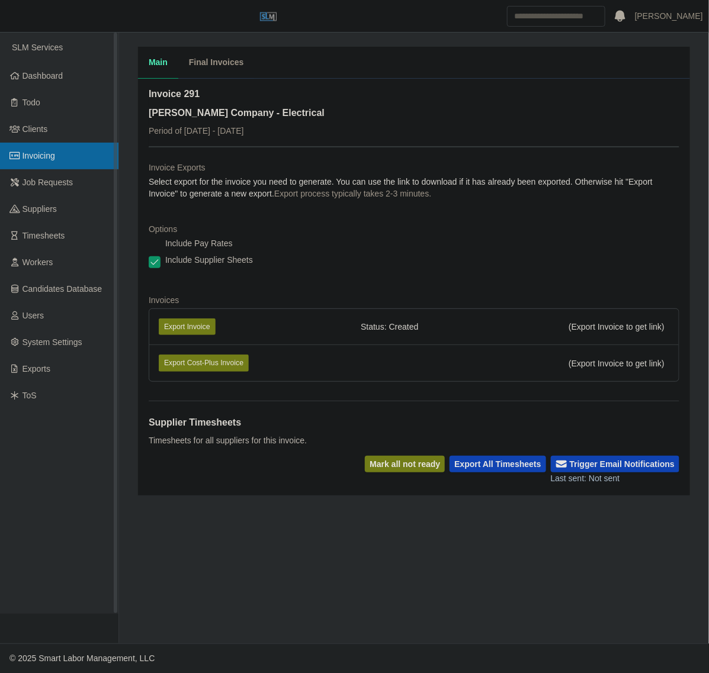
click at [39, 148] on link "Invoicing" at bounding box center [59, 156] width 118 height 27
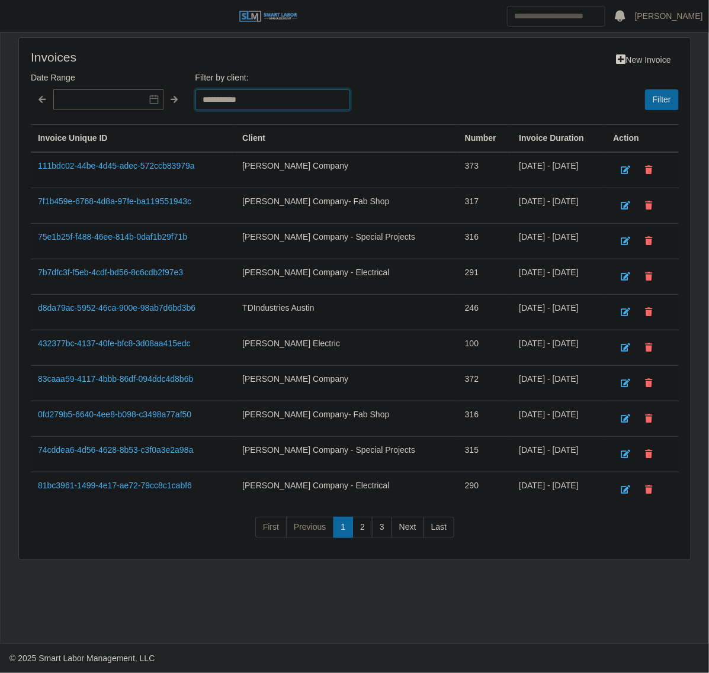
click at [226, 97] on select "**********" at bounding box center [272, 99] width 155 height 21
select select "**********"
click at [195, 89] on select "**********" at bounding box center [272, 99] width 155 height 21
click at [671, 102] on button "Filter" at bounding box center [662, 99] width 34 height 21
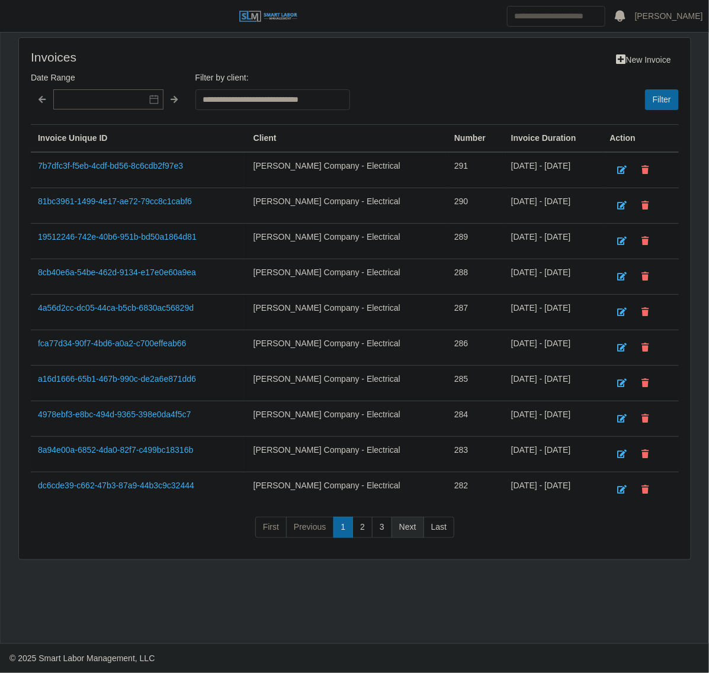
click at [403, 536] on link "Next" at bounding box center [407, 527] width 33 height 21
click at [81, 232] on link "1e26bcb8-7449-4269-9c51-dd3231dfa041" at bounding box center [115, 236] width 155 height 9
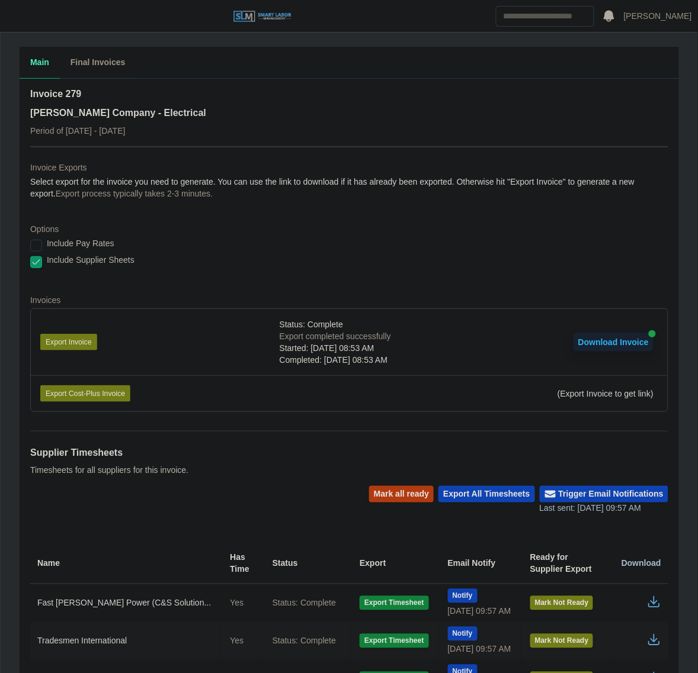
click at [78, 332] on li "Export Invoice Status: Complete Export completed successfully Started: 09/24/20…" at bounding box center [349, 342] width 637 height 66
click at [73, 342] on button "Export Invoice" at bounding box center [68, 342] width 57 height 17
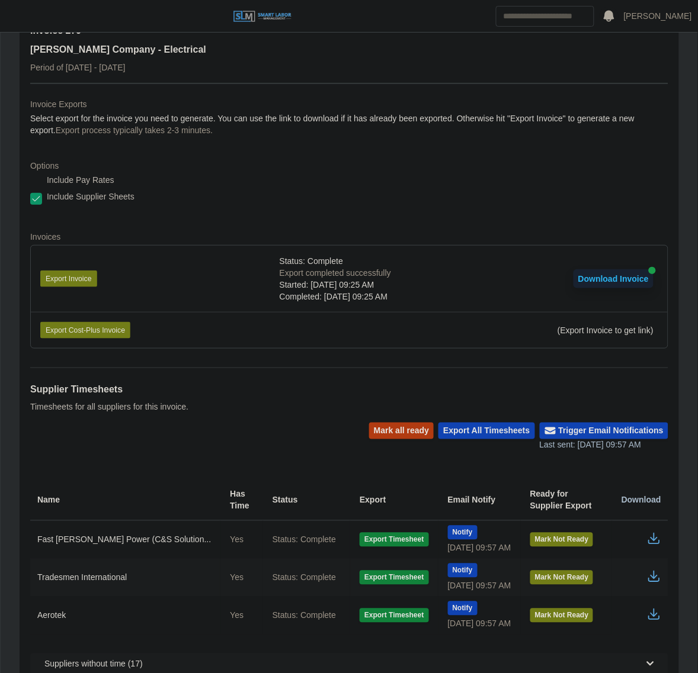
scroll to position [95, 0]
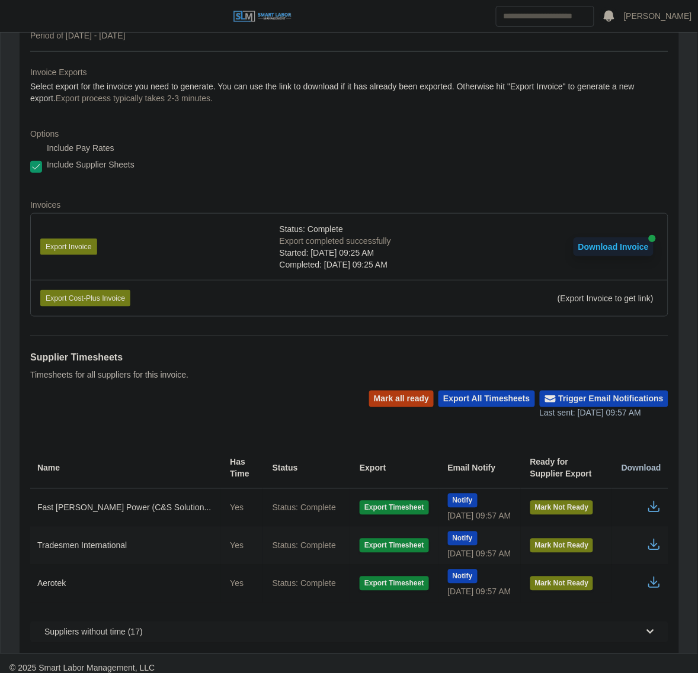
click at [653, 542] on td at bounding box center [640, 546] width 56 height 38
click at [655, 538] on icon "button" at bounding box center [654, 545] width 14 height 14
click at [219, 116] on dl "Invoice Exports Select export for the invoice you need to generate. You can use…" at bounding box center [349, 196] width 638 height 260
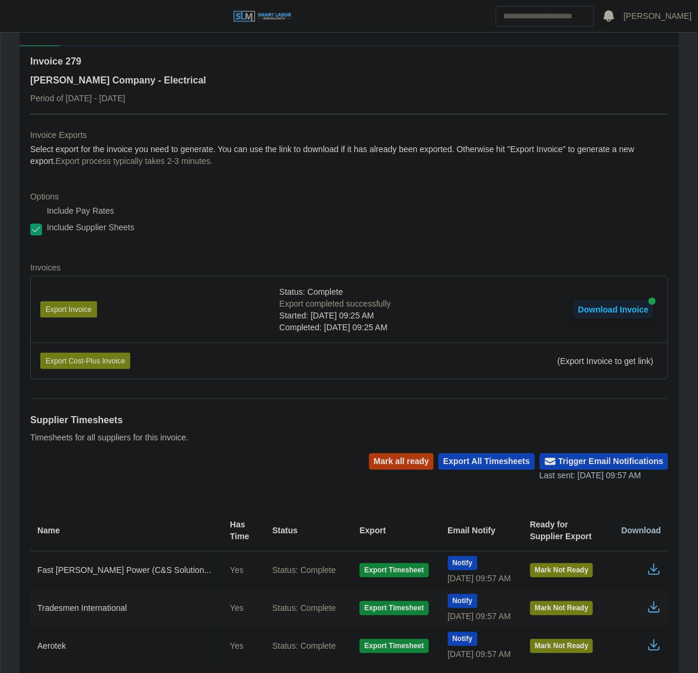
scroll to position [0, 0]
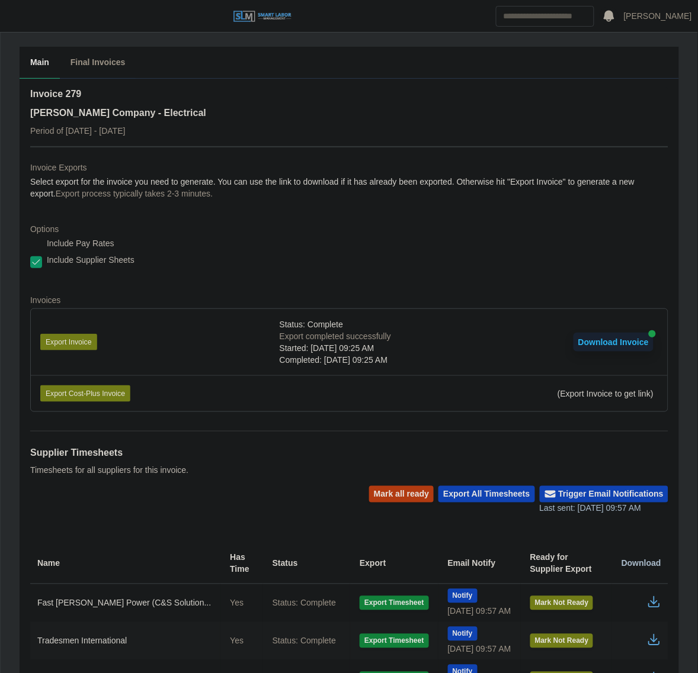
click at [261, 54] on div "Main Final Invoices" at bounding box center [349, 63] width 659 height 32
